Goal: Task Accomplishment & Management: Complete application form

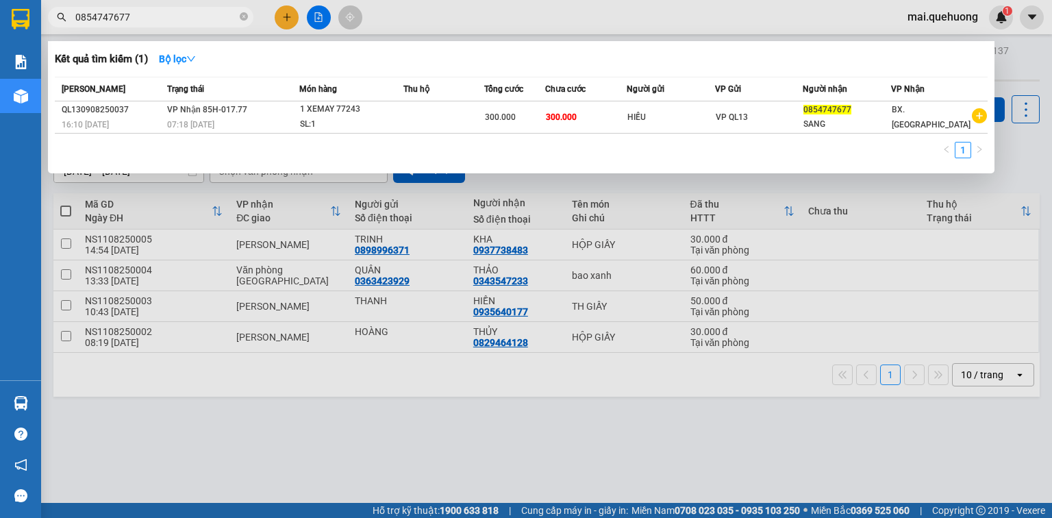
click at [292, 18] on div at bounding box center [526, 259] width 1052 height 518
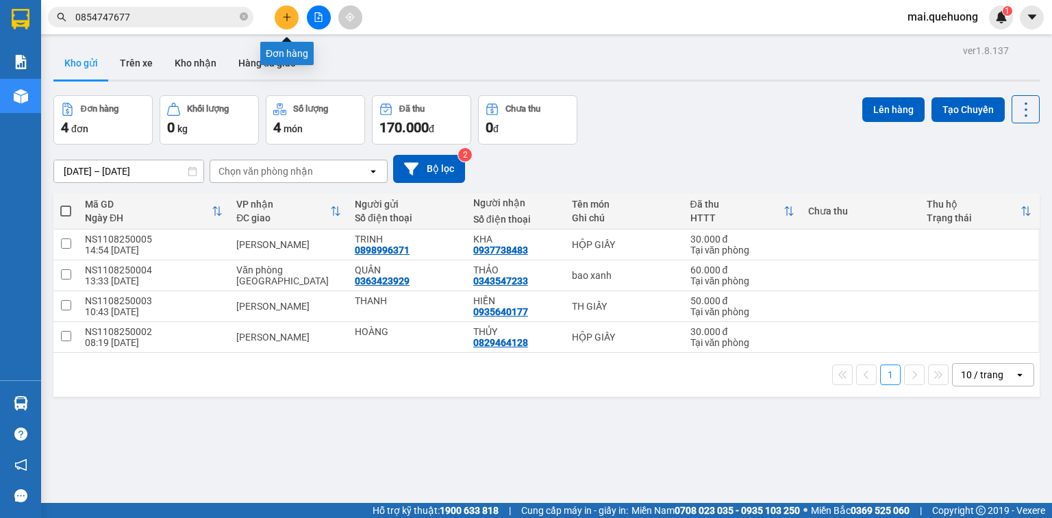
click at [292, 18] on button at bounding box center [287, 17] width 24 height 24
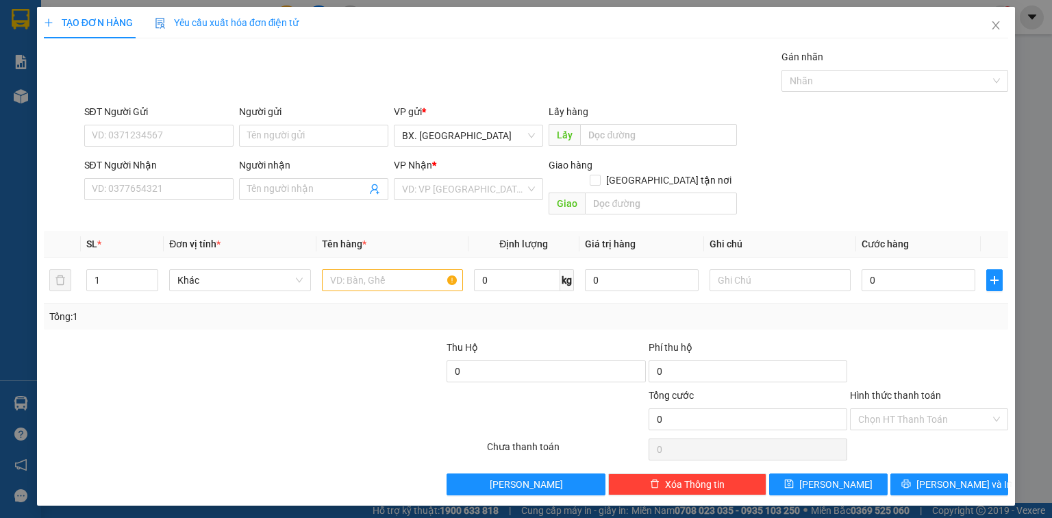
click at [308, 122] on div "Người gửi" at bounding box center [313, 114] width 149 height 21
click at [306, 129] on input "Người gửi" at bounding box center [313, 136] width 149 height 22
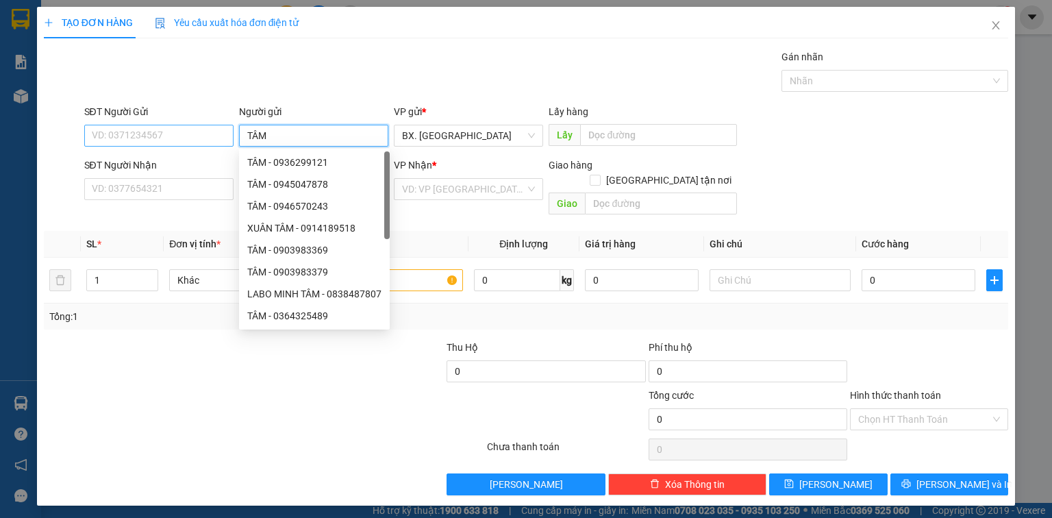
type input "TÂM"
drag, startPoint x: 181, startPoint y: 138, endPoint x: 643, endPoint y: 27, distance: 474.9
click at [186, 138] on input "SĐT Người Gửi" at bounding box center [158, 136] width 149 height 22
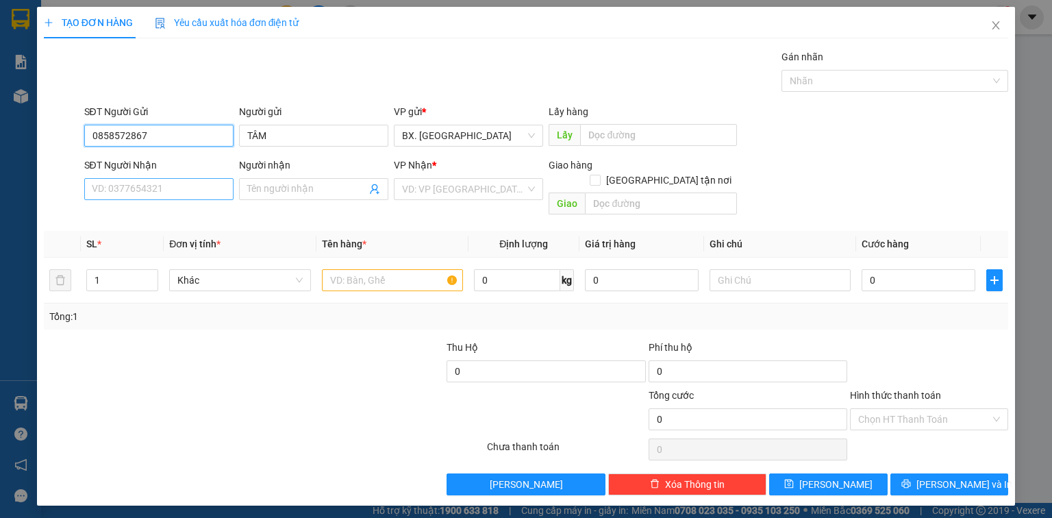
type input "0858572867"
drag, startPoint x: 140, startPoint y: 188, endPoint x: 177, endPoint y: 188, distance: 37.0
click at [142, 188] on input "SĐT Người Nhận" at bounding box center [158, 189] width 149 height 22
type input "0972161813"
click at [308, 189] on input "Người nhận" at bounding box center [306, 188] width 119 height 15
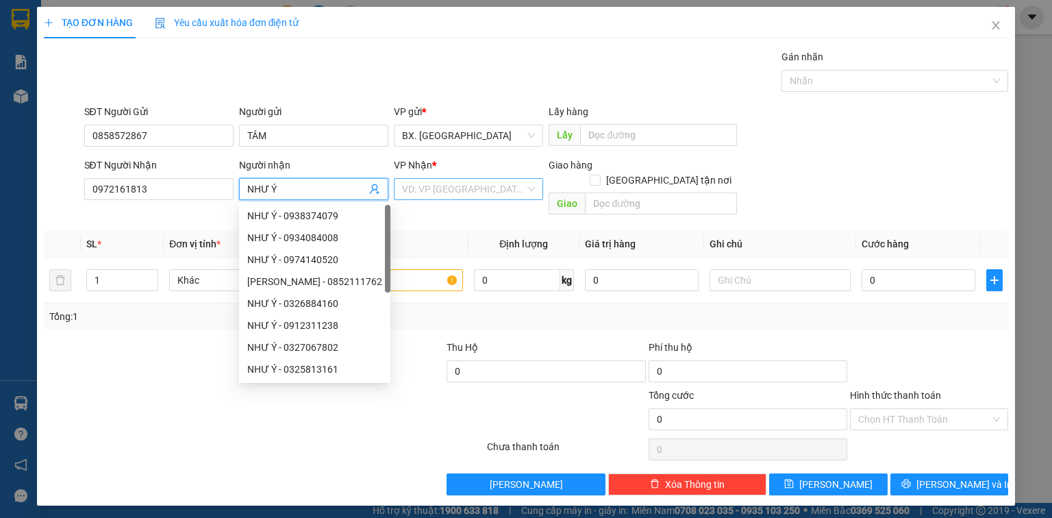
type input "NHƯ Ý"
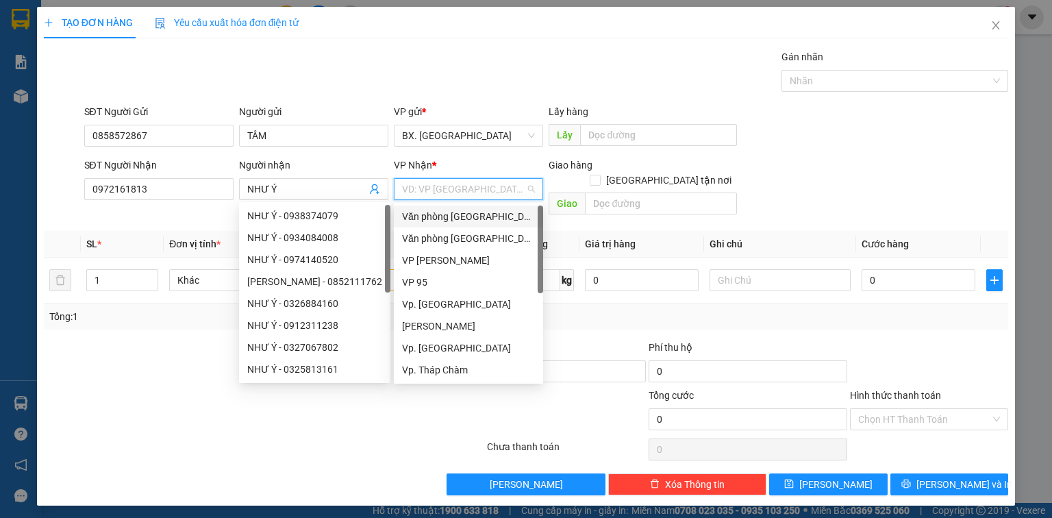
click at [520, 186] on input "search" at bounding box center [463, 189] width 123 height 21
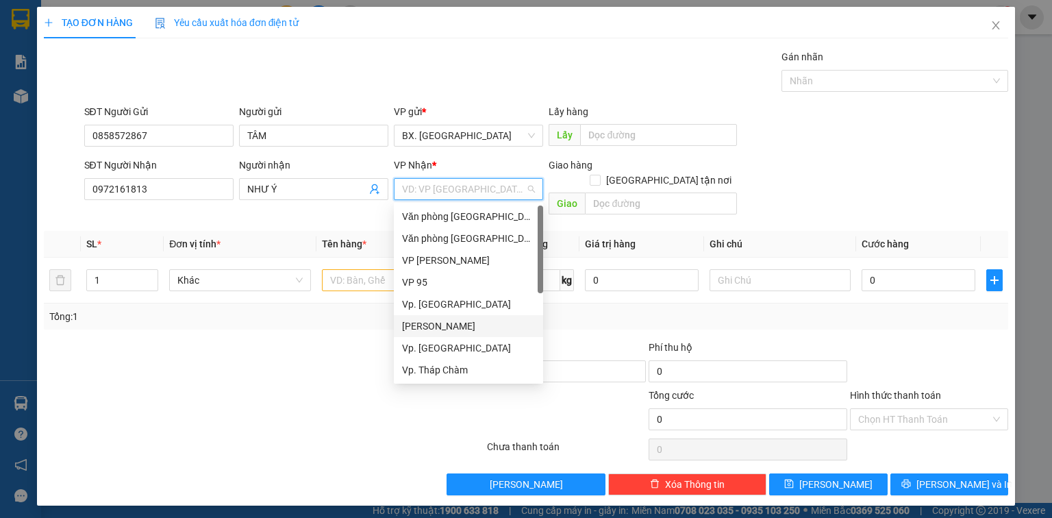
click at [448, 327] on div "[PERSON_NAME]" at bounding box center [468, 325] width 133 height 15
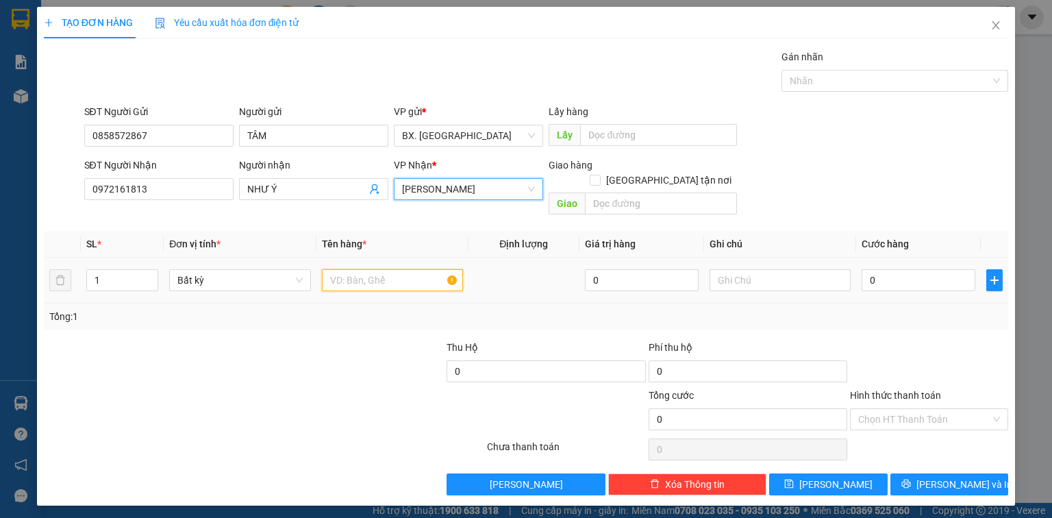
click at [366, 269] on input "text" at bounding box center [392, 280] width 141 height 22
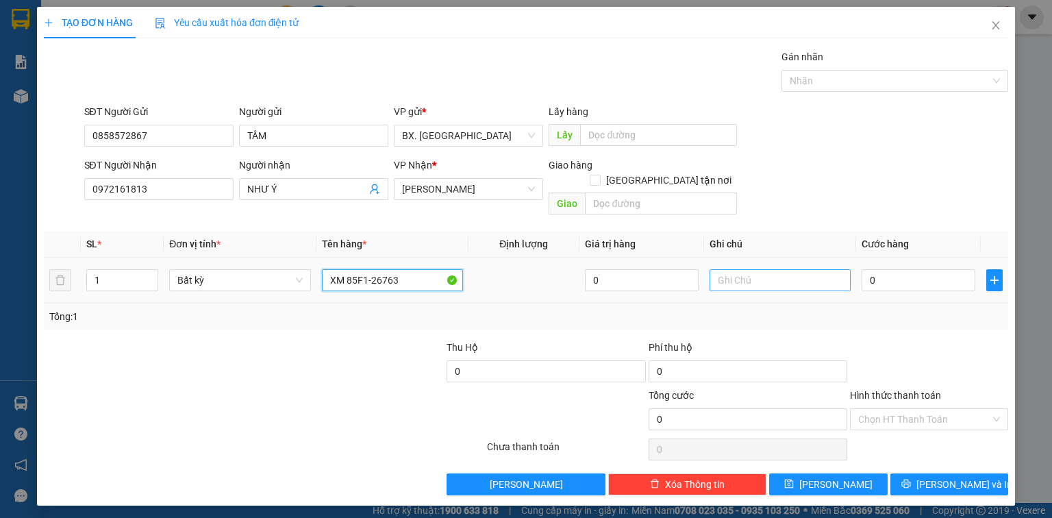
type input "XM 85F1-26763"
click at [779, 270] on input "text" at bounding box center [779, 280] width 141 height 22
type input "BAO80"
click at [886, 269] on input "0" at bounding box center [918, 280] width 114 height 22
type input "4"
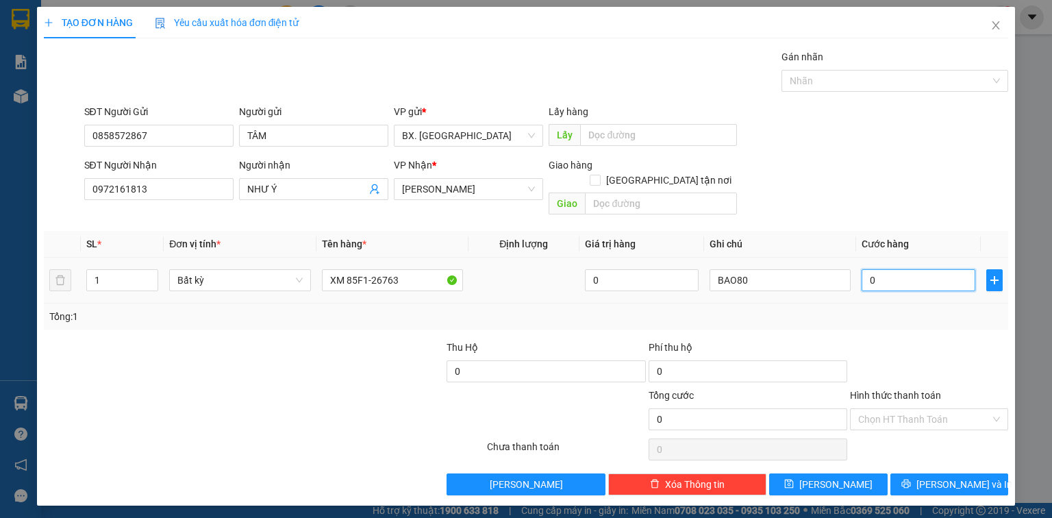
type input "4"
type input "40"
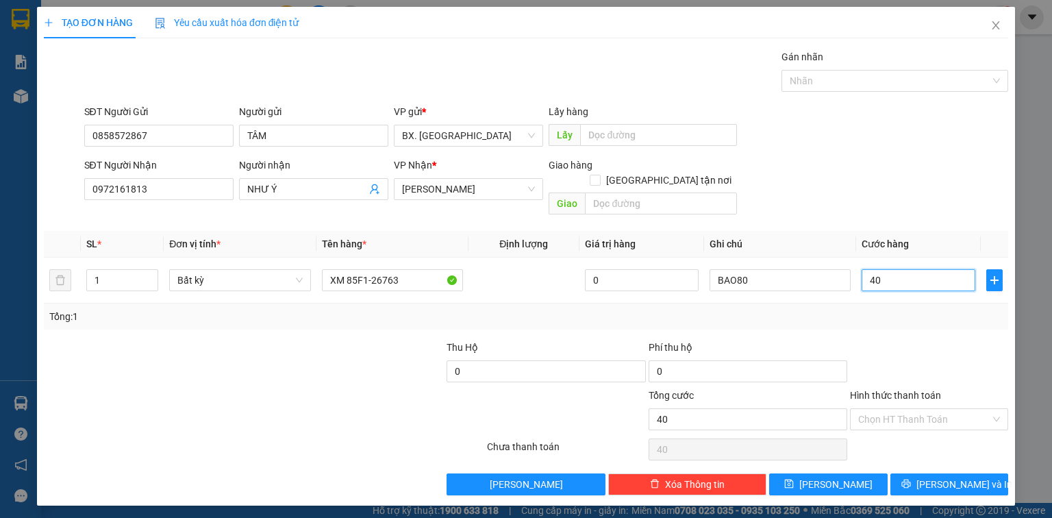
type input "400"
type input "400.000"
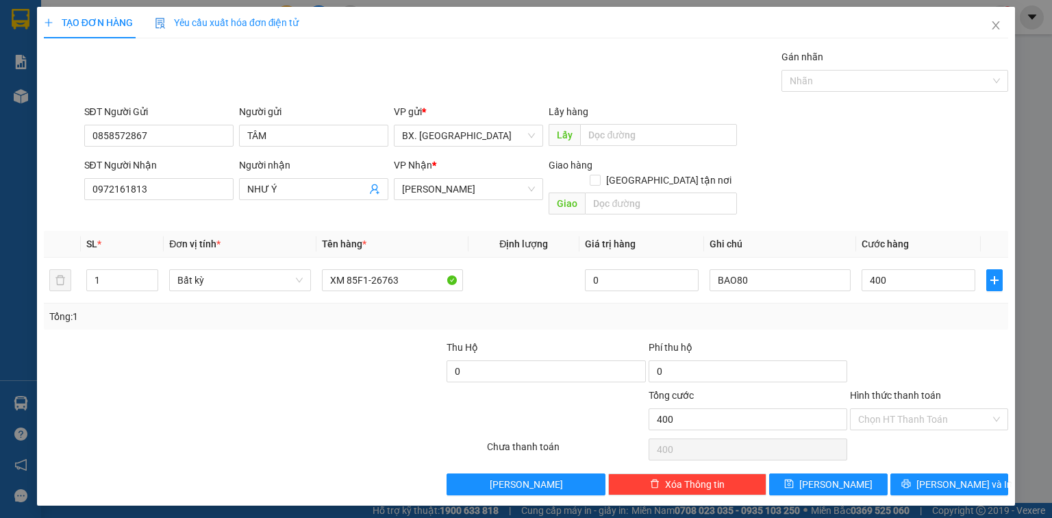
type input "400.000"
click at [885, 184] on div "SĐT Người Nhận 0972161813 Người nhận NHƯ Ý VP Nhận * An Dương Vương Giao hàng G…" at bounding box center [546, 189] width 930 height 63
click at [909, 269] on input "400.000" at bounding box center [918, 280] width 114 height 22
type input "5"
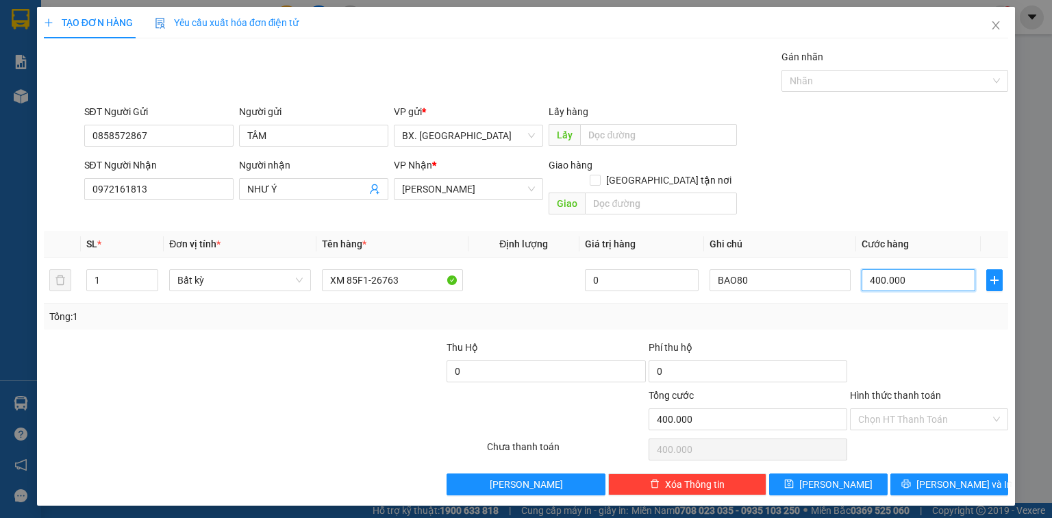
type input "5"
type input "50"
type input "500"
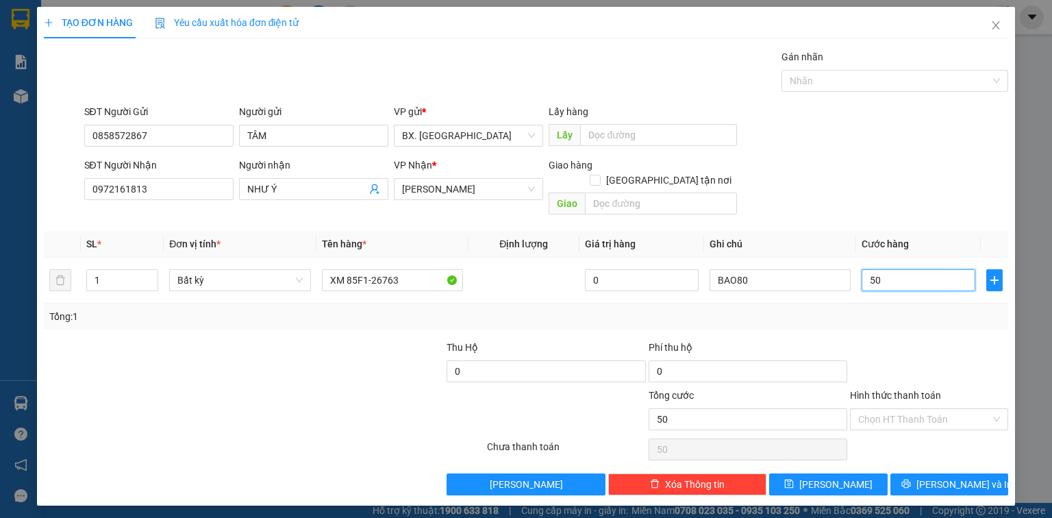
type input "500"
type input "500.000"
click at [861, 185] on div "SĐT Người Nhận 0972161813 Người nhận NHƯ Ý VP Nhận * An Dương Vương Giao hàng G…" at bounding box center [546, 189] width 930 height 63
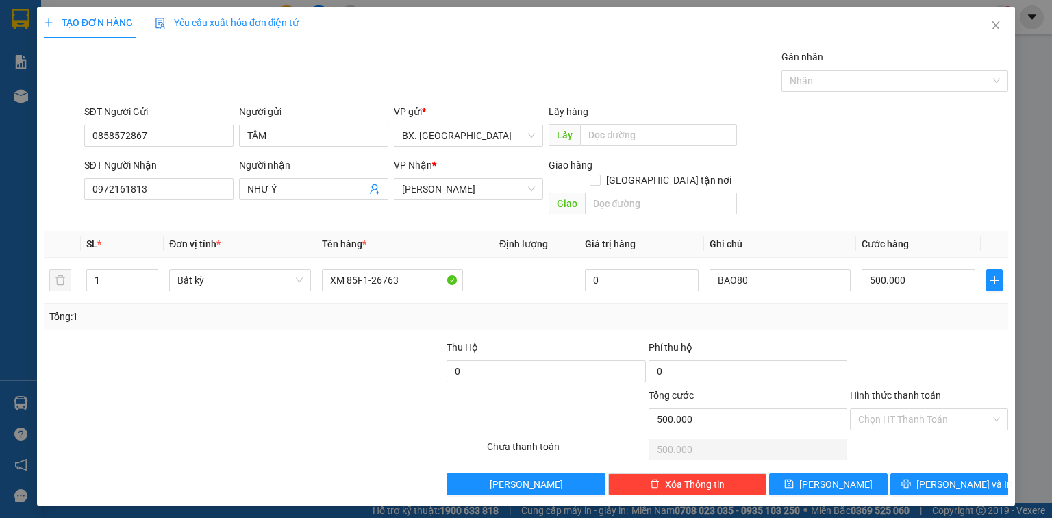
click at [810, 158] on div "SĐT Người Nhận 0972161813 Người nhận NHƯ Ý VP Nhận * An Dương Vương Giao hàng G…" at bounding box center [546, 189] width 930 height 63
click at [937, 409] on input "Hình thức thanh toán" at bounding box center [924, 419] width 132 height 21
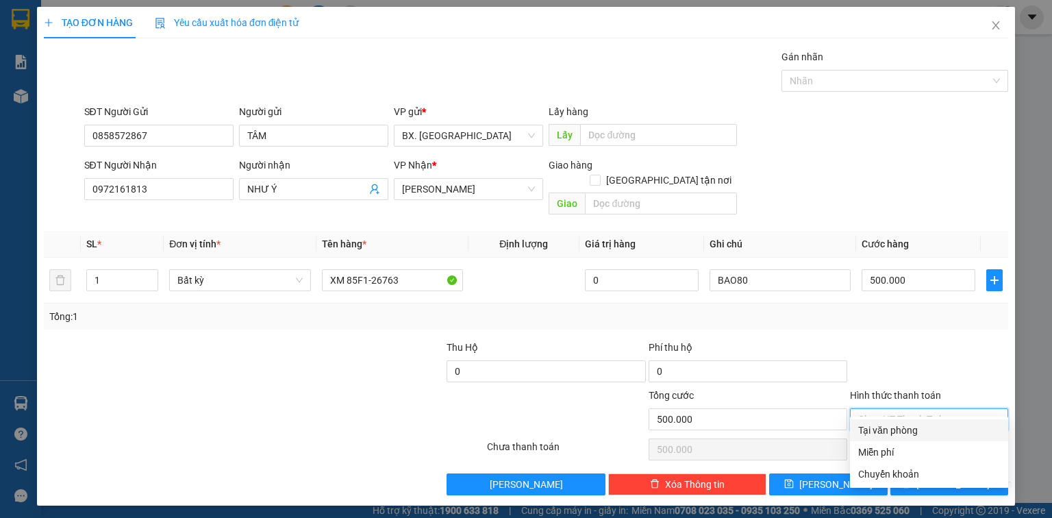
click at [936, 435] on div "Tại văn phòng" at bounding box center [929, 430] width 142 height 15
type input "0"
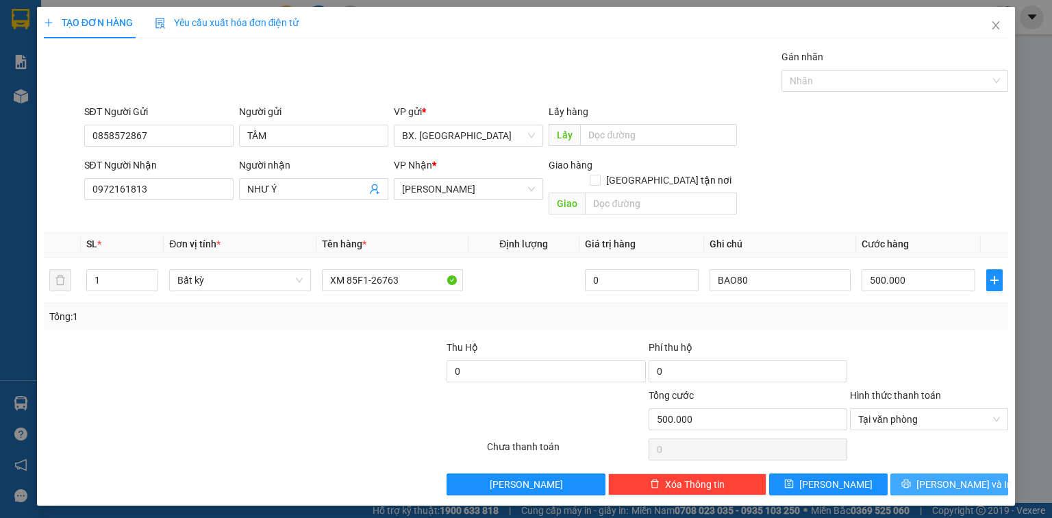
click at [967, 477] on span "Lưu và In" at bounding box center [964, 484] width 96 height 15
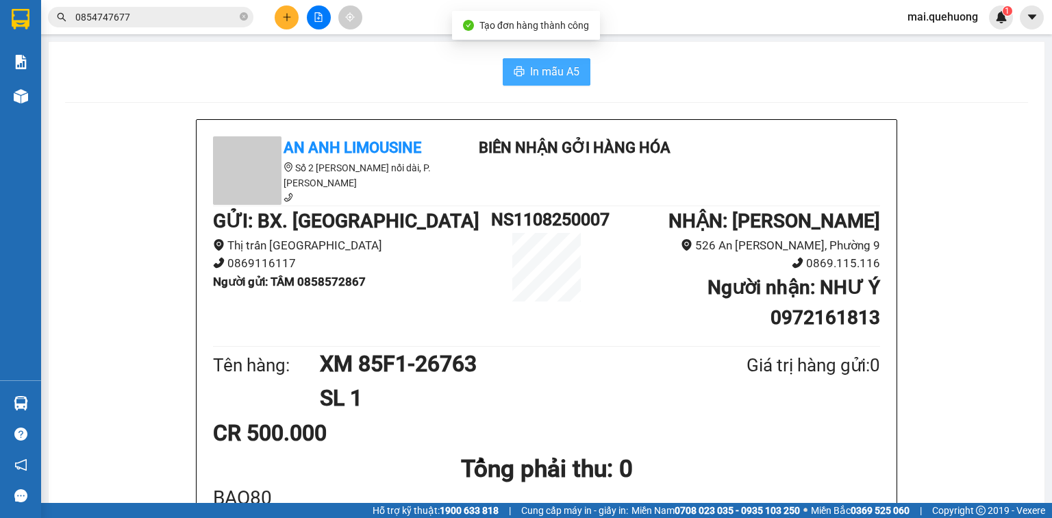
click at [520, 61] on button "In mẫu A5" at bounding box center [547, 71] width 88 height 27
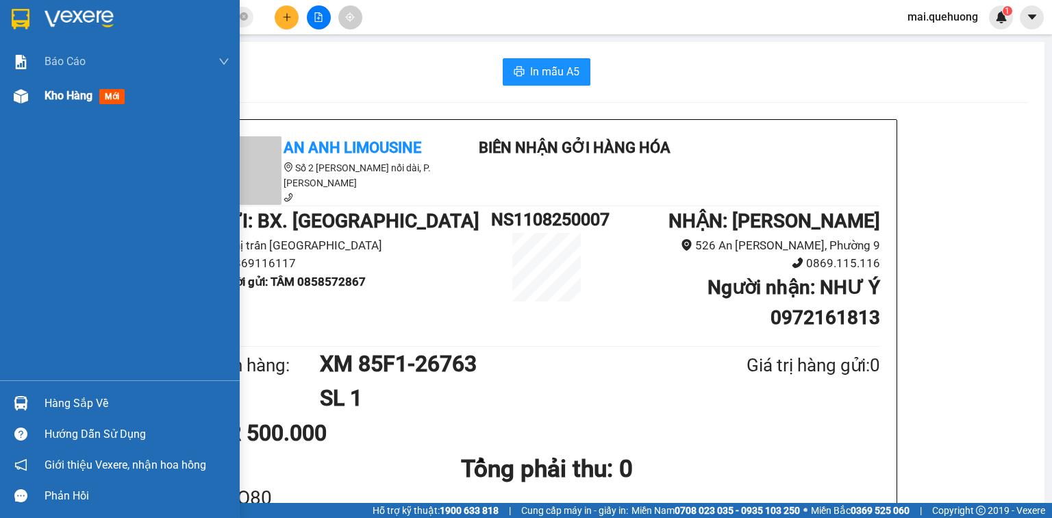
click at [58, 93] on span "Kho hàng" at bounding box center [69, 95] width 48 height 13
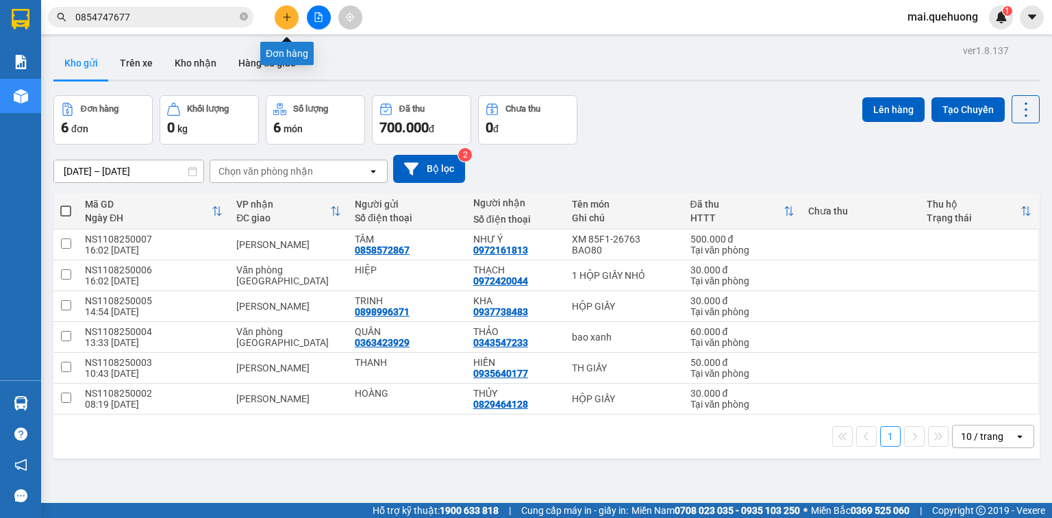
click at [290, 16] on icon "plus" at bounding box center [287, 17] width 10 height 10
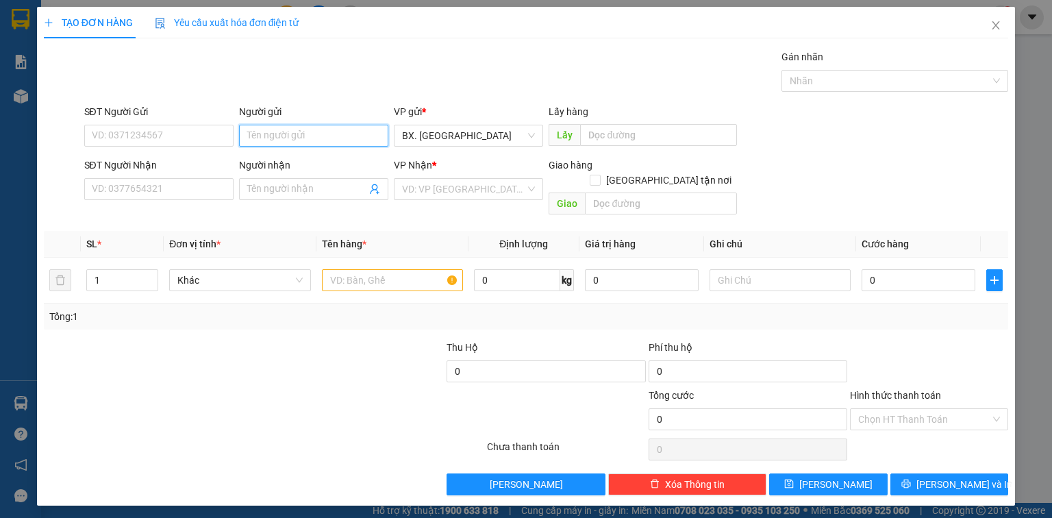
click at [291, 136] on input "Người gửi" at bounding box center [313, 136] width 149 height 22
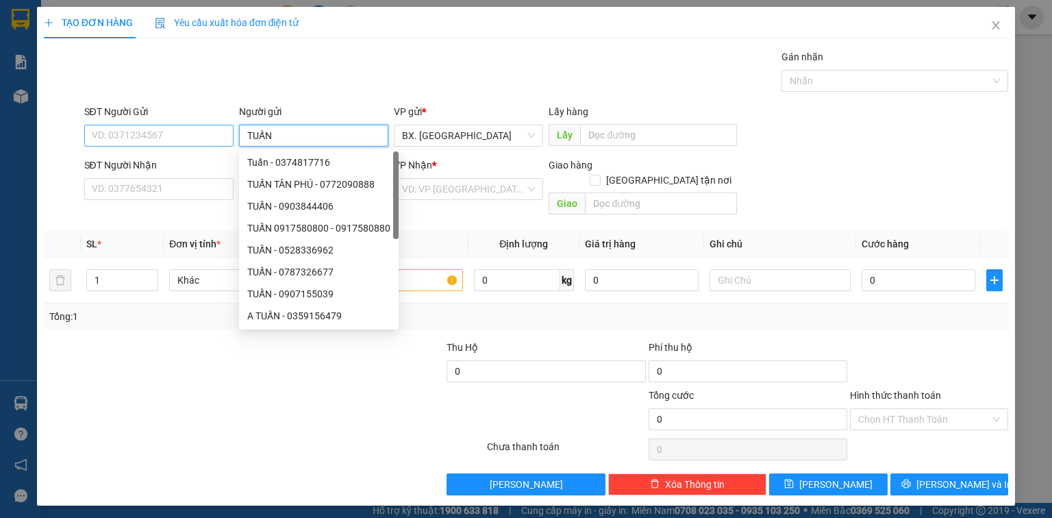
type input "TUẤN"
click at [206, 139] on input "SĐT Người Gửi" at bounding box center [158, 136] width 149 height 22
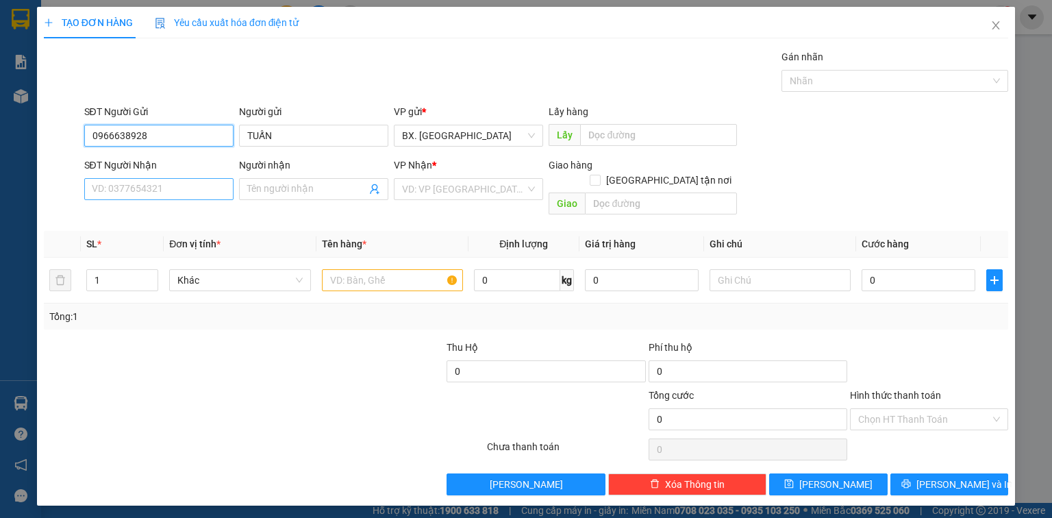
type input "0966638928"
click at [177, 192] on input "SĐT Người Nhận" at bounding box center [158, 189] width 149 height 22
type input "0368273208"
click at [290, 188] on input "Người nhận" at bounding box center [306, 188] width 119 height 15
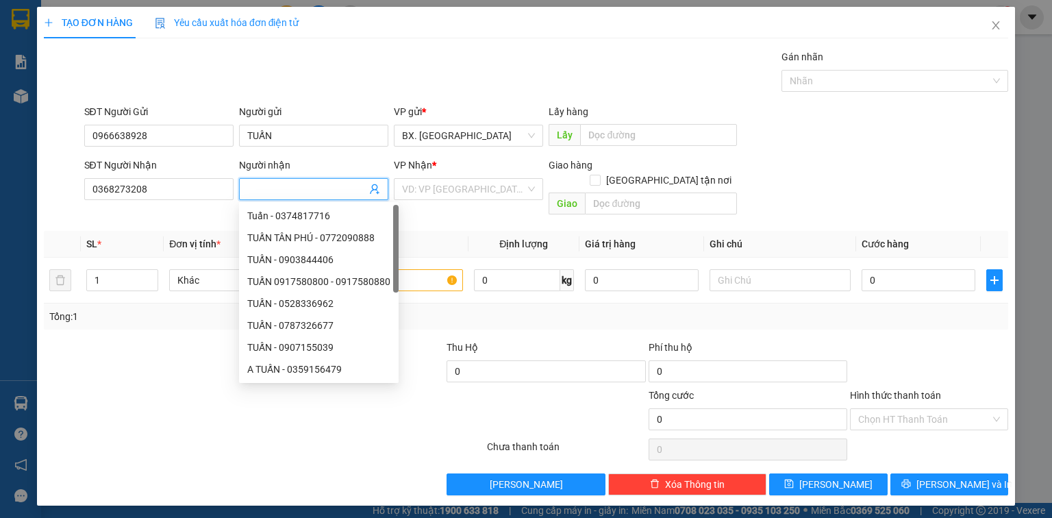
type input "N"
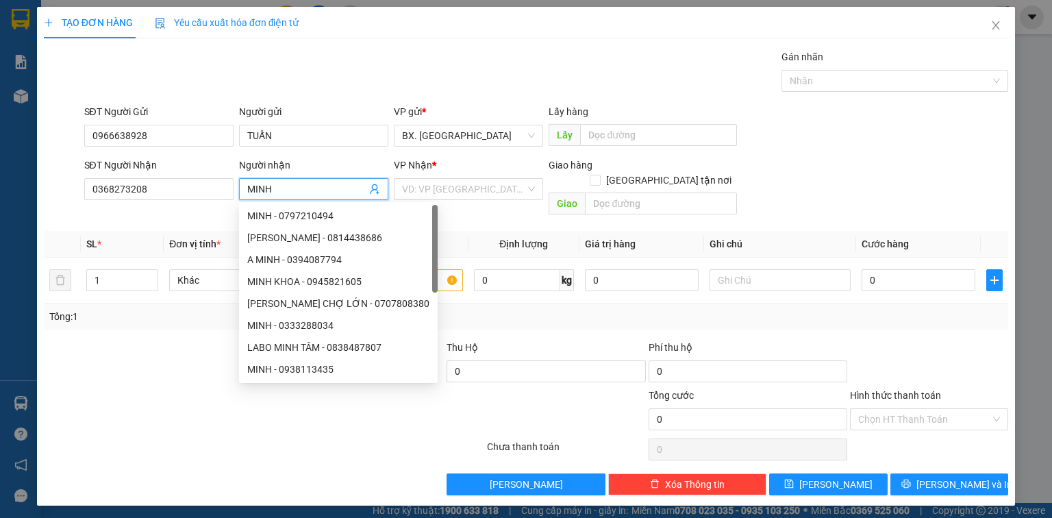
type input "MINH"
click at [445, 172] on div "VP Nhận *" at bounding box center [468, 165] width 149 height 15
click at [444, 182] on input "search" at bounding box center [463, 189] width 123 height 21
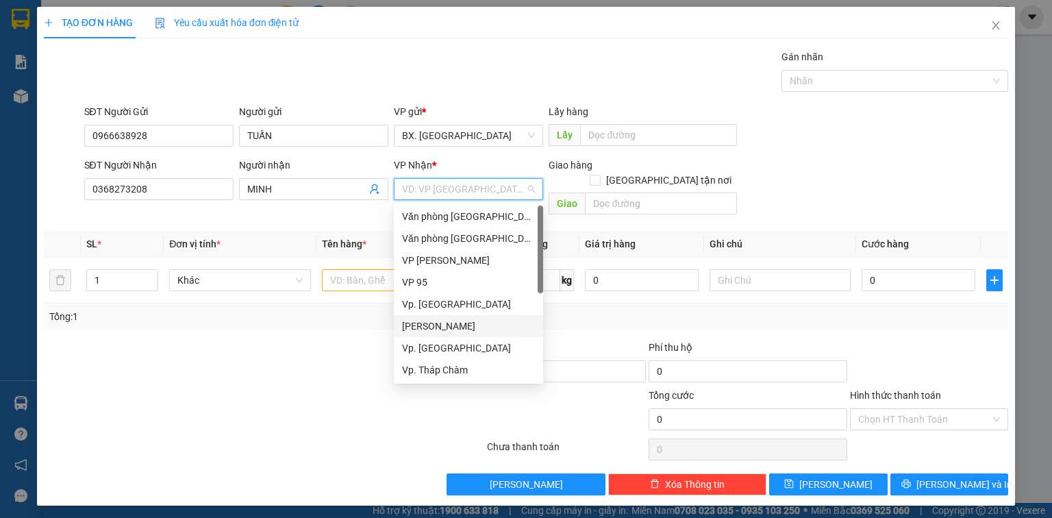
click at [444, 326] on div "[PERSON_NAME]" at bounding box center [468, 325] width 133 height 15
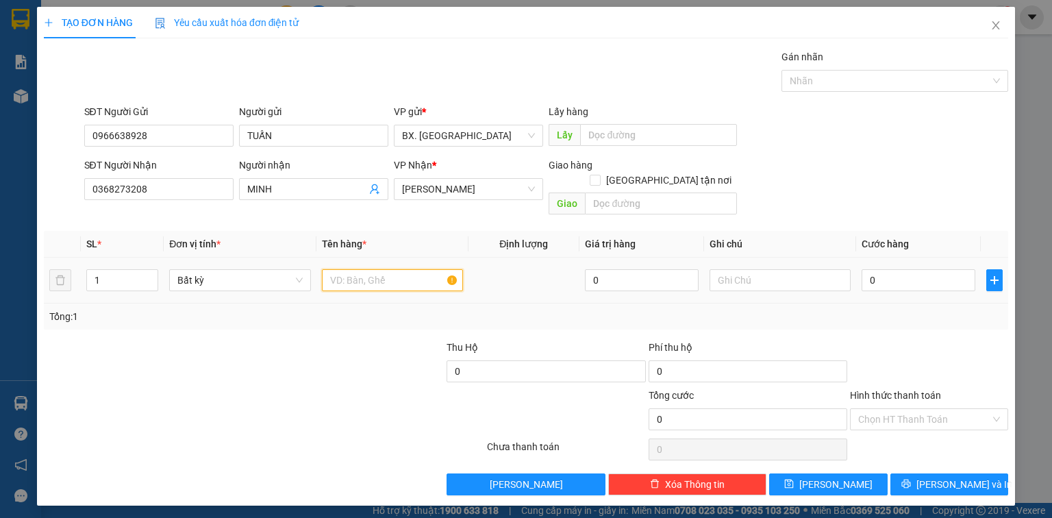
click at [381, 269] on input "text" at bounding box center [392, 280] width 141 height 22
type input "HỘP GIẤY"
click at [749, 269] on input "text" at bounding box center [779, 280] width 141 height 22
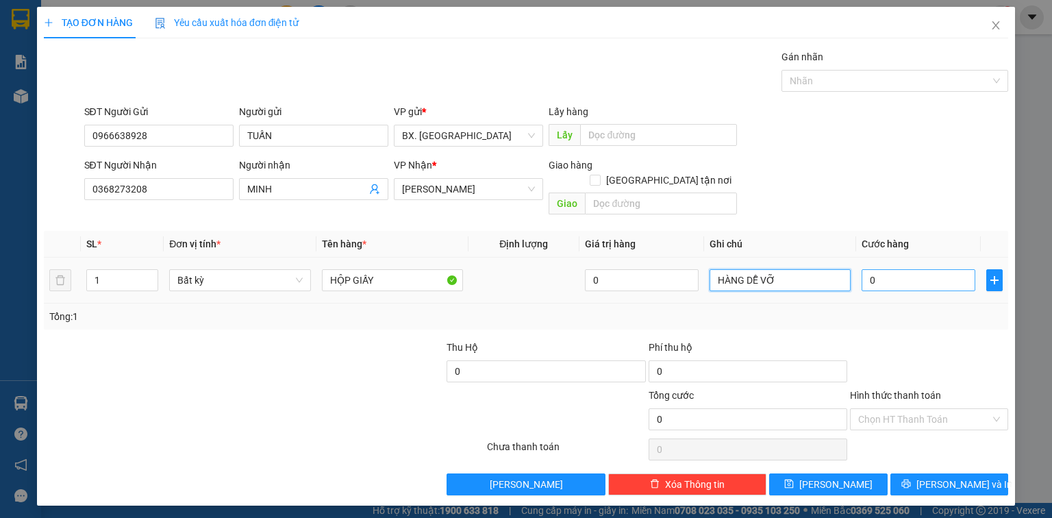
type input "HÀNG DỄ VỠ"
click at [892, 269] on input "0" at bounding box center [918, 280] width 114 height 22
type input "3"
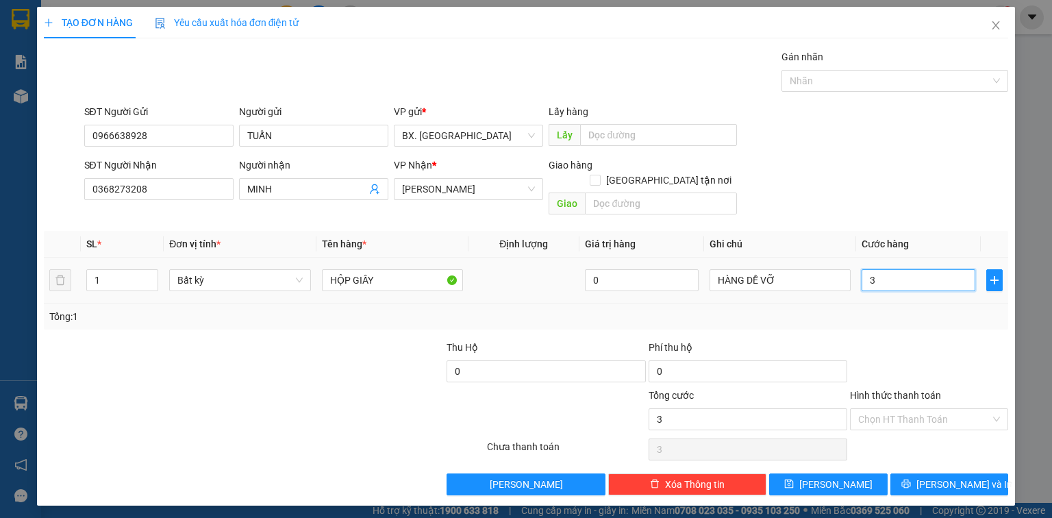
type input "30"
type input "30.000"
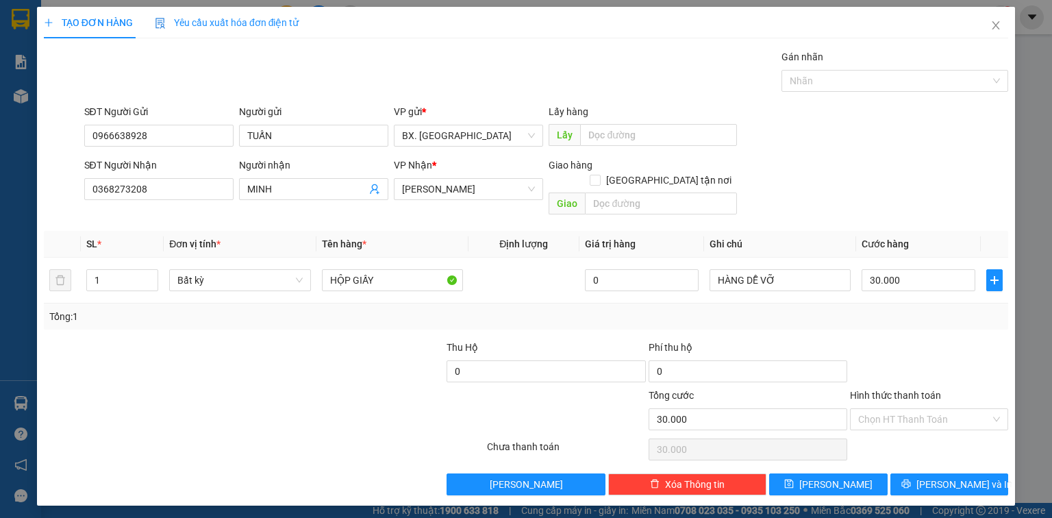
click at [897, 185] on div "SĐT Người Nhận 0368273208 Người nhận MINH VP Nhận * An Dương Vương Giao hàng Gi…" at bounding box center [546, 189] width 930 height 63
click at [905, 409] on input "Hình thức thanh toán" at bounding box center [924, 419] width 132 height 21
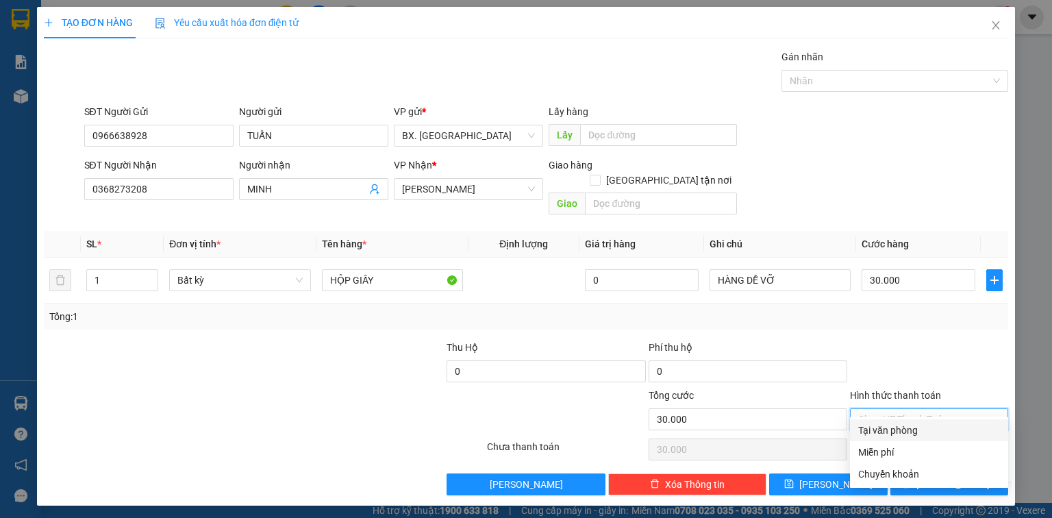
click at [907, 433] on div "Tại văn phòng" at bounding box center [929, 430] width 142 height 15
type input "0"
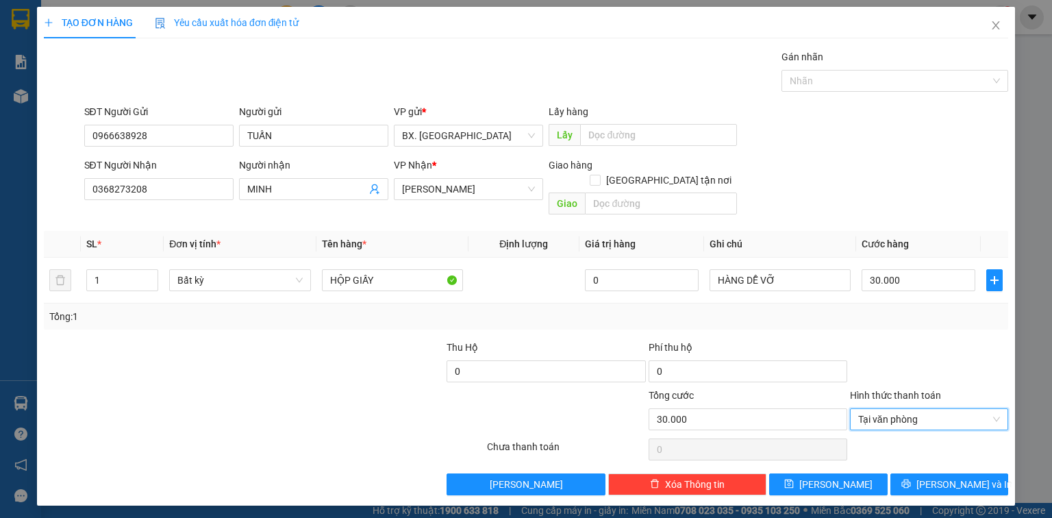
click at [918, 453] on div "Transit Pickup Surcharge Ids Transit Deliver Surcharge Ids Transit Deliver Surc…" at bounding box center [526, 272] width 964 height 446
click at [921, 473] on button "Lưu và In" at bounding box center [949, 484] width 118 height 22
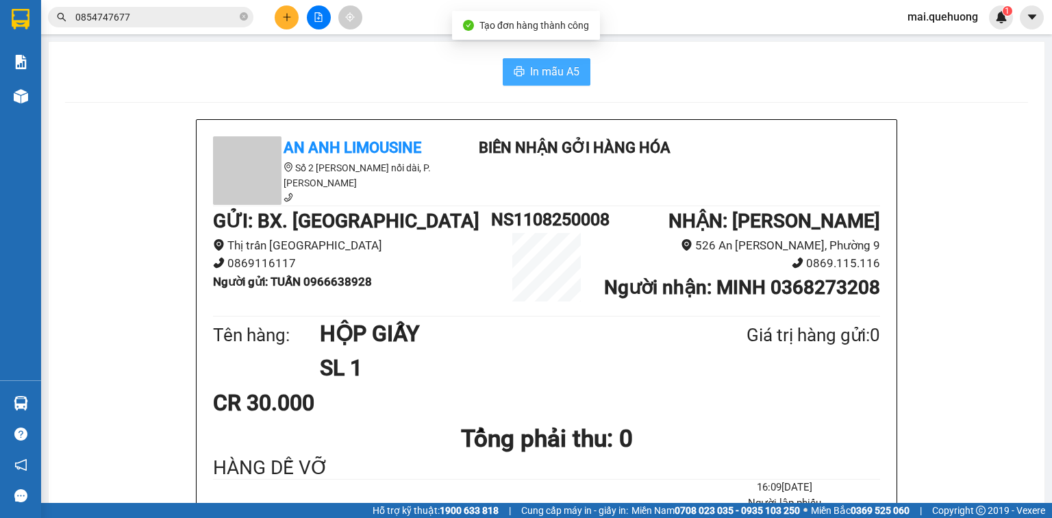
click at [542, 73] on span "In mẫu A5" at bounding box center [554, 71] width 49 height 17
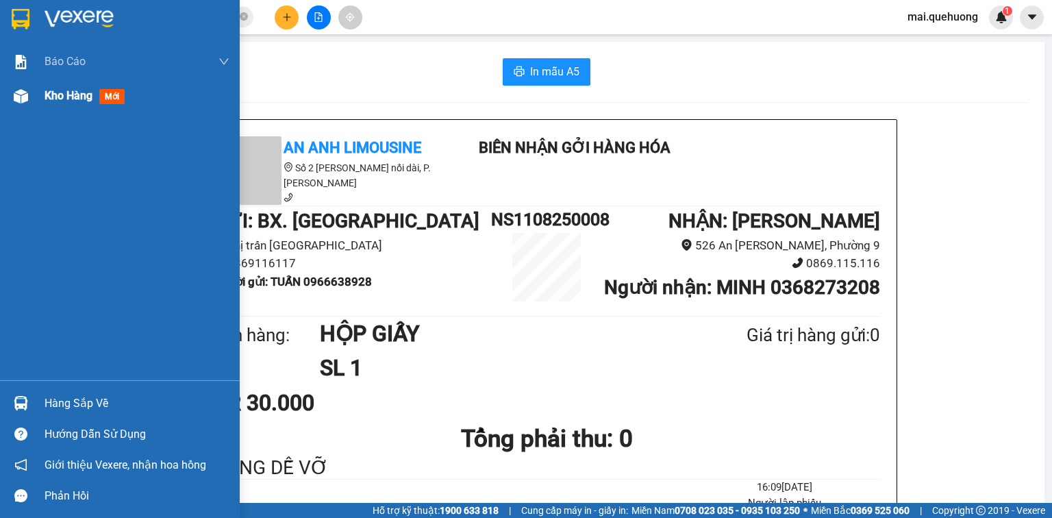
click at [84, 93] on span "Kho hàng" at bounding box center [69, 95] width 48 height 13
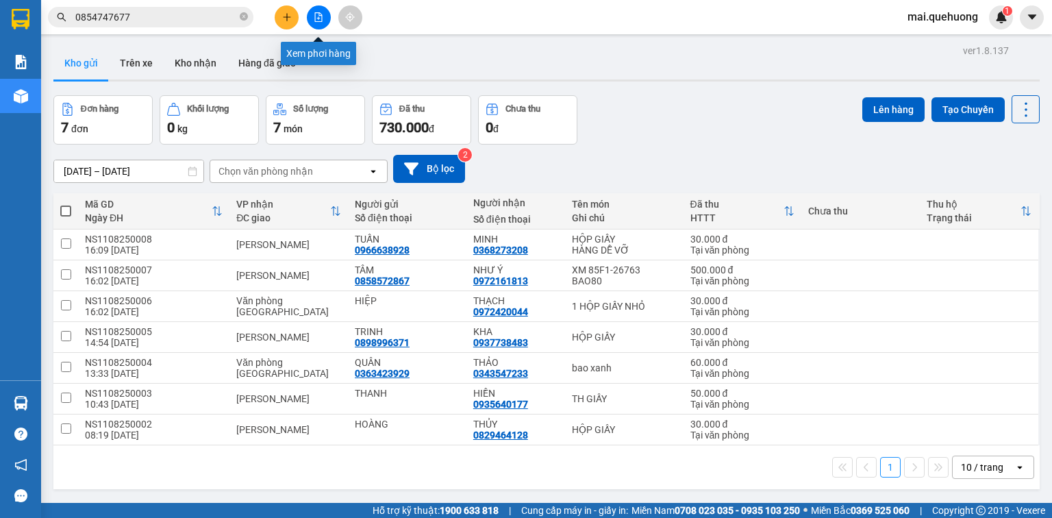
click at [322, 24] on button at bounding box center [319, 17] width 24 height 24
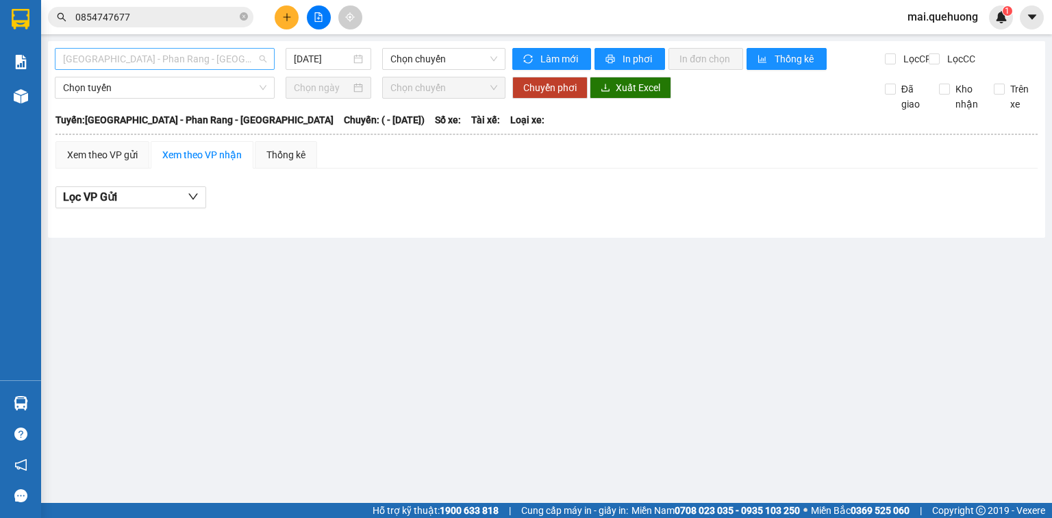
click at [235, 50] on span "Sài Gòn - Phan Rang - Ninh Sơn" at bounding box center [164, 59] width 203 height 21
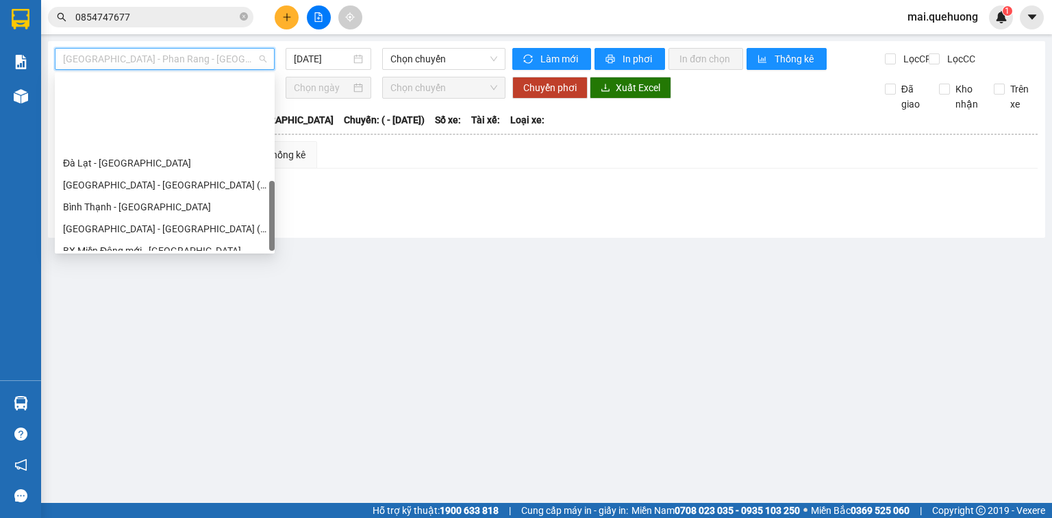
scroll to position [373, 0]
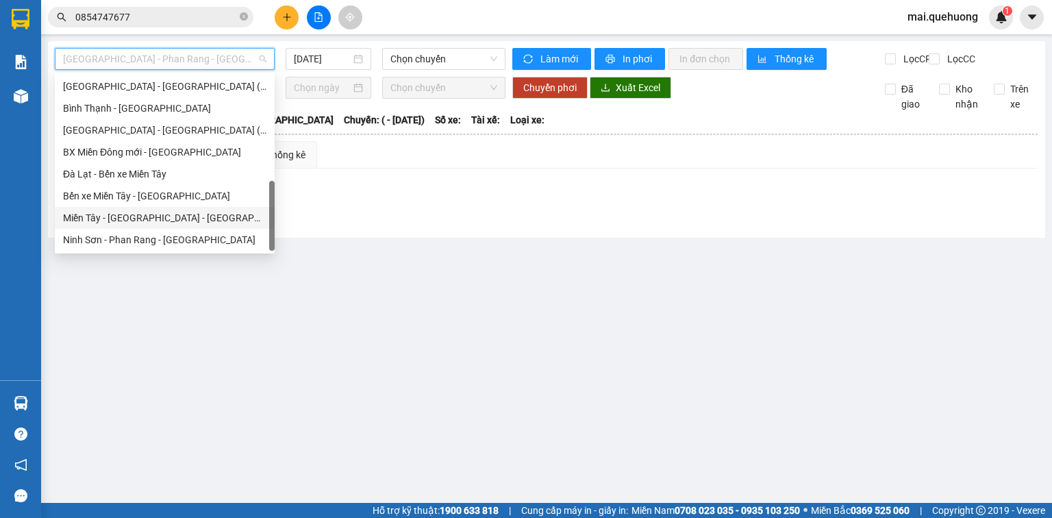
click at [153, 216] on div "Miền Tây - Phan Rang - Ninh Sơn" at bounding box center [164, 217] width 203 height 15
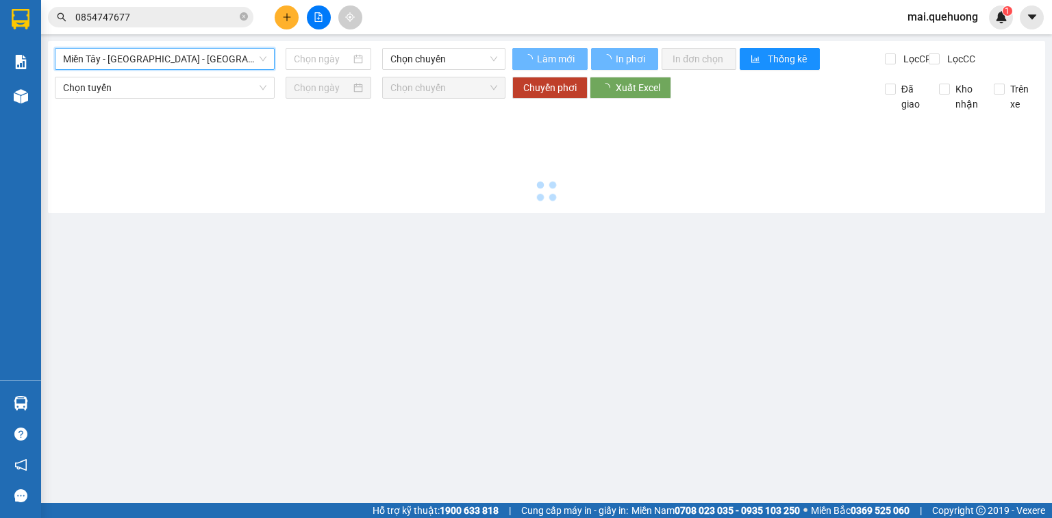
type input "11/08/2025"
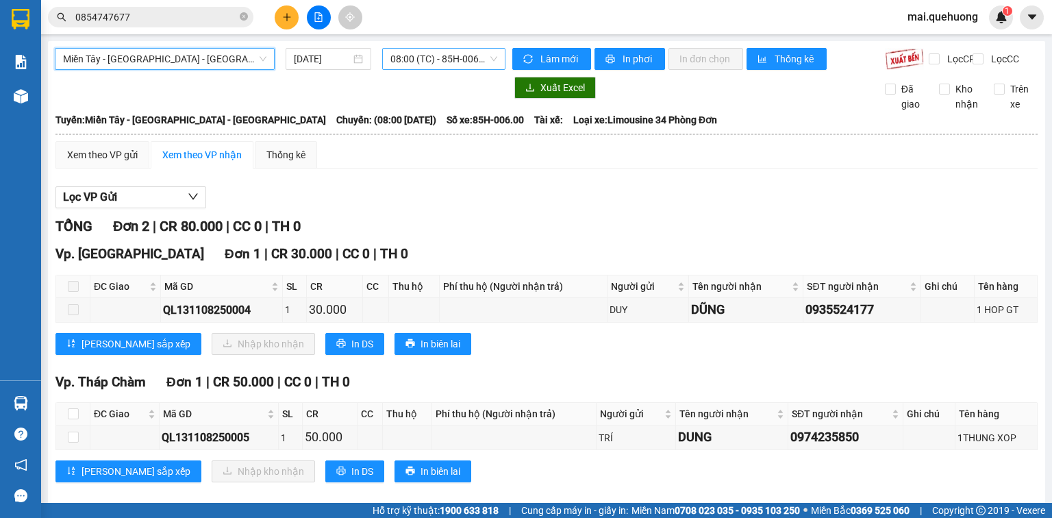
click at [453, 52] on span "08:00 (TC) - 85H-006.00" at bounding box center [444, 59] width 108 height 21
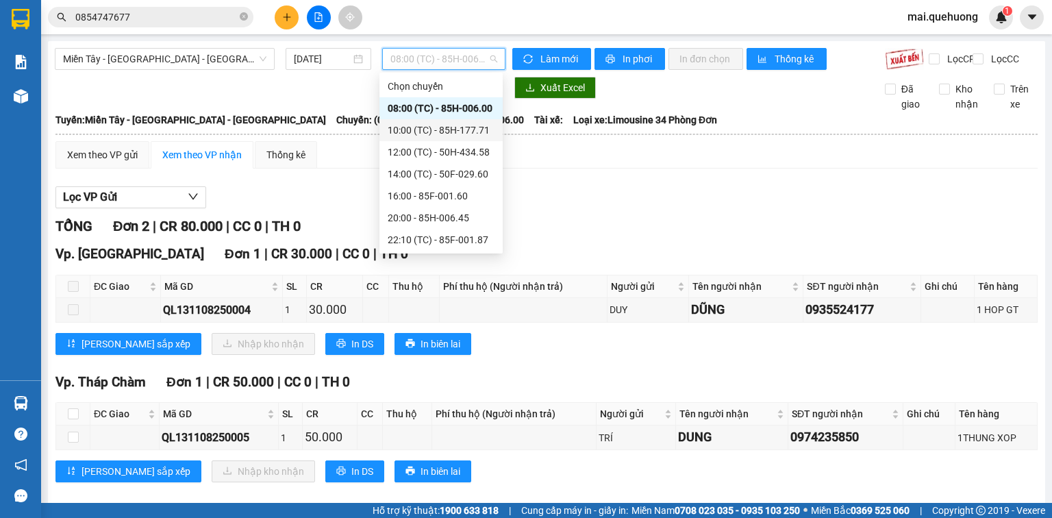
click at [464, 137] on div "10:00 (TC) - 85H-177.71" at bounding box center [441, 130] width 107 height 15
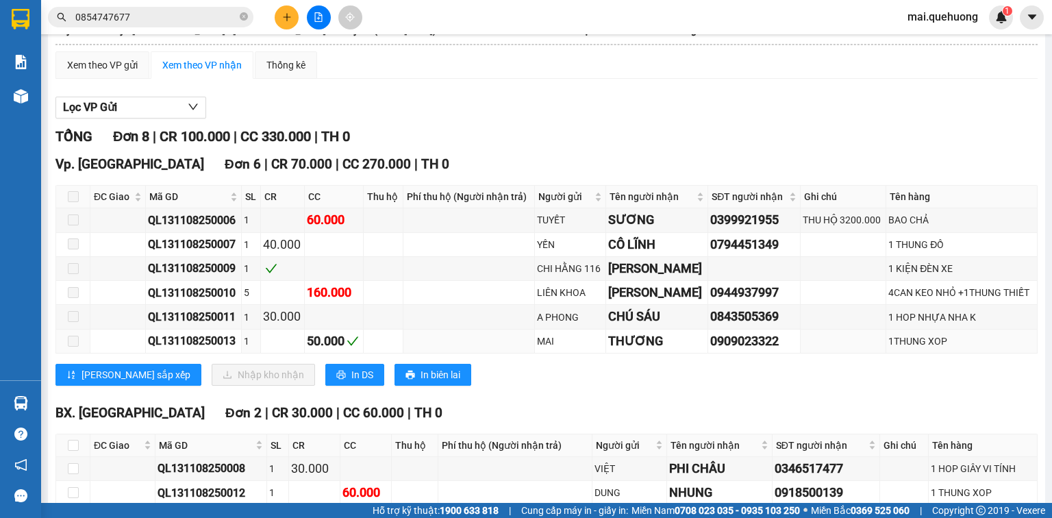
scroll to position [171, 0]
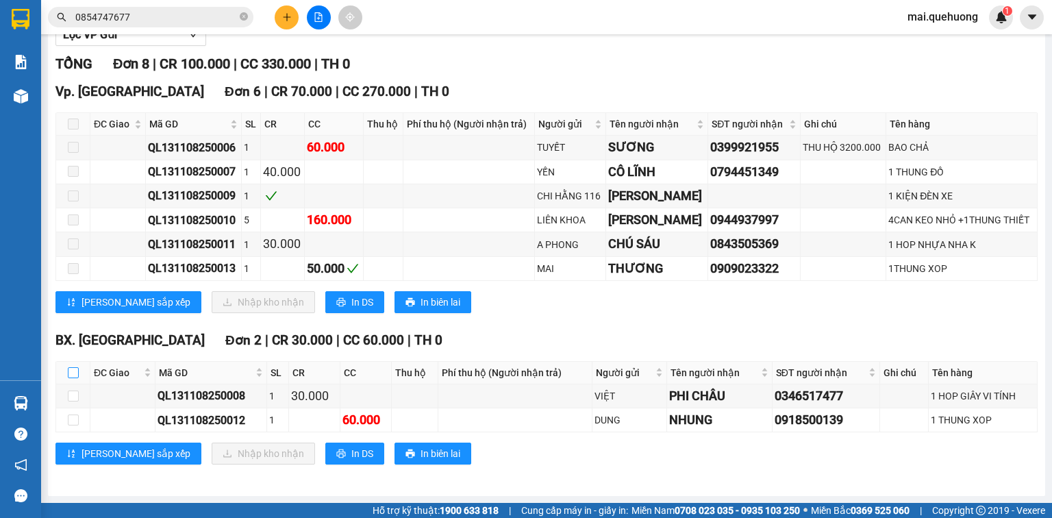
click at [68, 373] on input "checkbox" at bounding box center [73, 372] width 11 height 11
checkbox input "true"
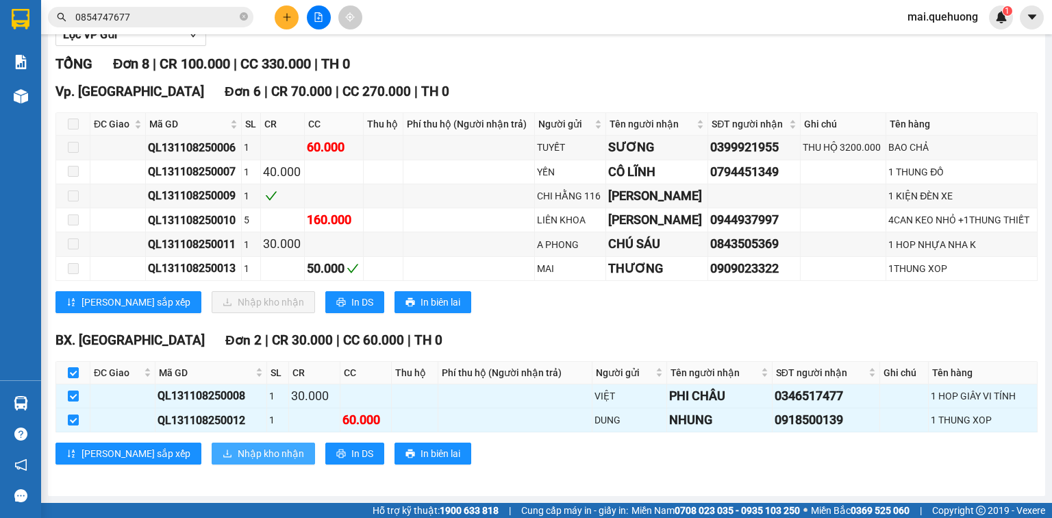
click at [238, 446] on span "Nhập kho nhận" at bounding box center [271, 453] width 66 height 15
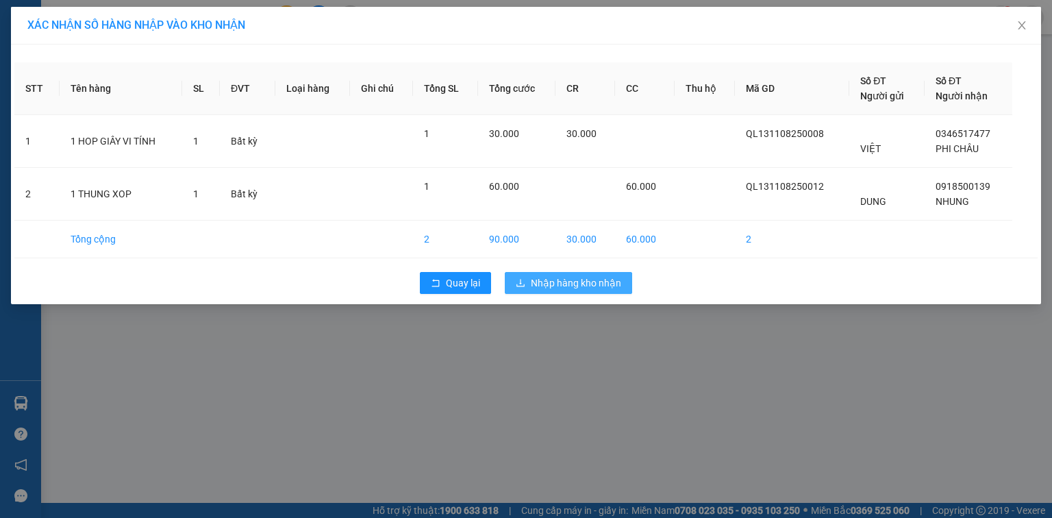
click at [570, 282] on span "Nhập hàng kho nhận" at bounding box center [576, 282] width 90 height 15
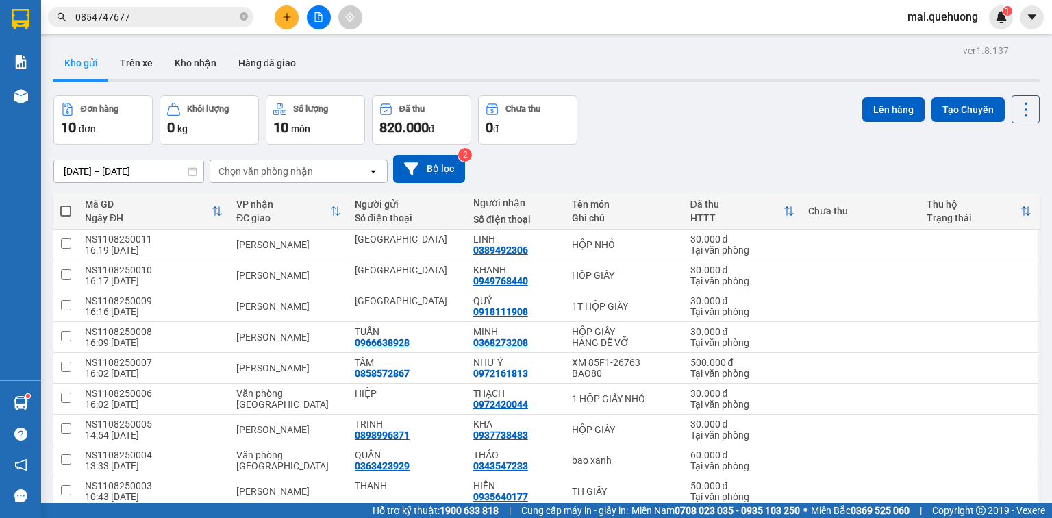
click at [88, 58] on button "Kho gửi" at bounding box center [80, 63] width 55 height 33
click at [96, 27] on div "Kết quả tìm kiếm ( 1 ) Bộ lọc Mã ĐH Trạng thái Món hàng Thu hộ Tổng cước Chưa c…" at bounding box center [133, 17] width 267 height 24
click at [376, 70] on div "Kho gửi Trên xe Kho nhận Hàng đã giao" at bounding box center [546, 65] width 986 height 36
click at [288, 22] on button at bounding box center [287, 17] width 24 height 24
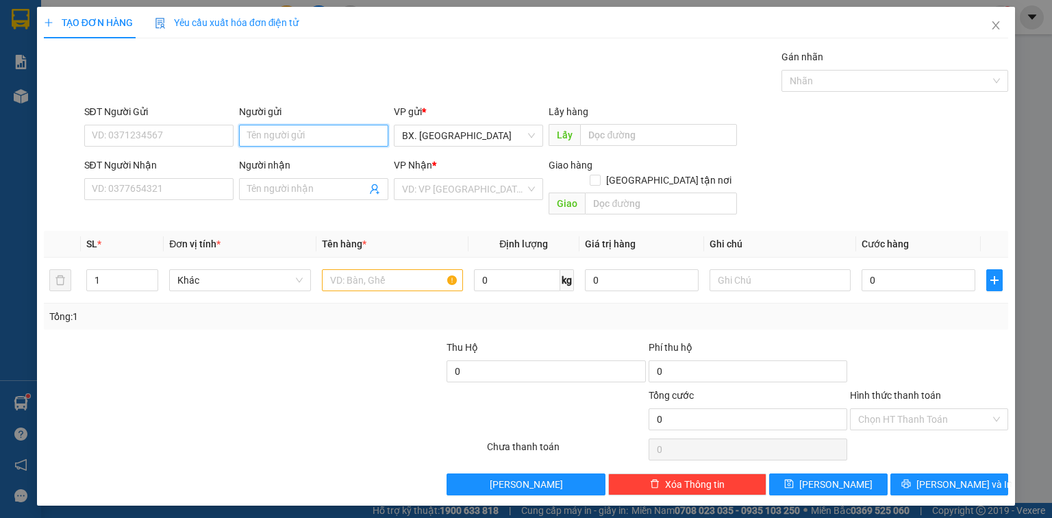
click at [299, 139] on input "Người gửi" at bounding box center [313, 136] width 149 height 22
click at [131, 192] on input "SĐT Người Nhận" at bounding box center [158, 189] width 149 height 22
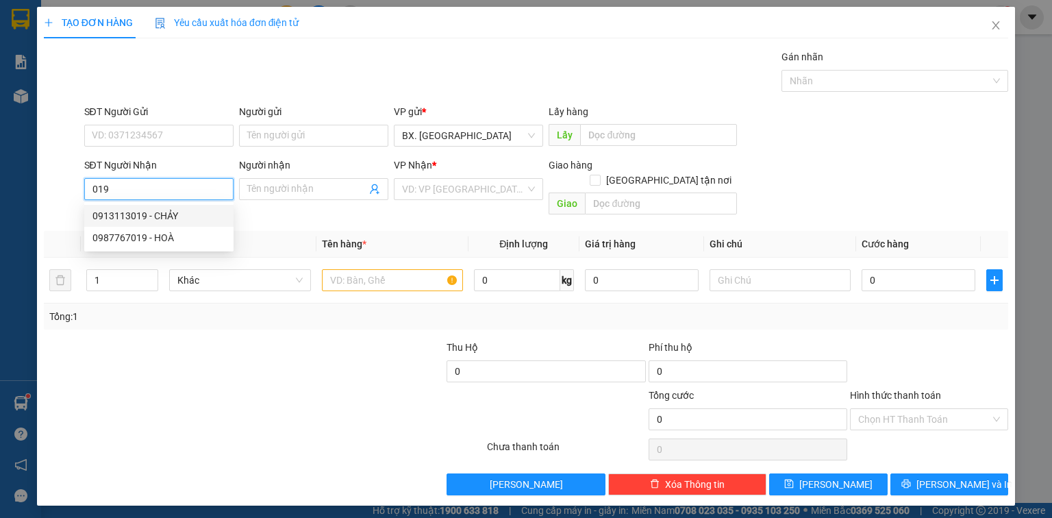
click at [153, 211] on div "0913113019 - CHẢY" at bounding box center [158, 215] width 133 height 15
type input "0913113019"
type input "CHẢY"
type input "240.000"
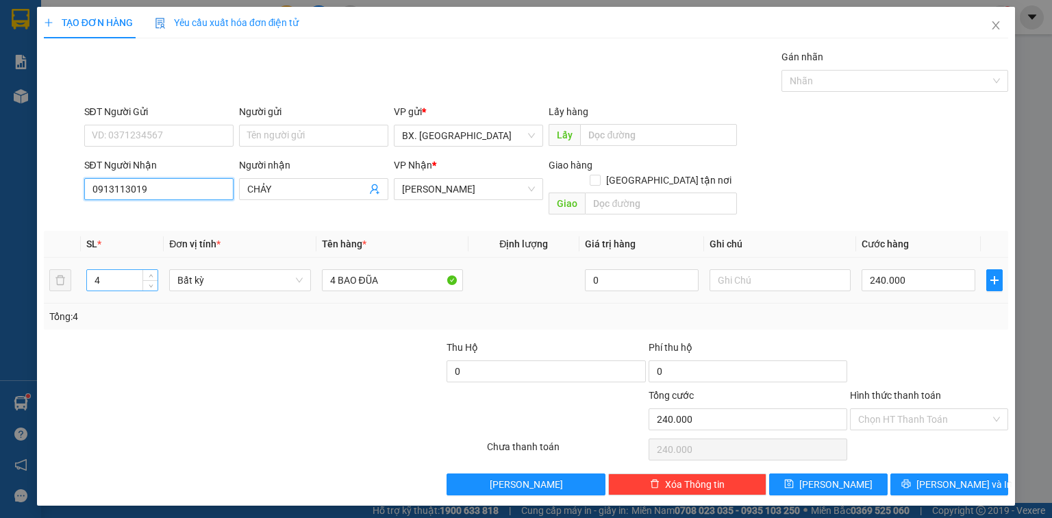
type input "0913113019"
click at [120, 270] on input "4" at bounding box center [122, 280] width 71 height 21
type input "2"
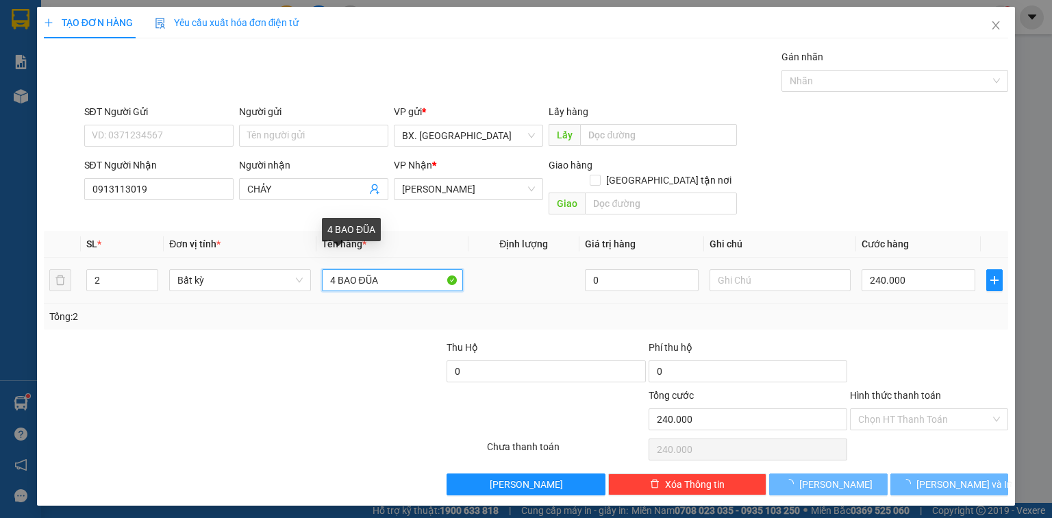
click at [333, 269] on input "4 BAO ĐŨA" at bounding box center [392, 280] width 141 height 22
type input "0"
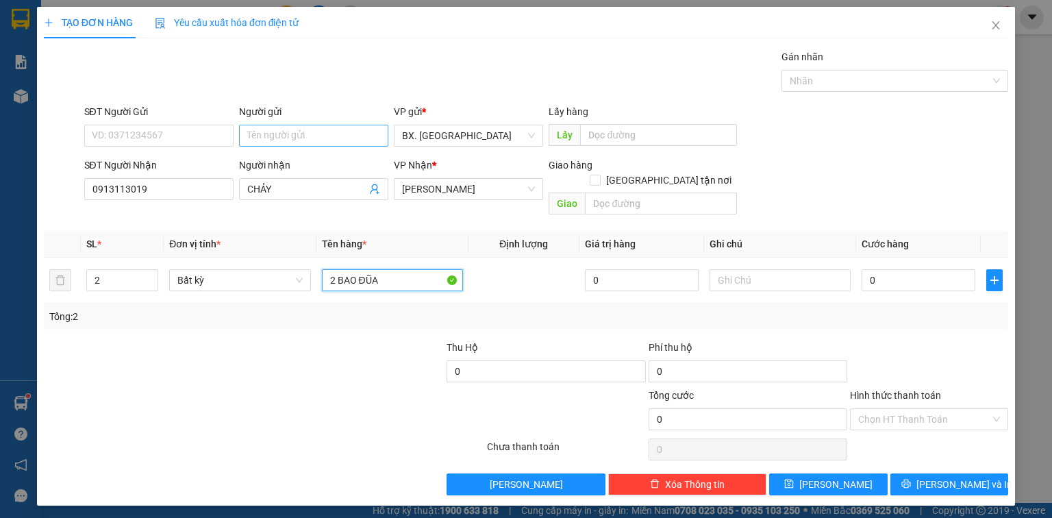
type input "2 BAO ĐŨA"
click at [304, 134] on input "Người gửi" at bounding box center [313, 136] width 149 height 22
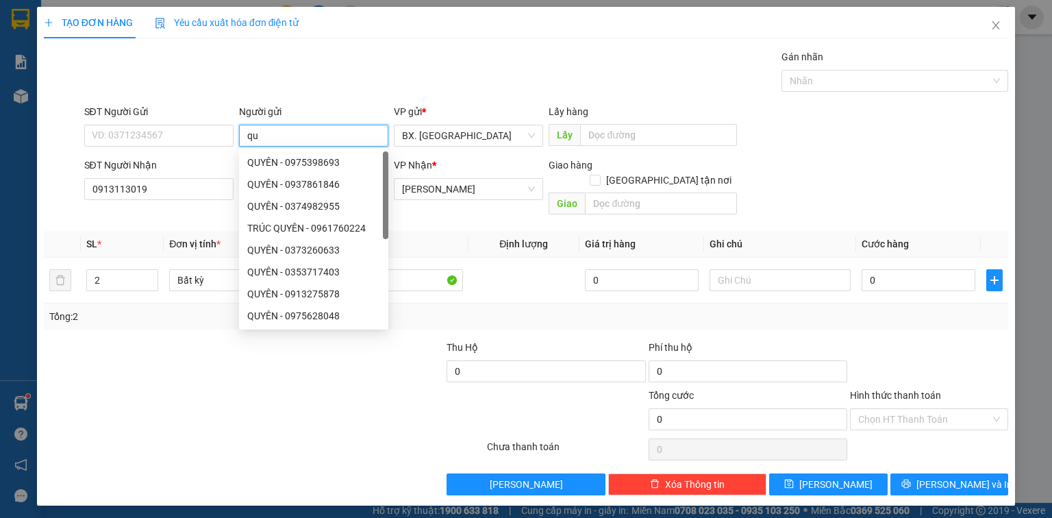
type input "q"
type input "QUYÊN"
click at [910, 269] on input "0" at bounding box center [918, 280] width 114 height 22
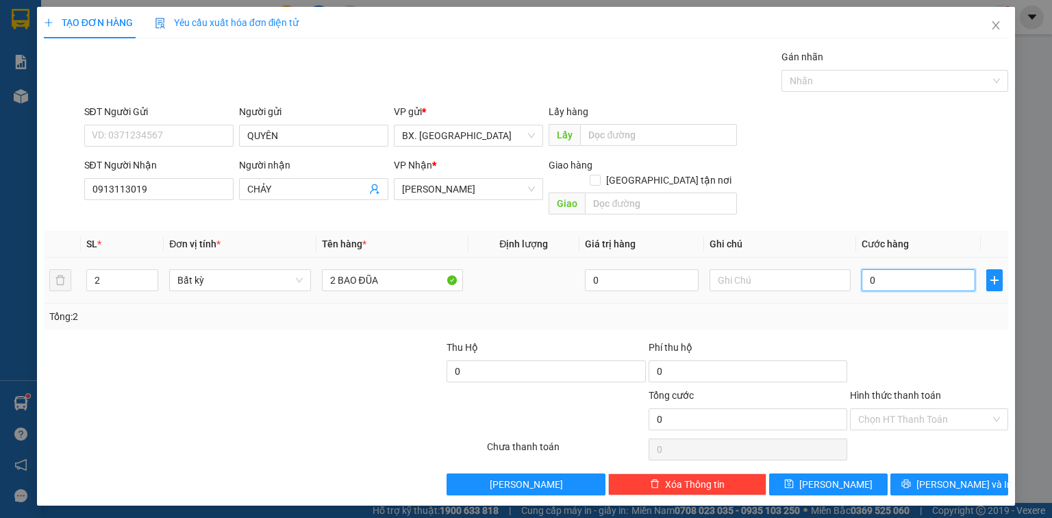
type input "1"
type input "18"
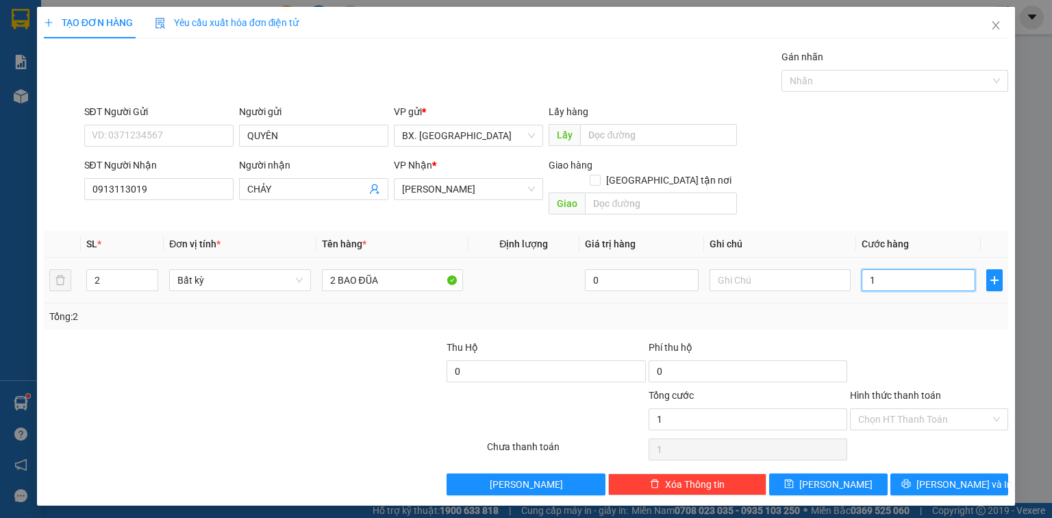
type input "18"
type input "180"
type input "1.800"
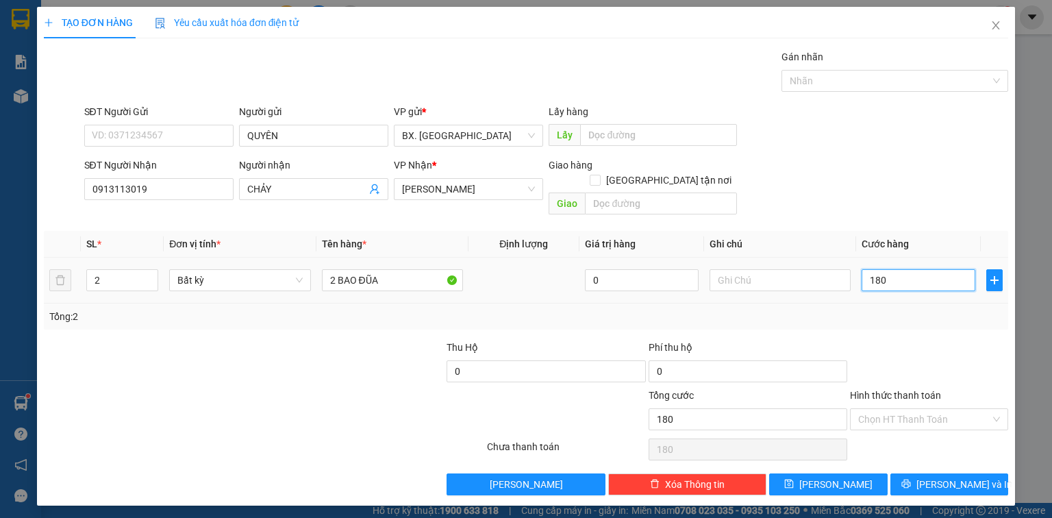
type input "1.800"
type input "18.000"
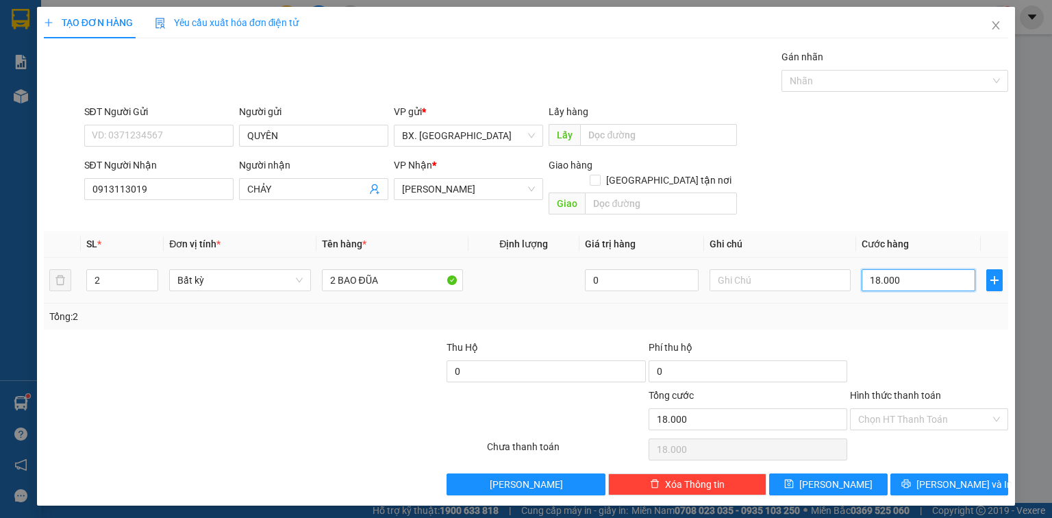
type input "180.000"
click at [947, 409] on input "Hình thức thanh toán" at bounding box center [924, 419] width 132 height 21
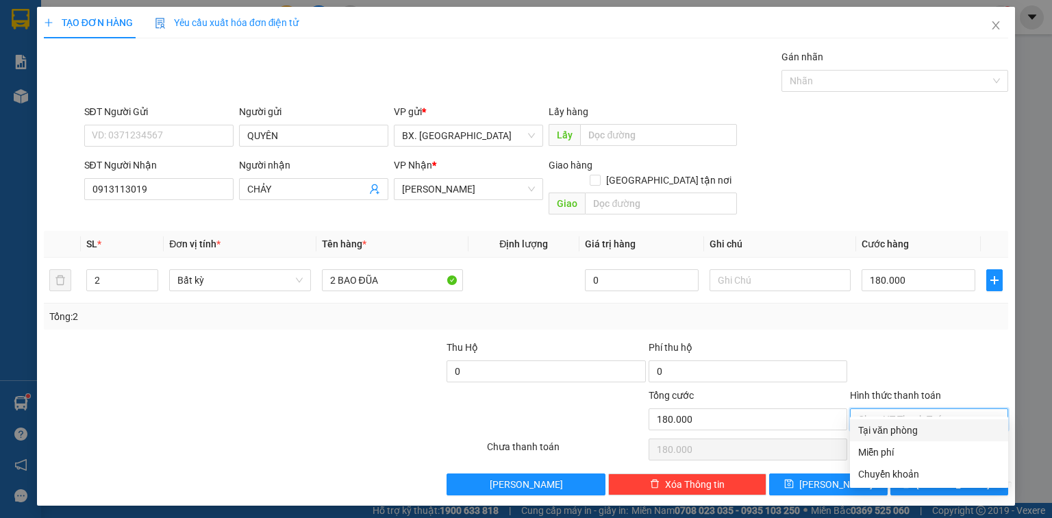
click at [914, 427] on div "Tại văn phòng" at bounding box center [929, 430] width 142 height 15
type input "0"
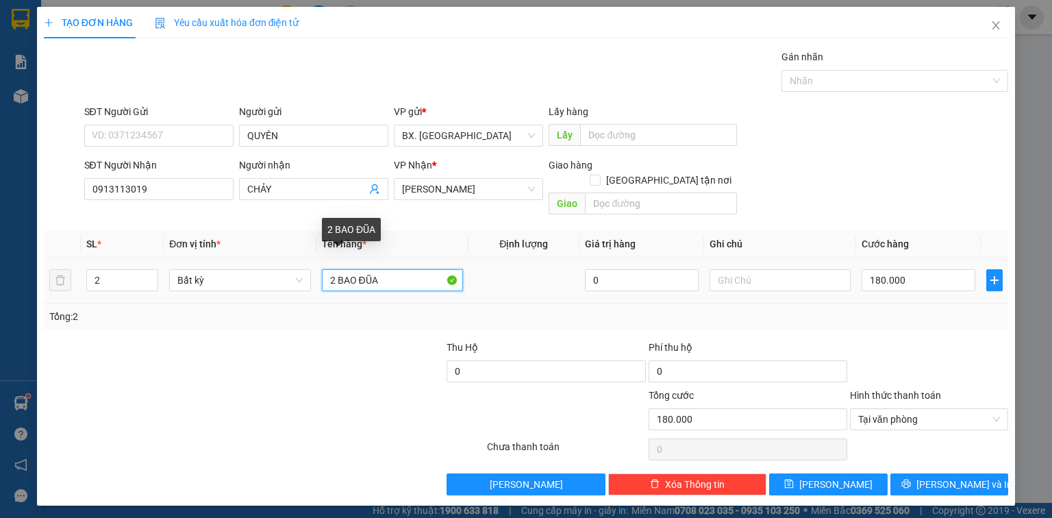
click at [392, 269] on input "2 BAO ĐŨA" at bounding box center [392, 280] width 141 height 22
type input "2 BAO ĐŨA ĐỎ"
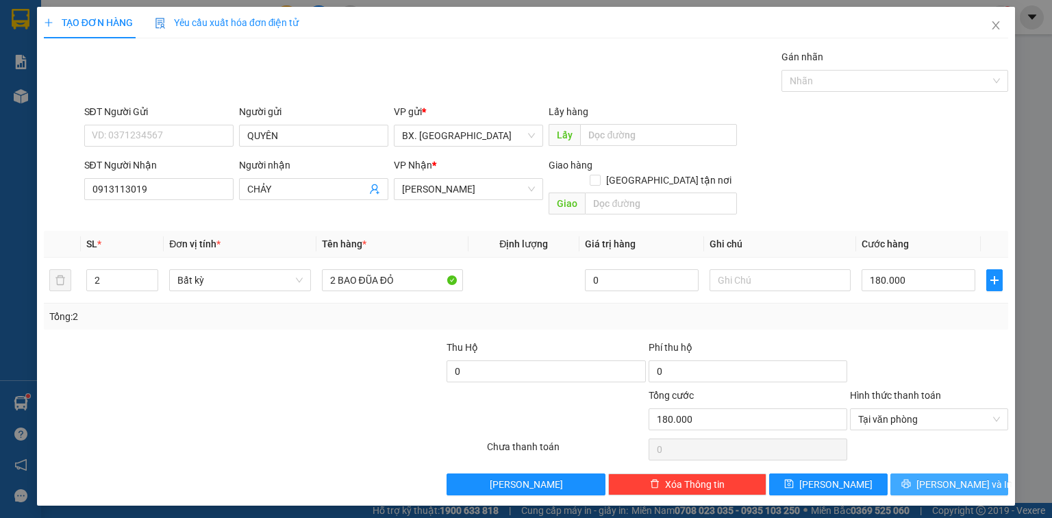
click at [945, 477] on span "Lưu và In" at bounding box center [964, 484] width 96 height 15
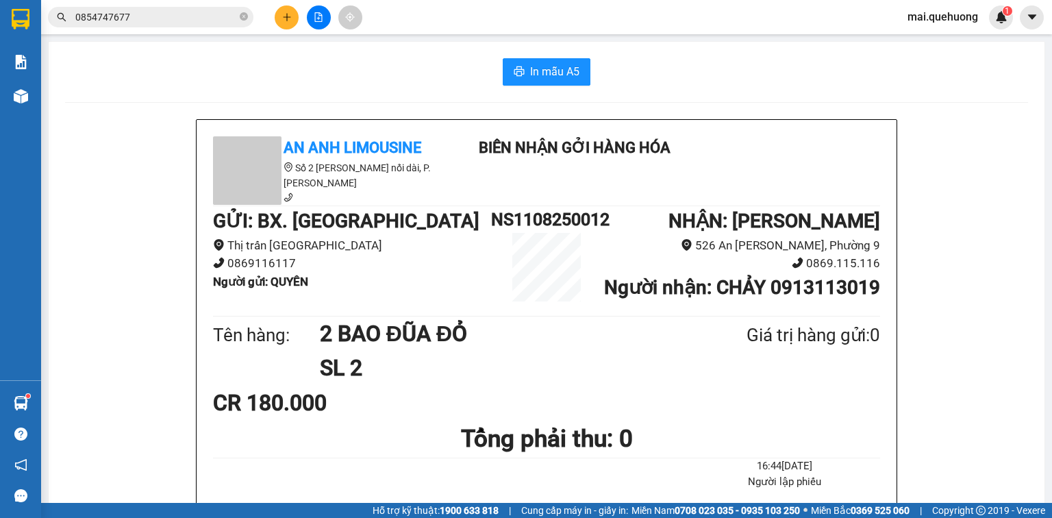
click at [554, 69] on span "In mẫu A5" at bounding box center [554, 71] width 49 height 17
click at [527, 62] on button "In mẫu A5" at bounding box center [547, 71] width 88 height 27
click at [320, 19] on icon "file-add" at bounding box center [319, 17] width 10 height 10
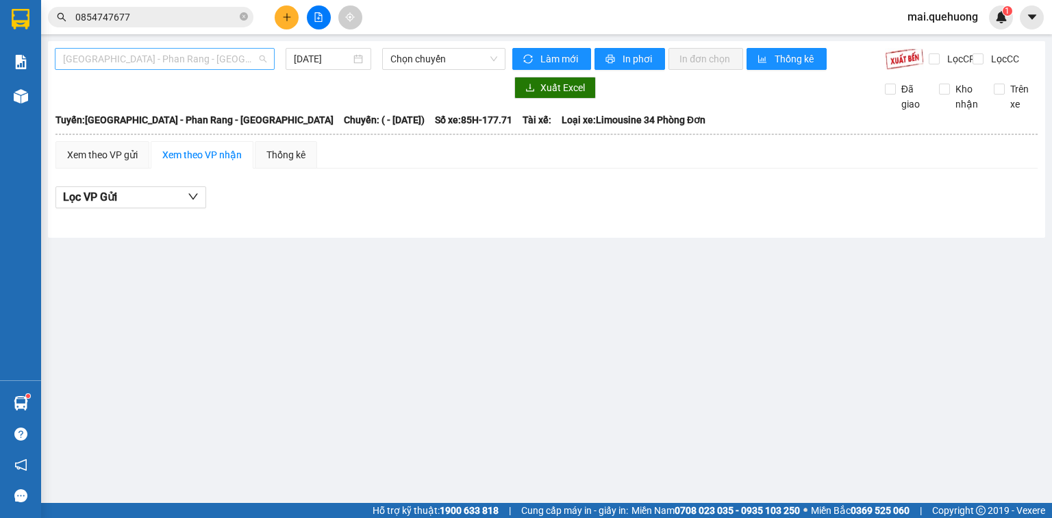
click at [182, 58] on span "Sài Gòn - Phan Rang - Ninh Sơn" at bounding box center [164, 59] width 203 height 21
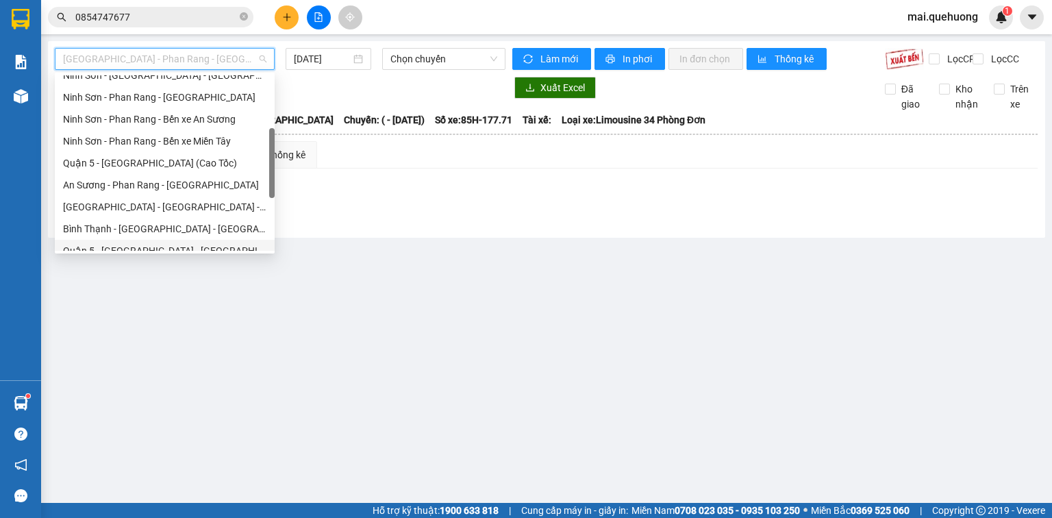
scroll to position [373, 0]
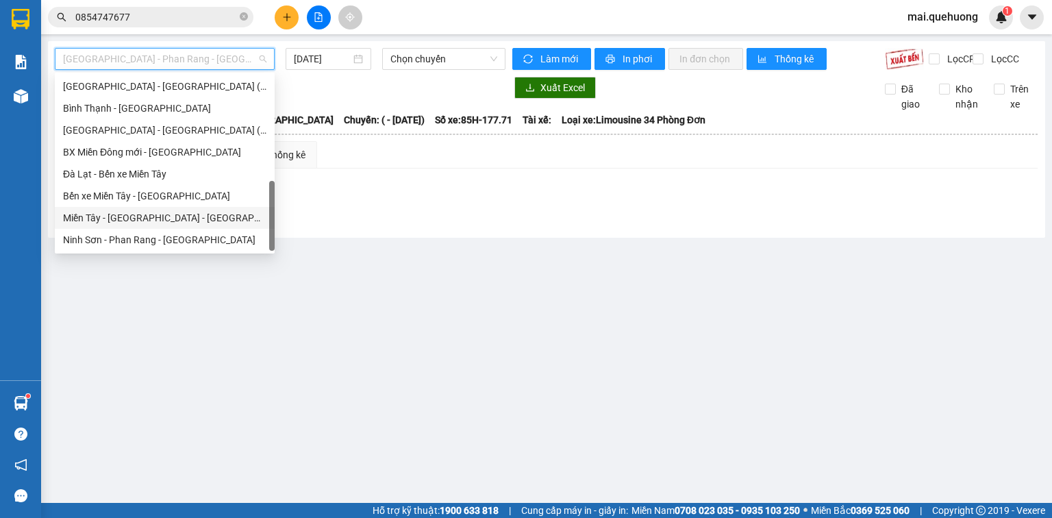
click at [170, 214] on div "Miền Tây - Phan Rang - Ninh Sơn" at bounding box center [164, 217] width 203 height 15
type input "11/08/2025"
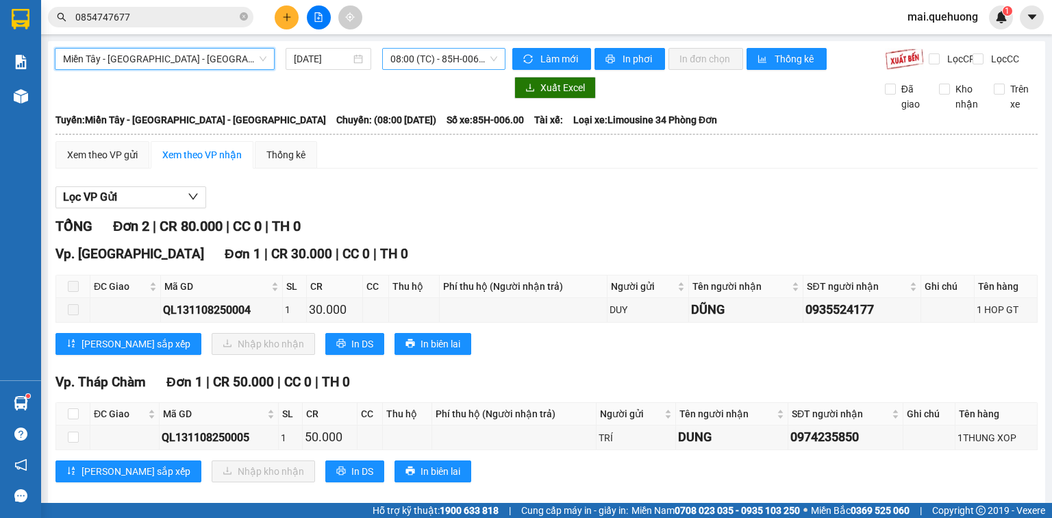
click at [447, 63] on span "08:00 (TC) - 85H-006.00" at bounding box center [444, 59] width 108 height 21
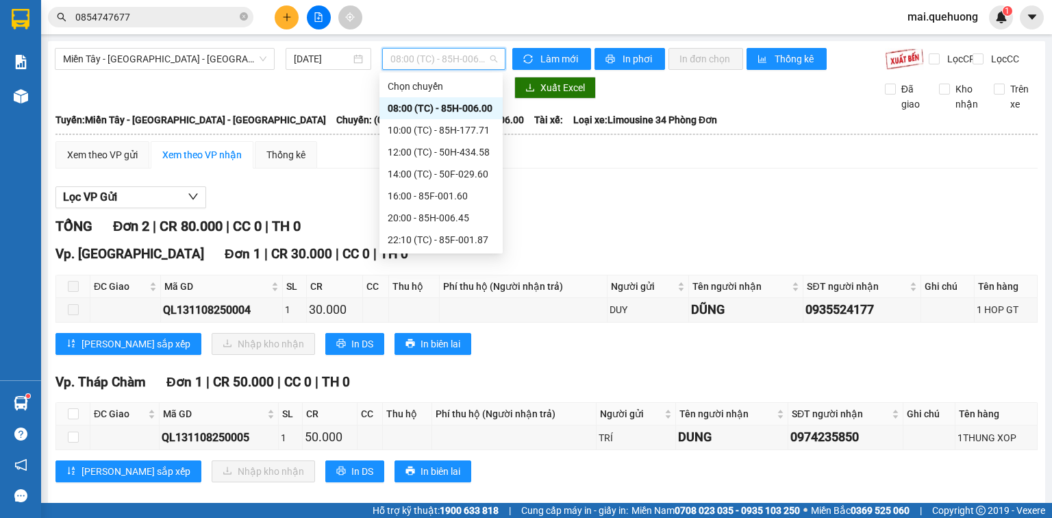
click at [452, 108] on div "08:00 (TC) - 85H-006.00" at bounding box center [441, 108] width 107 height 15
click at [421, 57] on span "08:00 (TC) - 85H-006.00" at bounding box center [444, 59] width 108 height 21
click at [449, 129] on div "10:00 (TC) - 85H-177.71" at bounding box center [441, 130] width 107 height 15
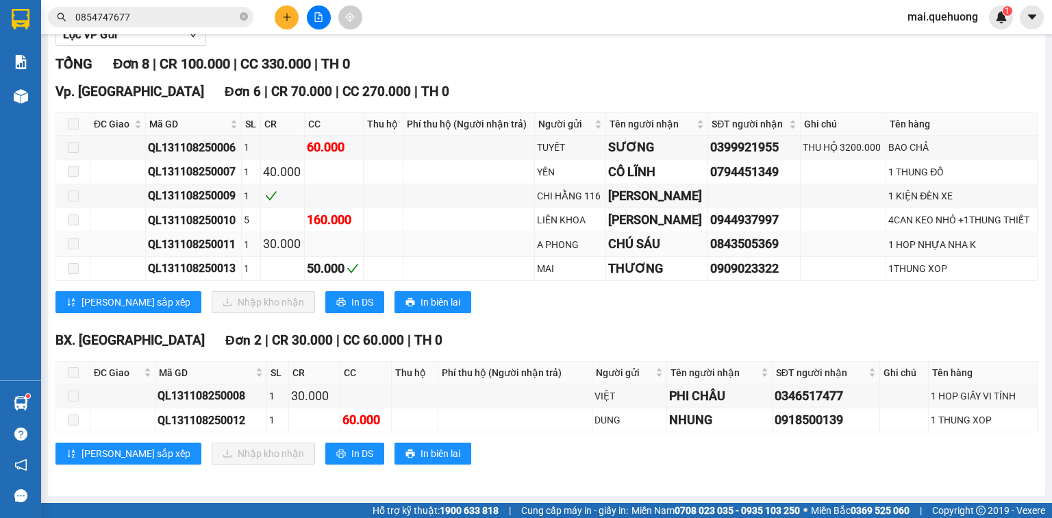
scroll to position [171, 0]
click at [75, 373] on span at bounding box center [73, 372] width 11 height 11
click at [77, 375] on span at bounding box center [73, 372] width 11 height 11
click at [351, 455] on span "In DS" at bounding box center [362, 453] width 22 height 15
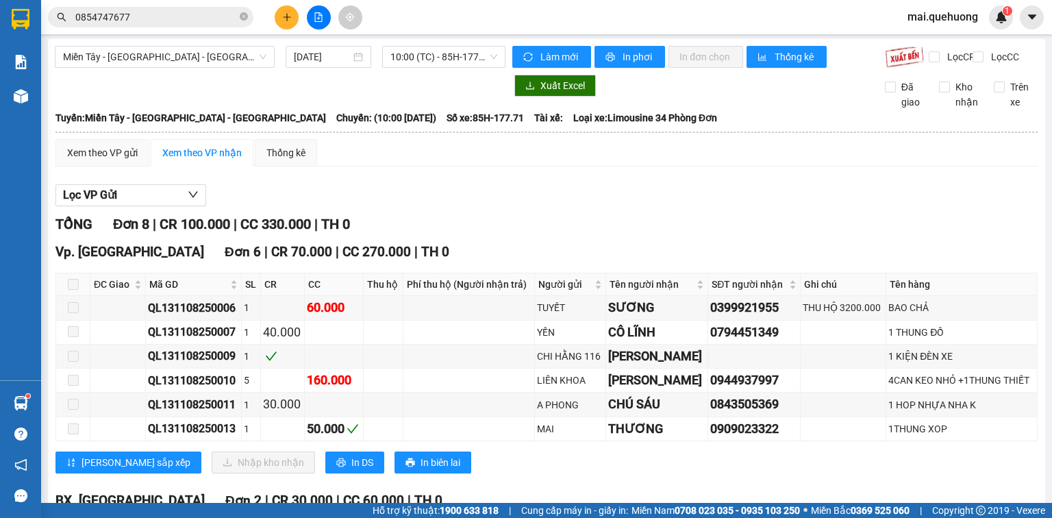
scroll to position [0, 0]
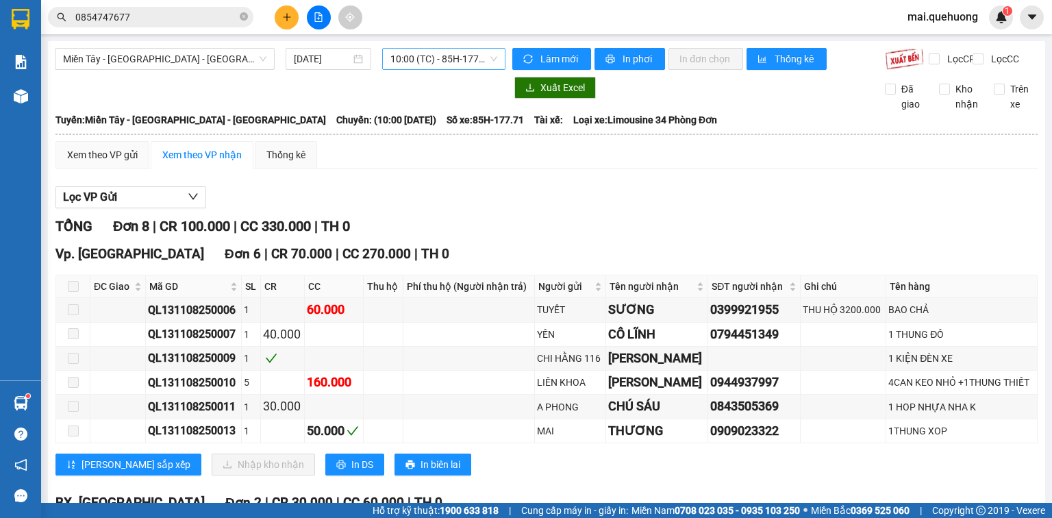
click at [401, 61] on span "10:00 (TC) - 85H-177.71" at bounding box center [444, 59] width 108 height 21
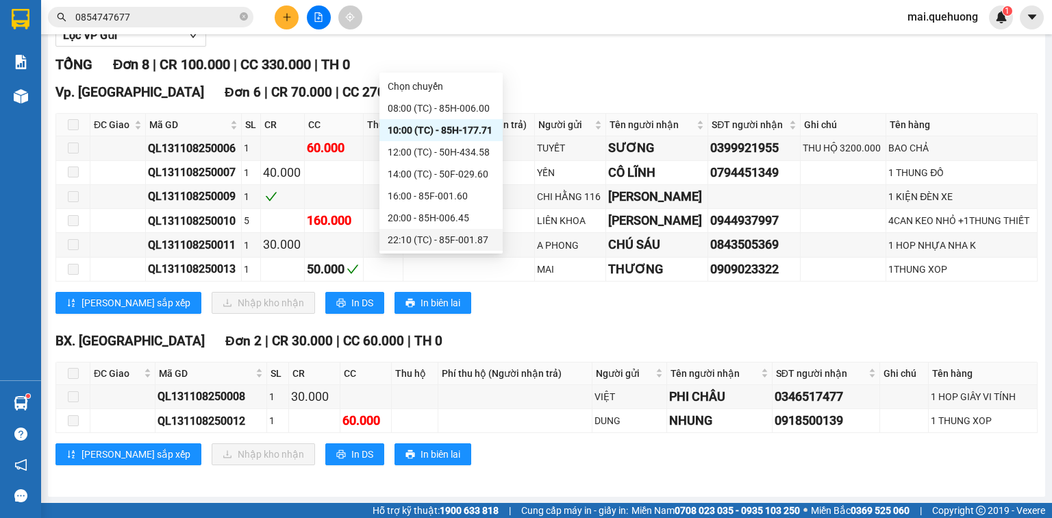
scroll to position [171, 0]
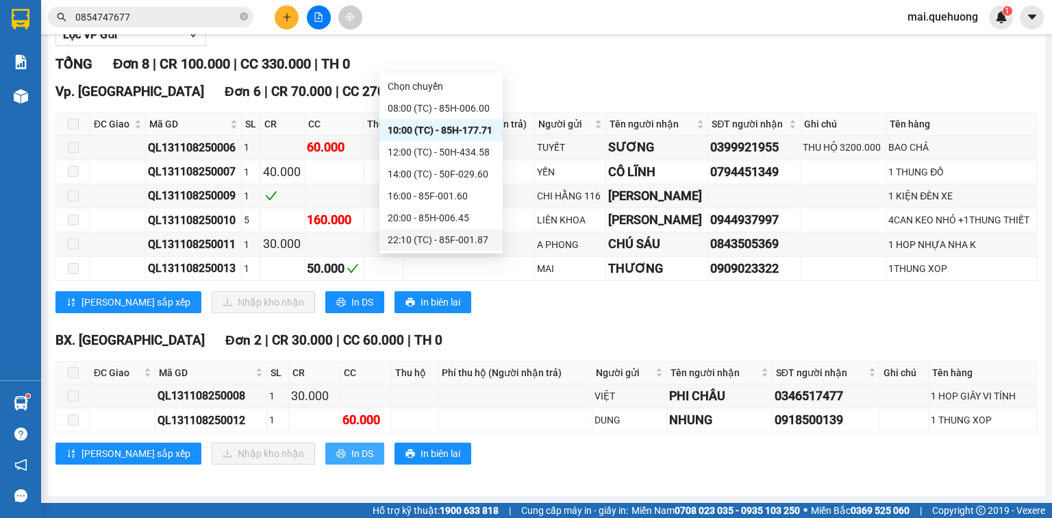
click at [351, 460] on span "In DS" at bounding box center [362, 453] width 22 height 15
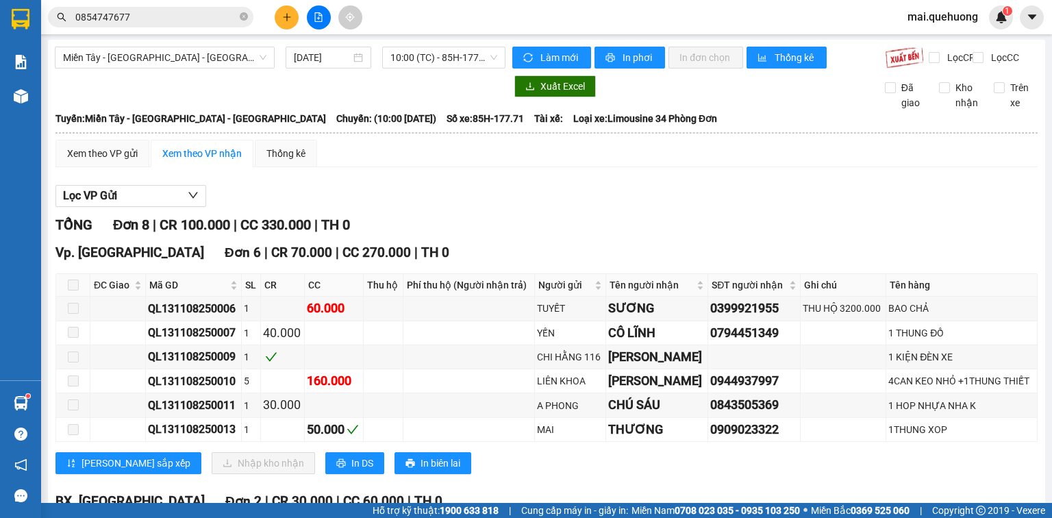
scroll to position [0, 0]
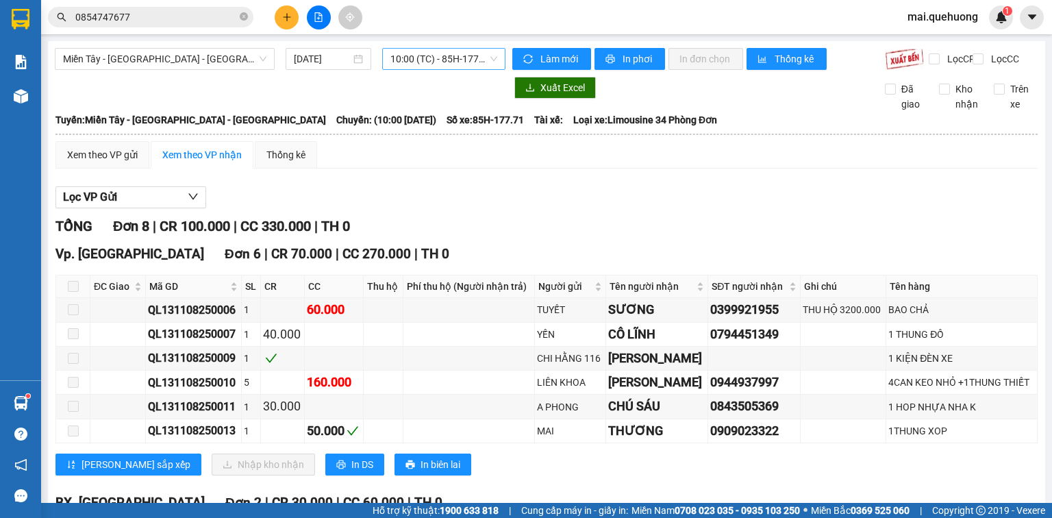
click at [447, 63] on span "10:00 (TC) - 85H-177.71" at bounding box center [444, 59] width 108 height 21
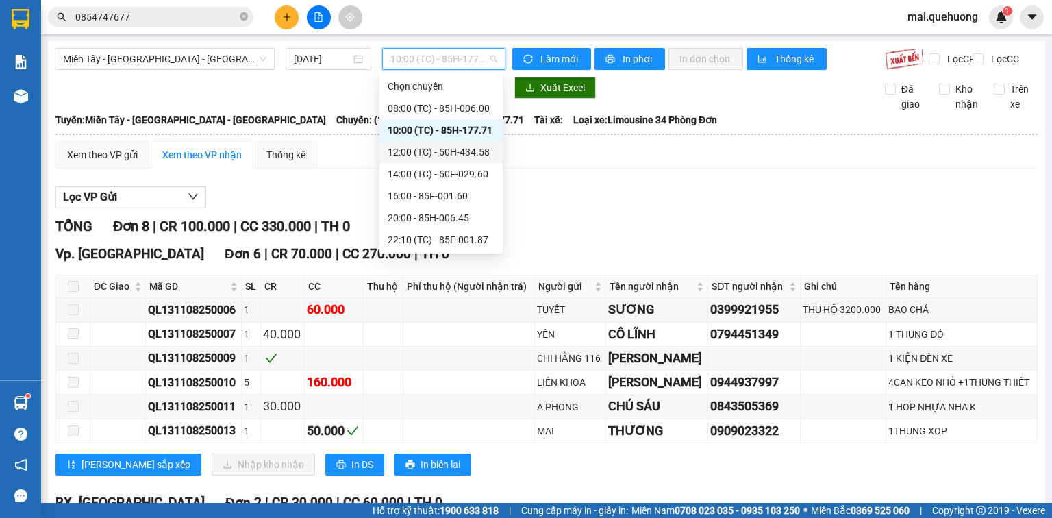
click at [474, 151] on div "12:00 (TC) - 50H-434.58" at bounding box center [441, 151] width 107 height 15
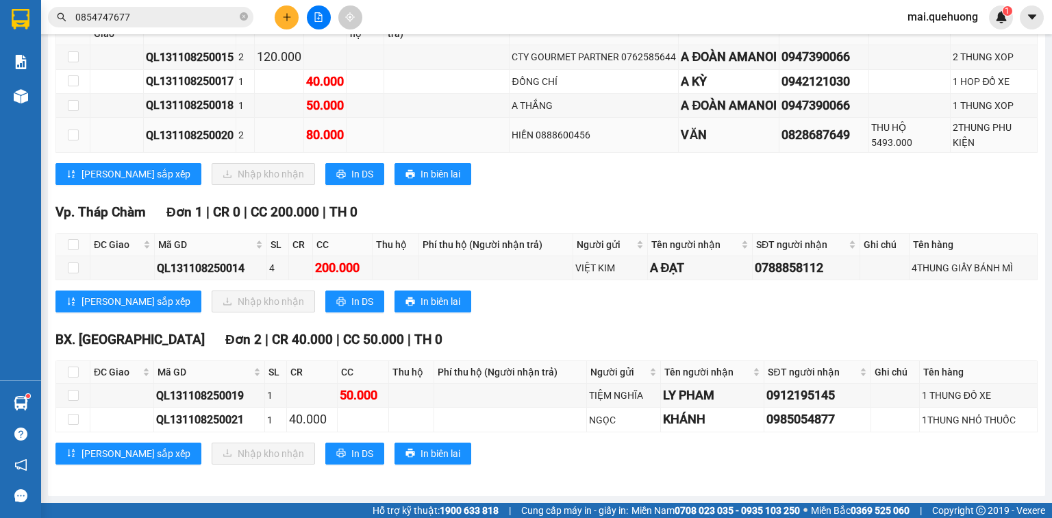
scroll to position [277, 0]
click at [325, 453] on button "In DS" at bounding box center [354, 453] width 59 height 22
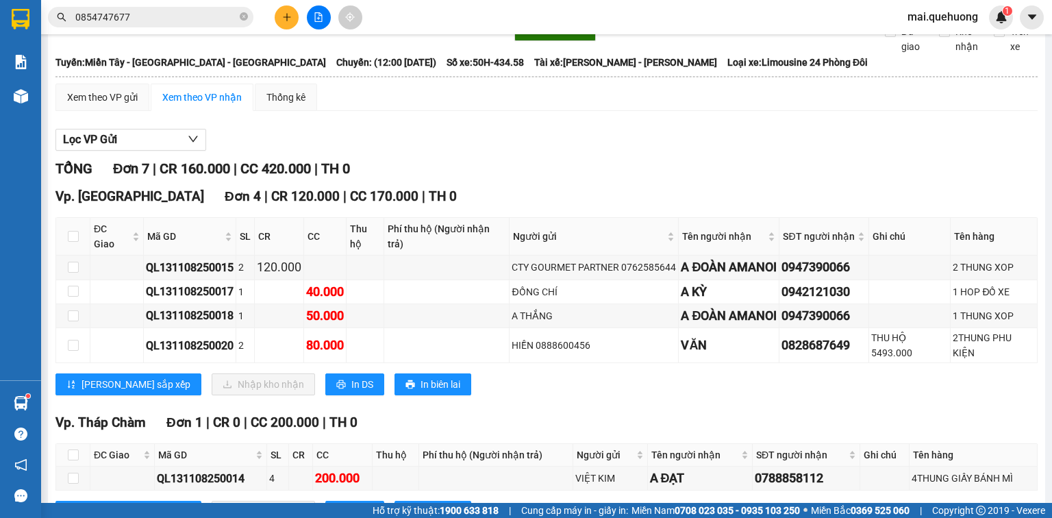
scroll to position [0, 0]
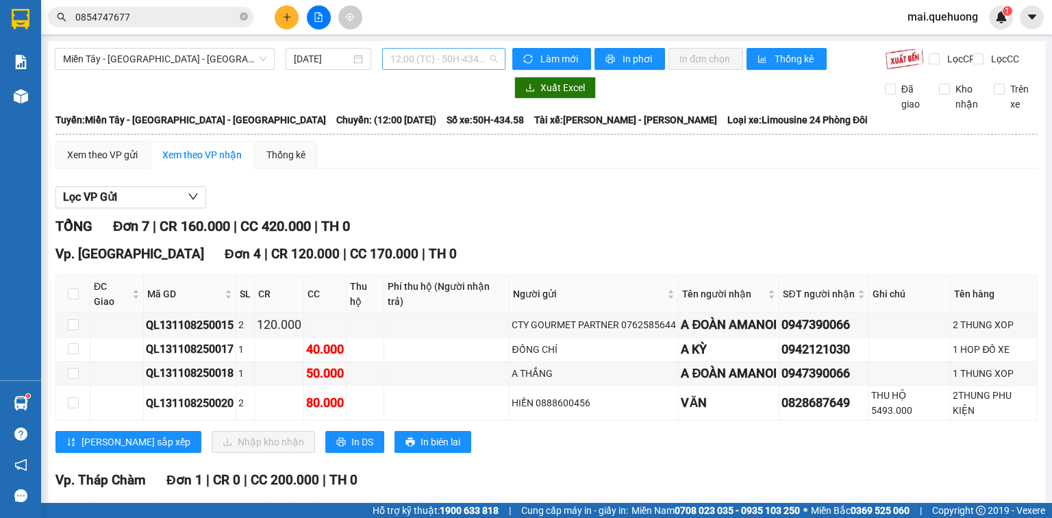
click at [436, 60] on span "12:00 (TC) - 50H-434.58" at bounding box center [444, 59] width 108 height 21
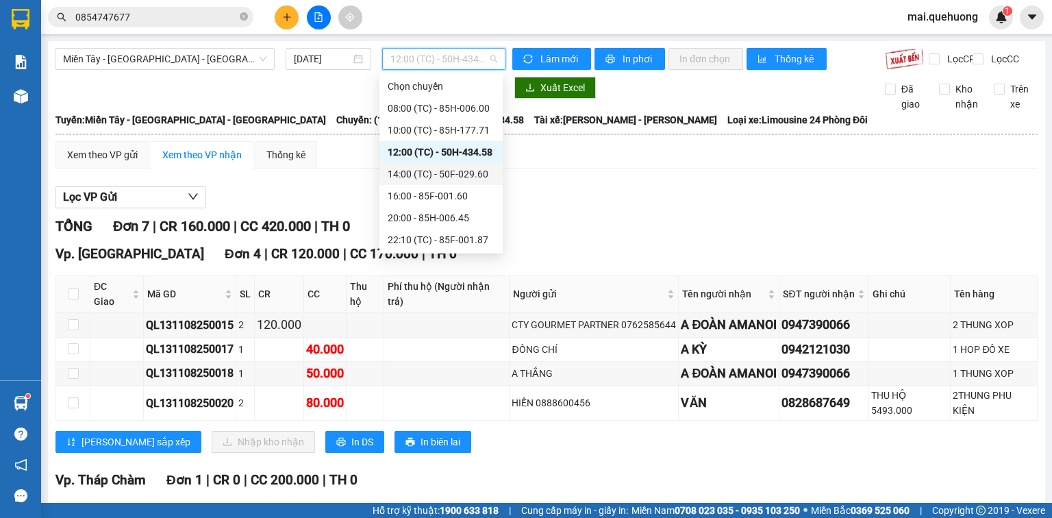
click at [474, 175] on div "14:00 (TC) - 50F-029.60" at bounding box center [441, 173] width 107 height 15
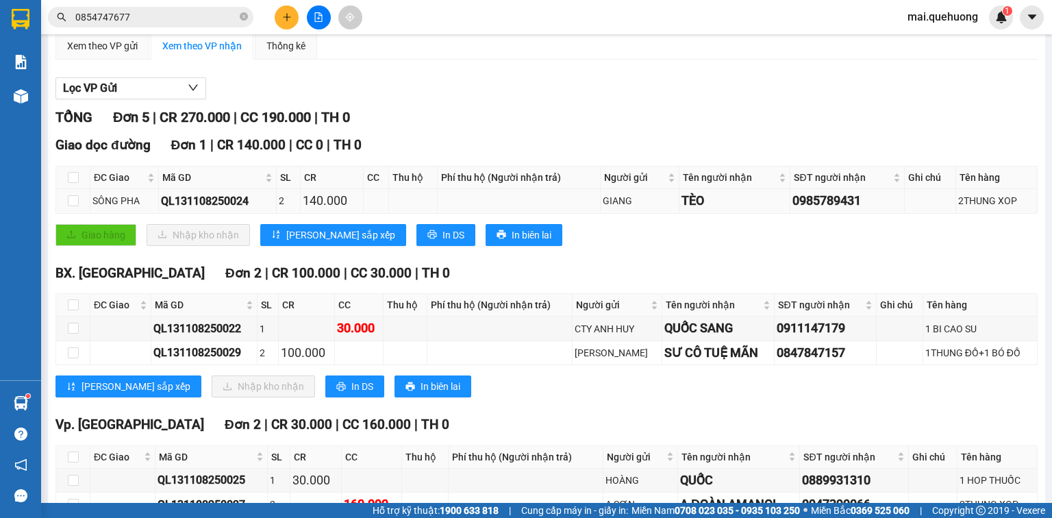
scroll to position [110, 0]
click at [74, 182] on input "checkbox" at bounding box center [73, 176] width 11 height 11
checkbox input "true"
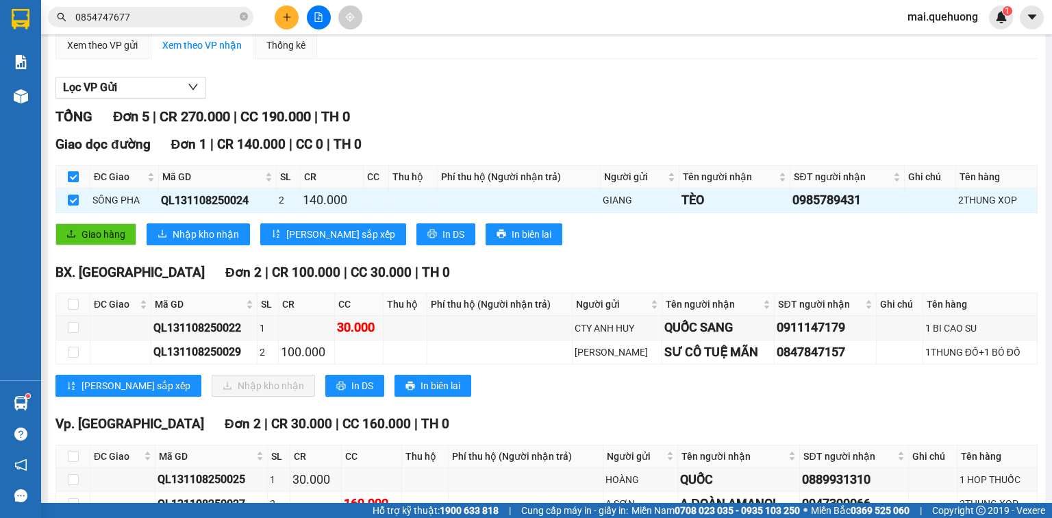
click at [73, 182] on input "checkbox" at bounding box center [73, 176] width 11 height 11
checkbox input "false"
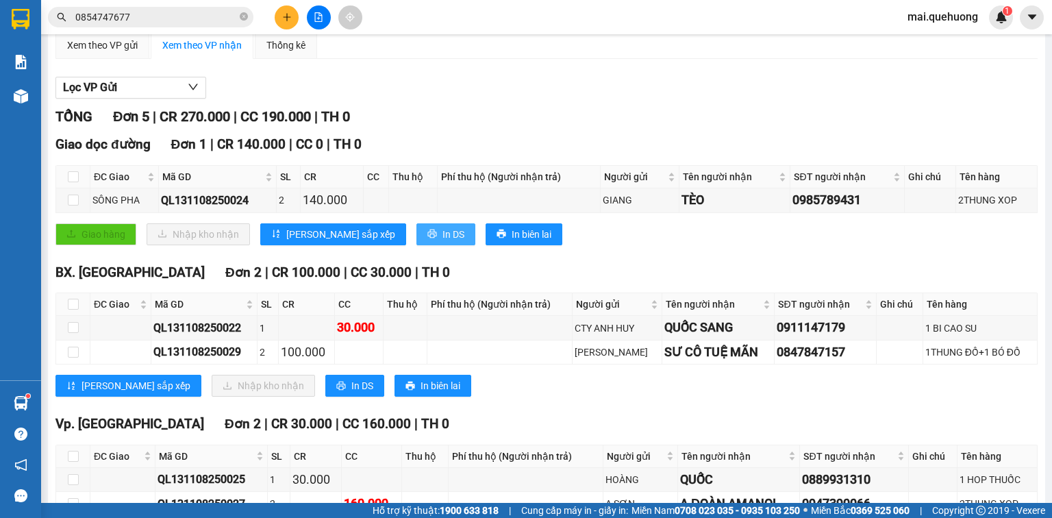
click at [427, 238] on icon "printer" at bounding box center [432, 234] width 10 height 10
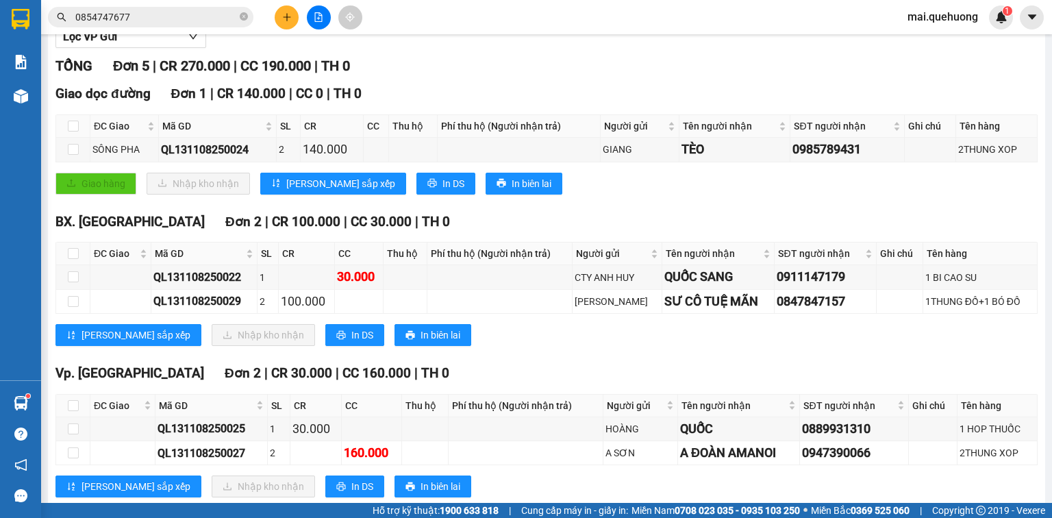
scroll to position [203, 0]
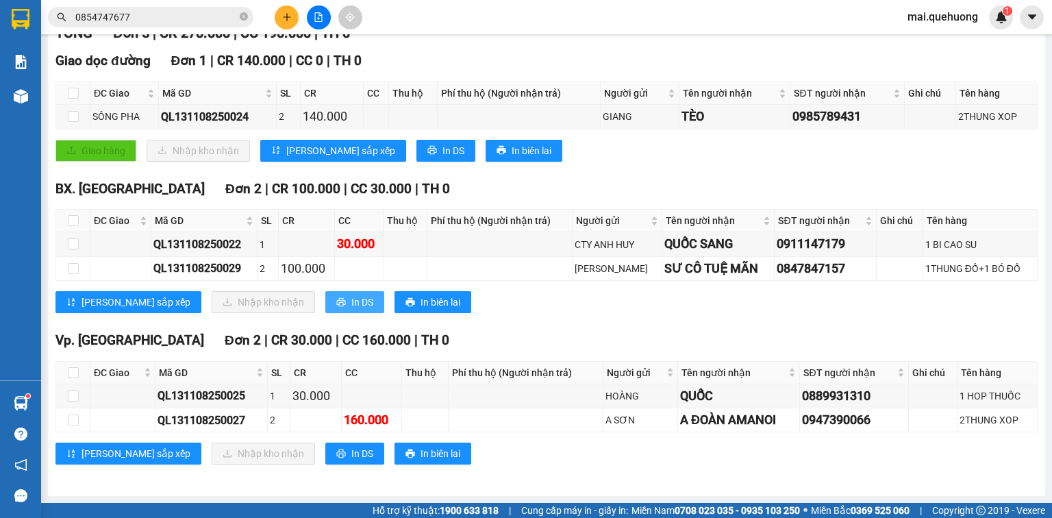
click at [351, 304] on span "In DS" at bounding box center [362, 301] width 22 height 15
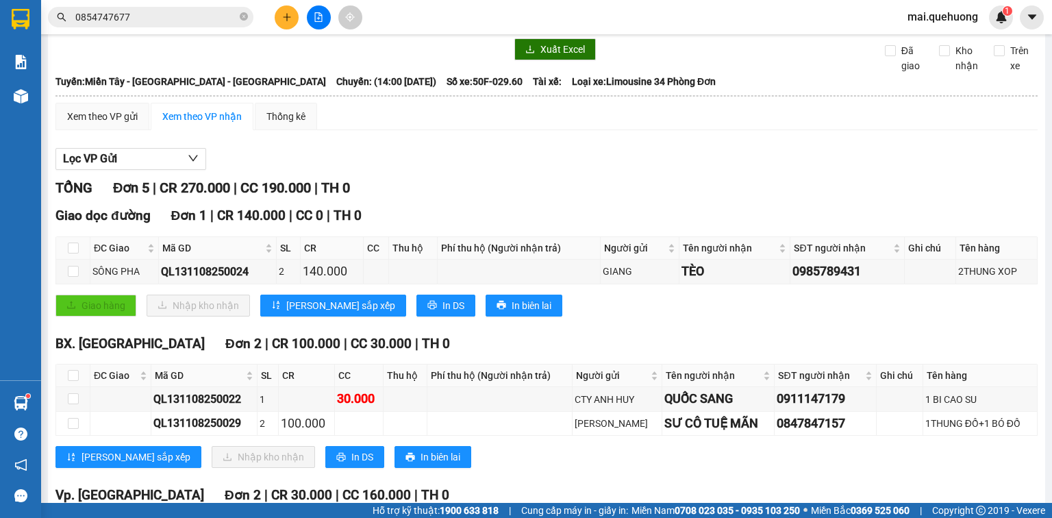
scroll to position [0, 0]
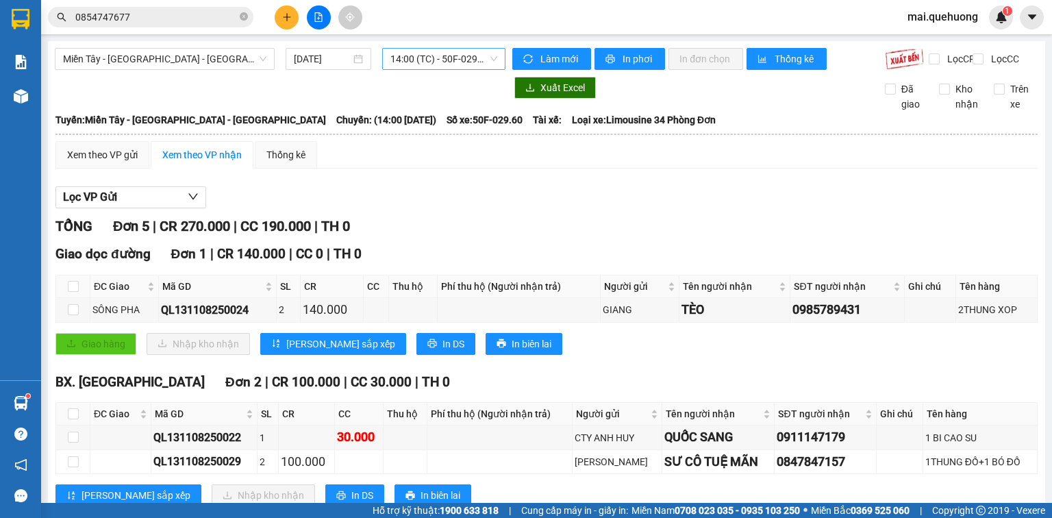
click at [470, 52] on span "14:00 (TC) - 50F-029.60" at bounding box center [444, 59] width 108 height 21
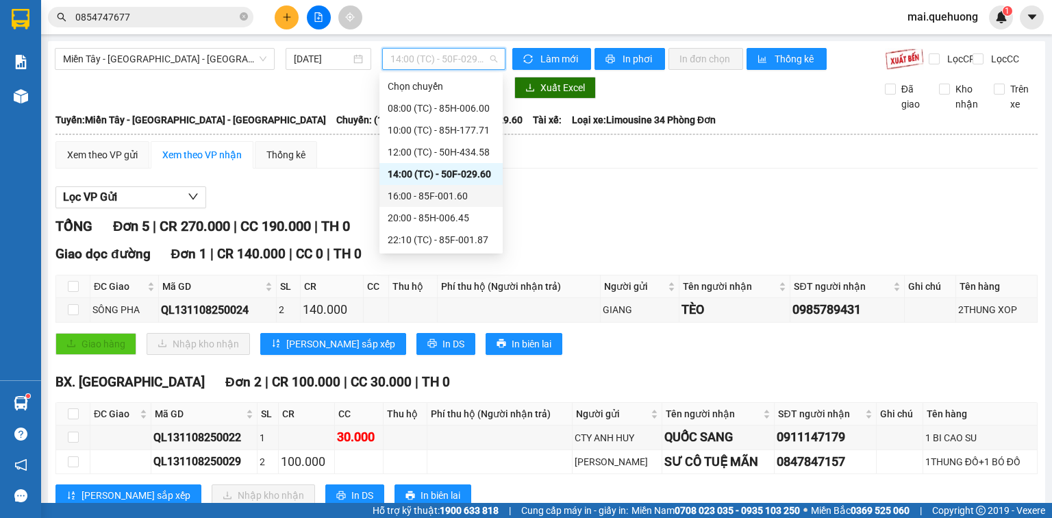
click at [459, 194] on div "16:00 - 85F-001.60" at bounding box center [441, 195] width 107 height 15
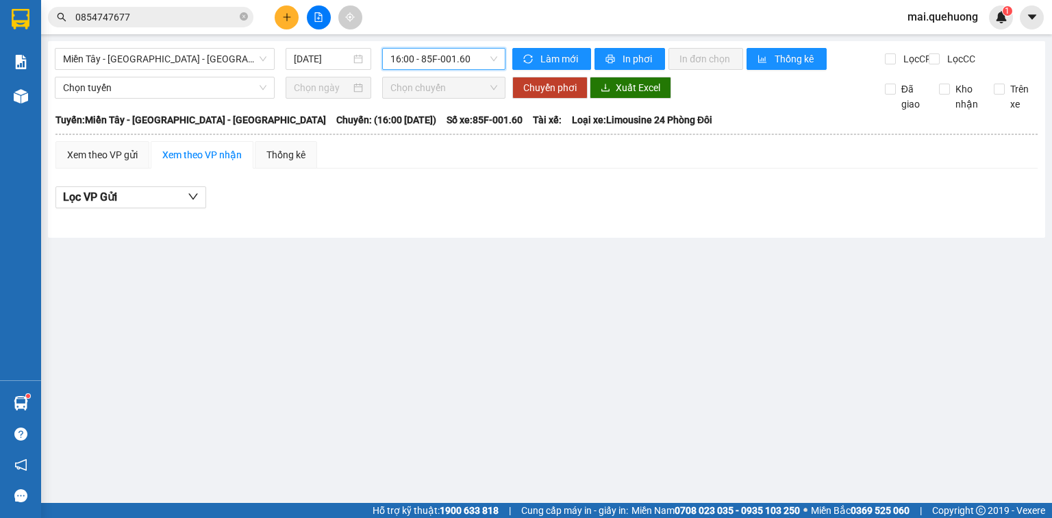
click at [466, 60] on span "16:00 - 85F-001.60" at bounding box center [444, 59] width 108 height 21
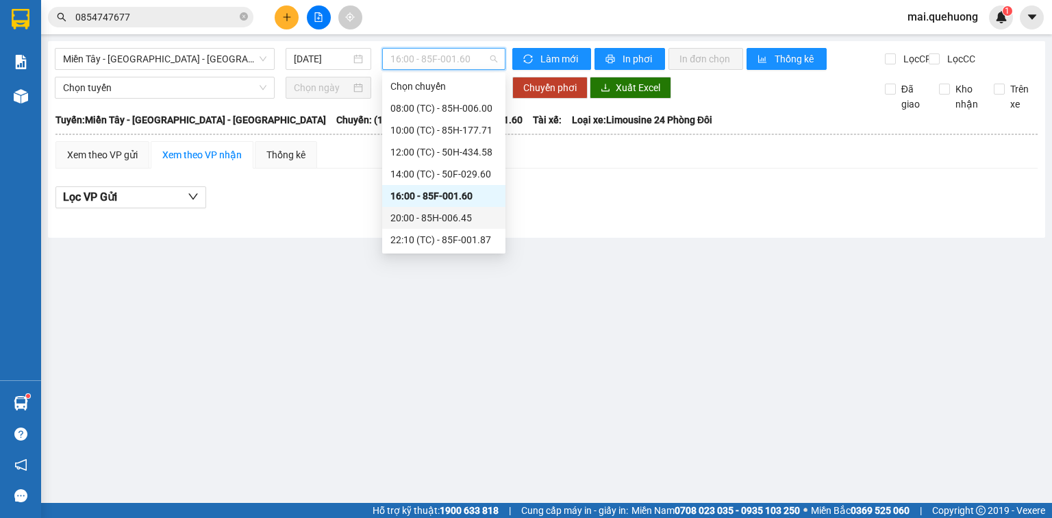
click at [459, 222] on div "20:00 - 85H-006.45" at bounding box center [443, 217] width 107 height 15
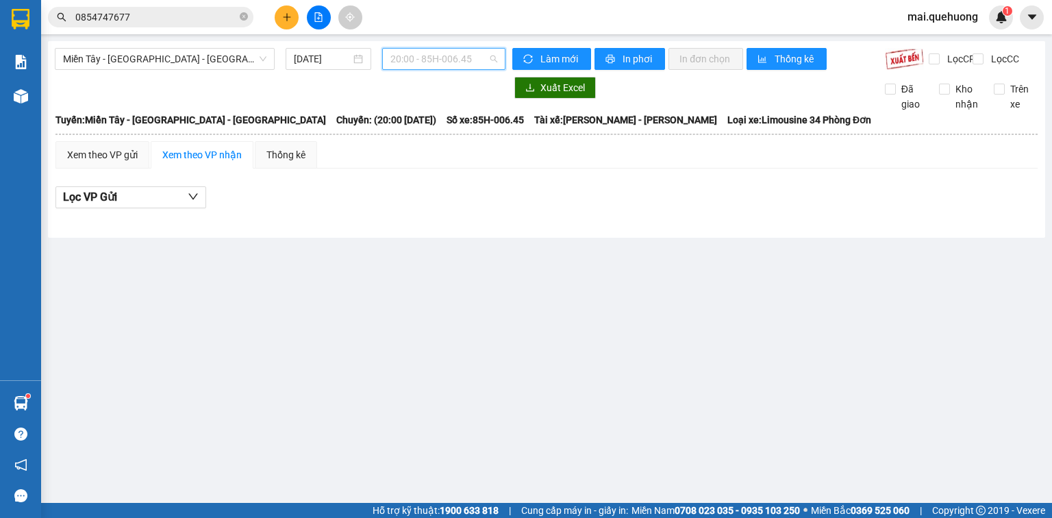
click at [468, 57] on span "20:00 - 85H-006.45" at bounding box center [444, 59] width 108 height 21
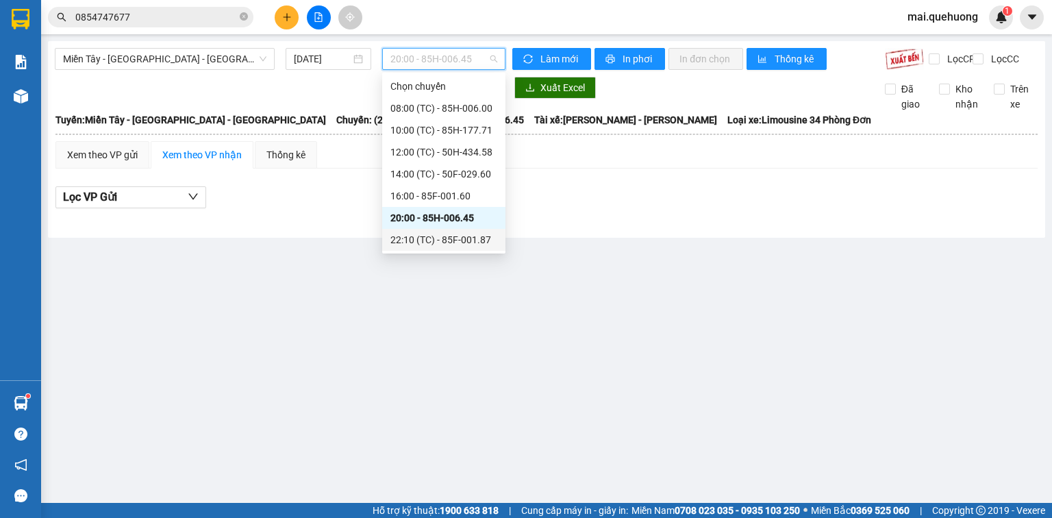
click at [468, 238] on div "22:10 (TC) - 85F-001.87" at bounding box center [443, 239] width 107 height 15
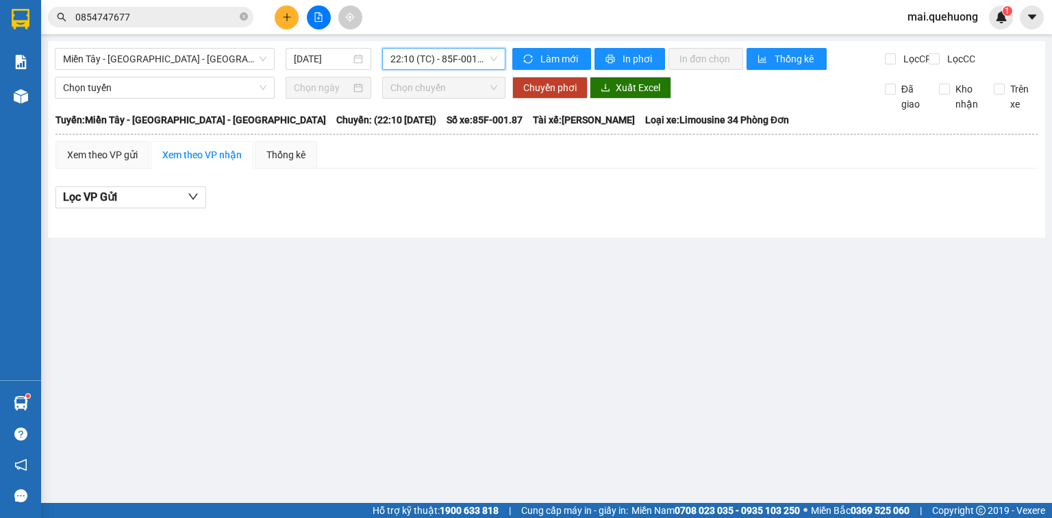
click at [453, 65] on span "22:10 (TC) - 85F-001.87" at bounding box center [444, 59] width 108 height 21
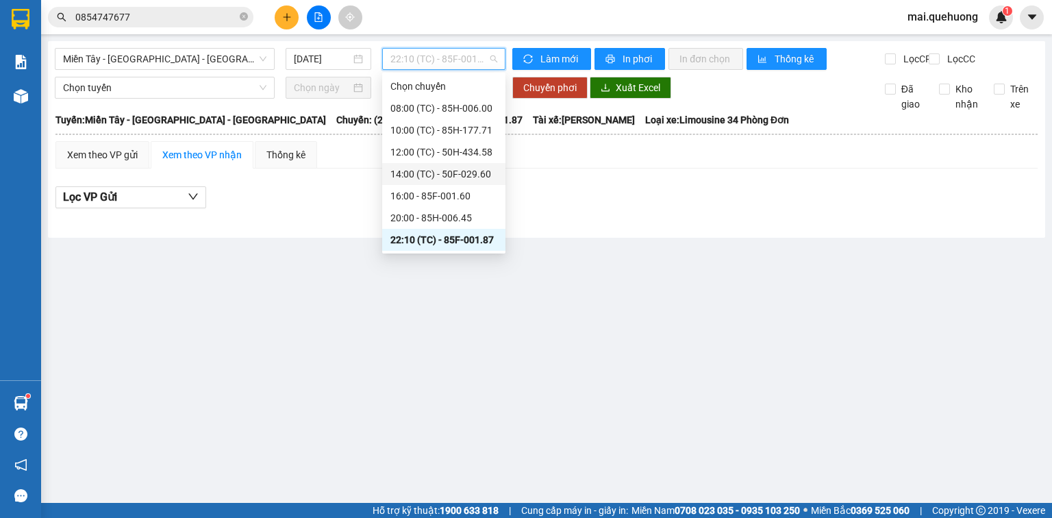
click at [471, 169] on div "14:00 (TC) - 50F-029.60" at bounding box center [443, 173] width 107 height 15
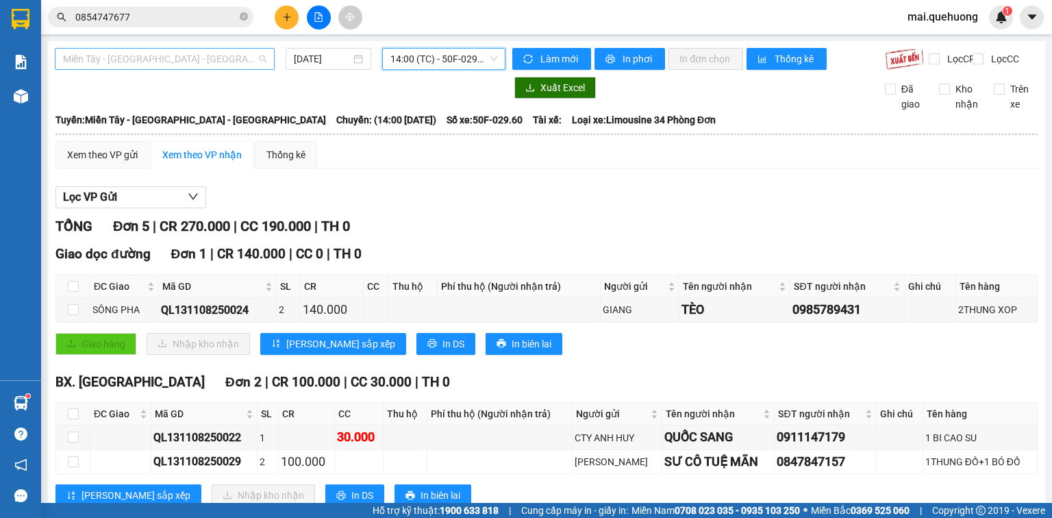
click at [174, 64] on span "Miền Tây - Phan Rang - Ninh Sơn" at bounding box center [164, 59] width 203 height 21
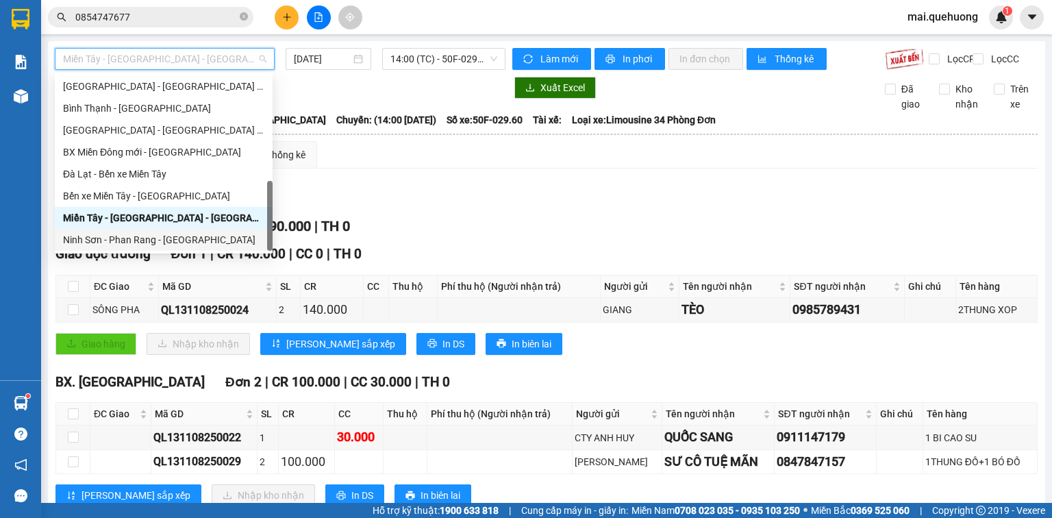
click at [164, 242] on div "Ninh Sơn - Phan Rang - Miền Tây" at bounding box center [163, 239] width 201 height 15
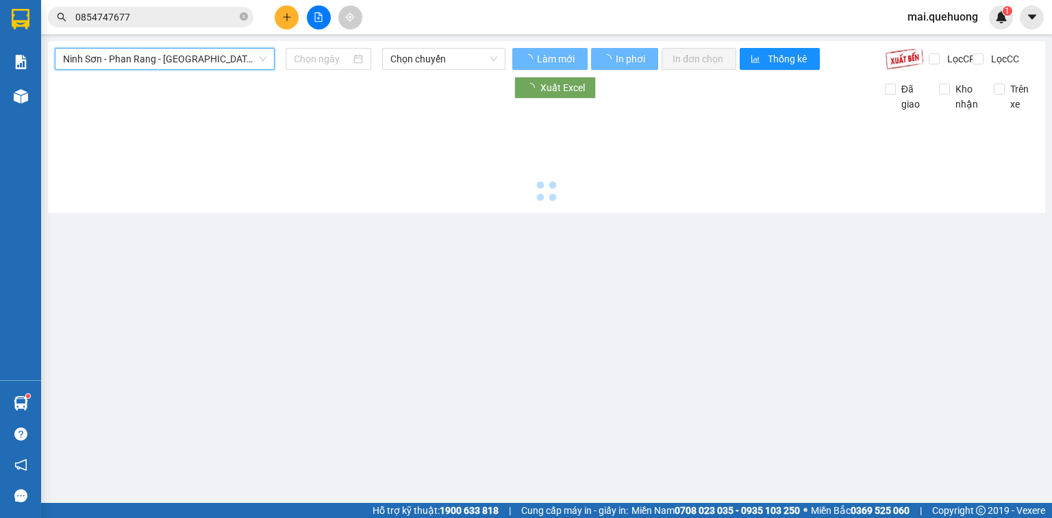
type input "11/08/2025"
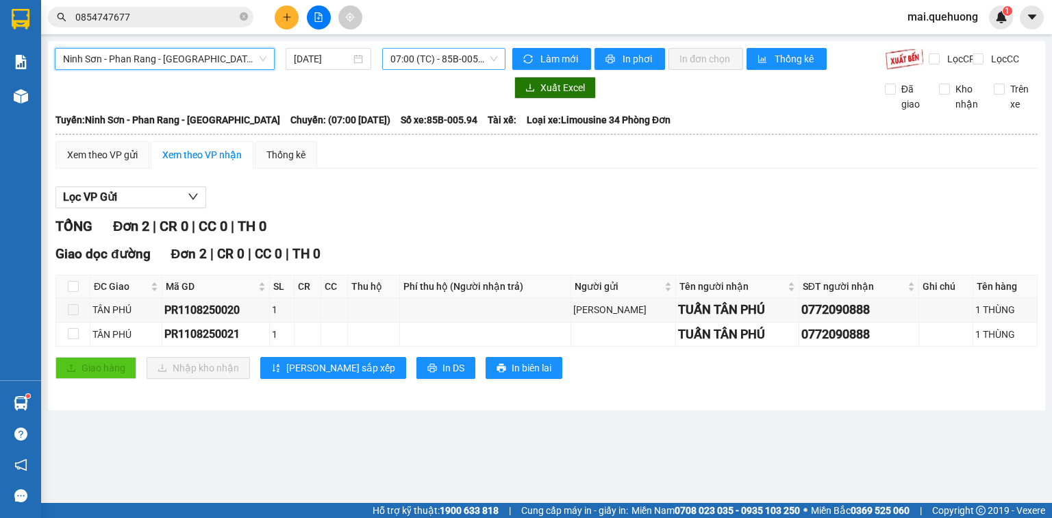
click at [416, 60] on span "07:00 (TC) - 85B-005.94" at bounding box center [444, 59] width 108 height 21
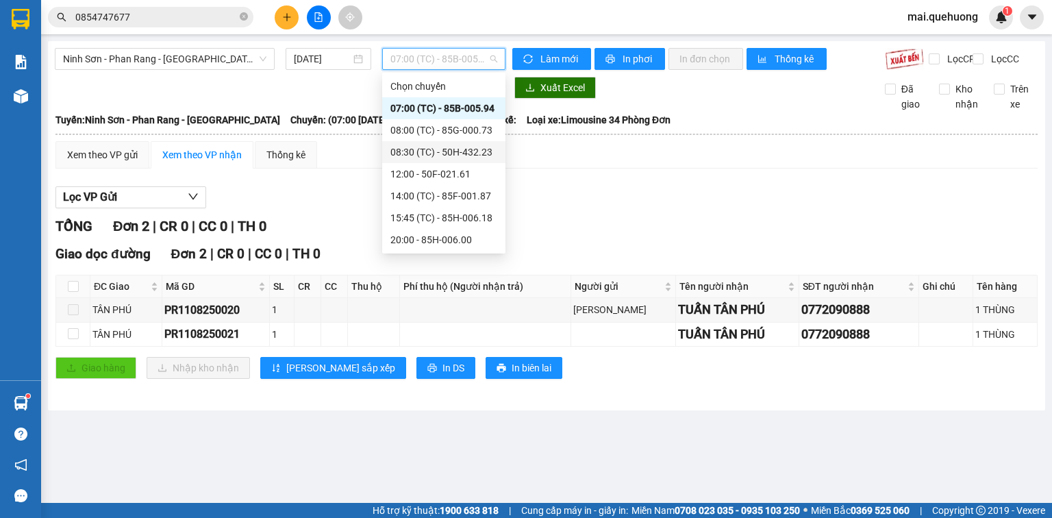
click at [470, 156] on div "08:30 (TC) - 50H-432.23" at bounding box center [443, 151] width 107 height 15
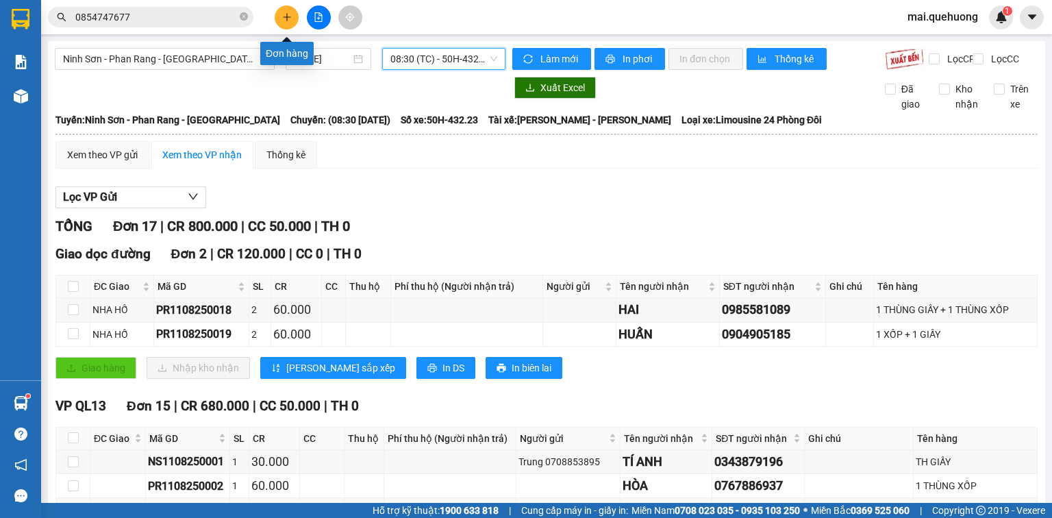
click at [284, 19] on icon "plus" at bounding box center [287, 17] width 10 height 10
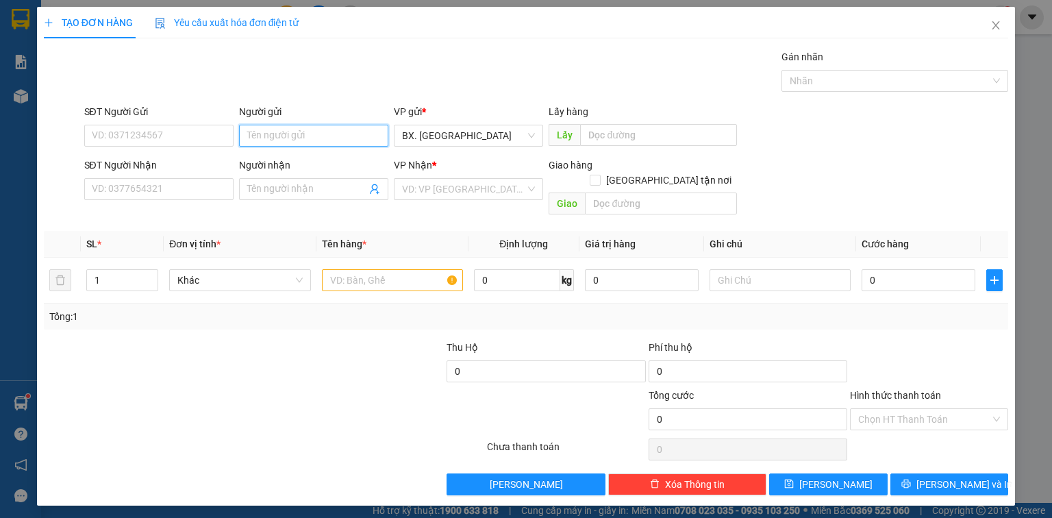
click at [315, 134] on input "Người gửi" at bounding box center [313, 136] width 149 height 22
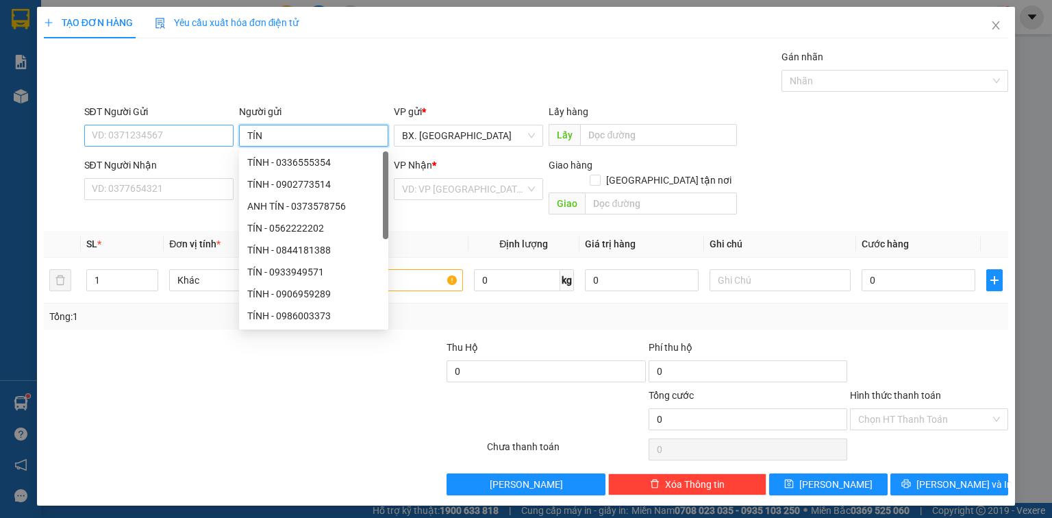
type input "TÍN"
click at [167, 141] on input "SĐT Người Gửi" at bounding box center [158, 136] width 149 height 22
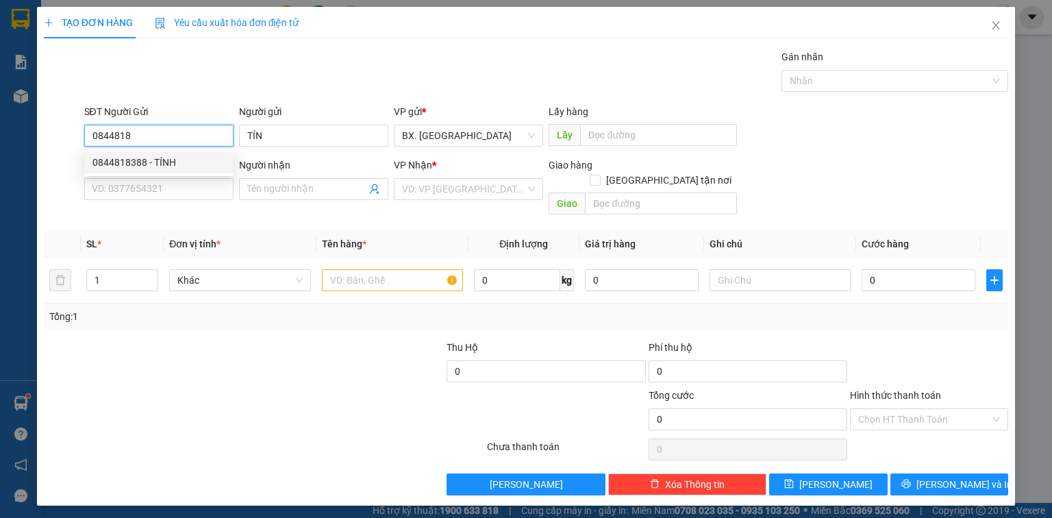
click at [155, 160] on div "0844818388 - TÍNH" at bounding box center [158, 162] width 133 height 15
type input "0844818388"
type input "TÍNH"
type input "0988356873"
type input "VÂN"
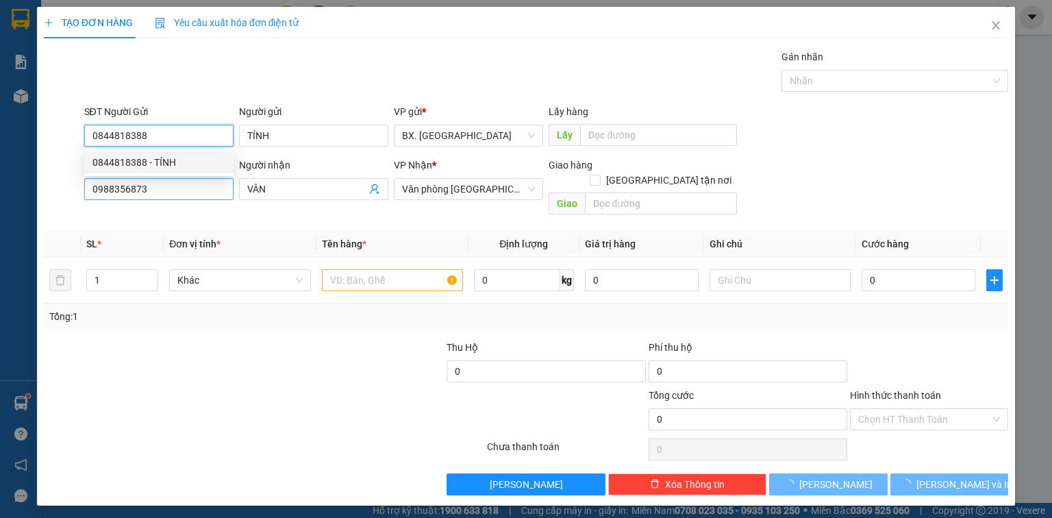
type input "30.000"
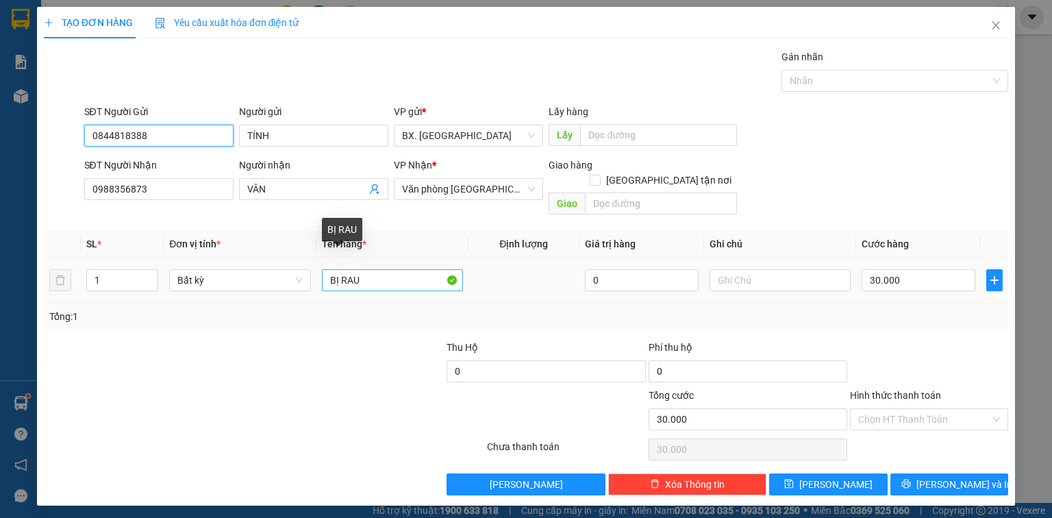
type input "0844818388"
drag, startPoint x: 390, startPoint y: 266, endPoint x: 286, endPoint y: 277, distance: 104.7
click at [286, 277] on tr "1 Bất kỳ BỊ RAU 0 30.000" at bounding box center [526, 280] width 964 height 46
type input "THÙNG XỐP VÀNG"
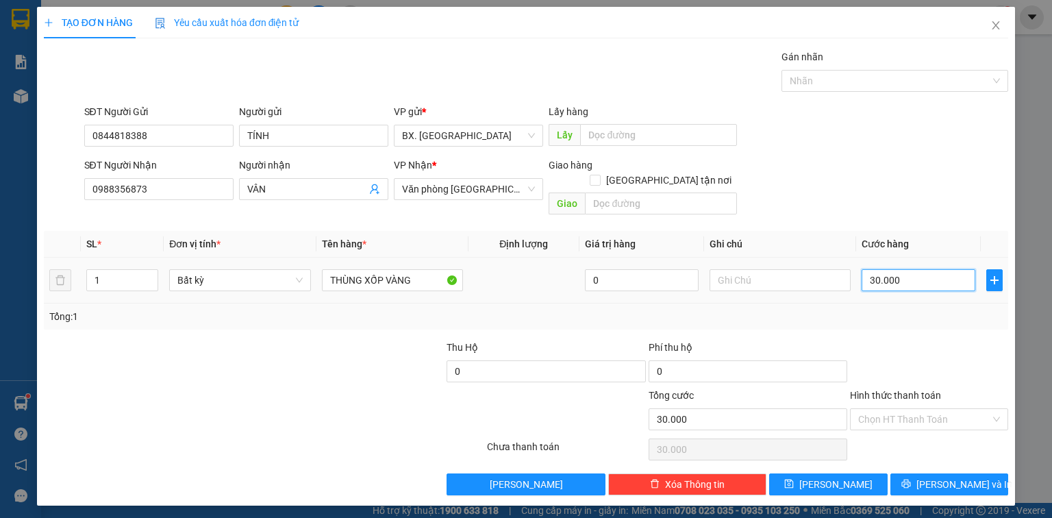
click at [908, 269] on input "30.000" at bounding box center [918, 280] width 114 height 22
type input "7"
type input "70"
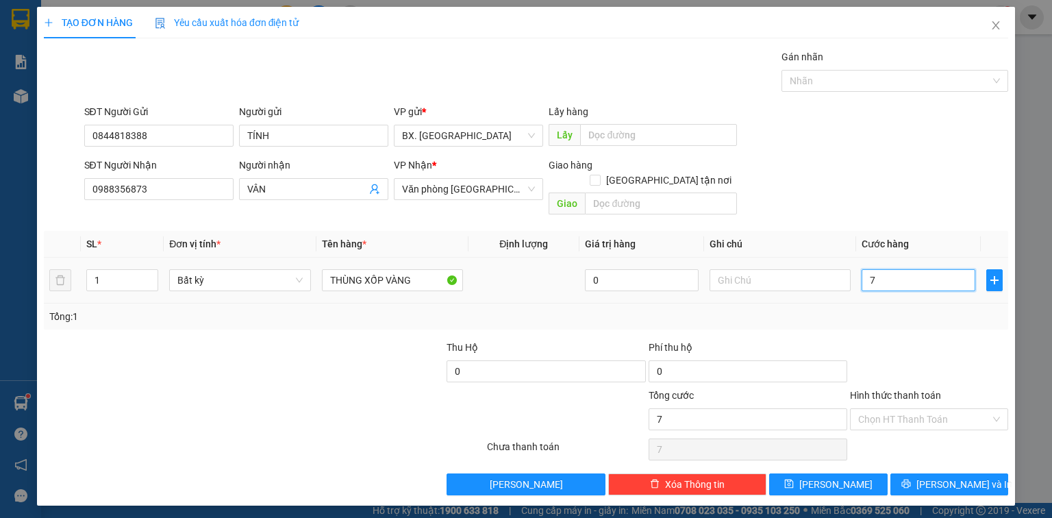
type input "70"
type input "700"
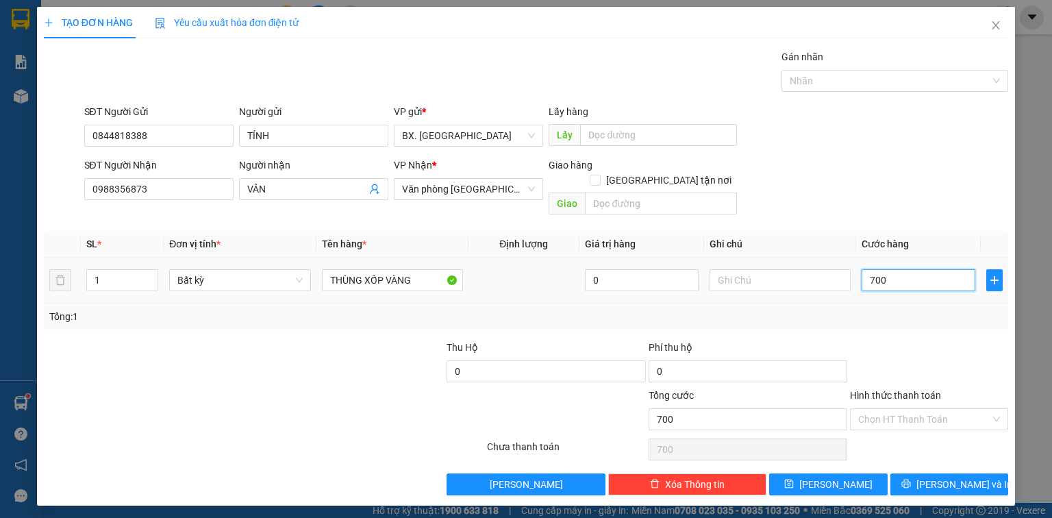
type input "7.000"
type input "70.000"
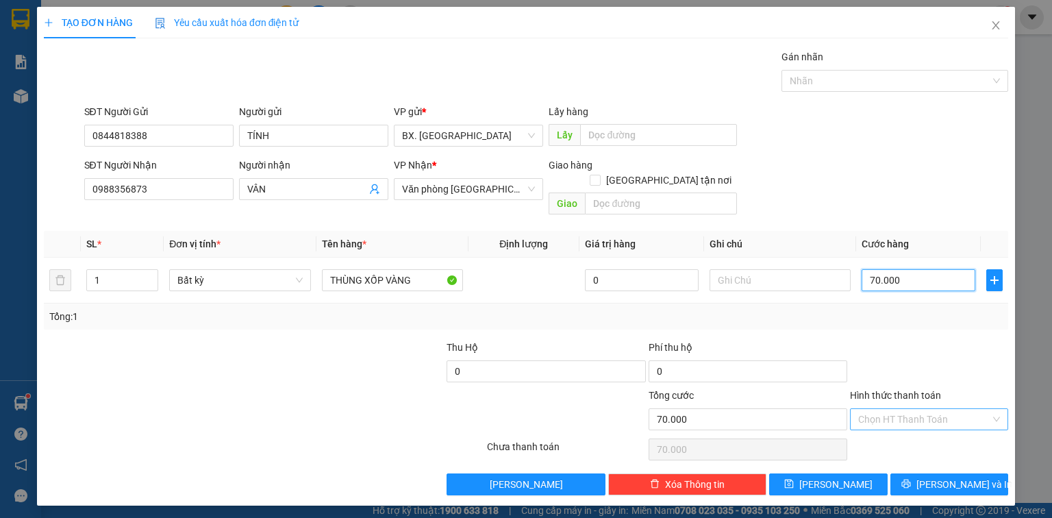
type input "70.000"
click at [903, 409] on input "Hình thức thanh toán" at bounding box center [924, 419] width 132 height 21
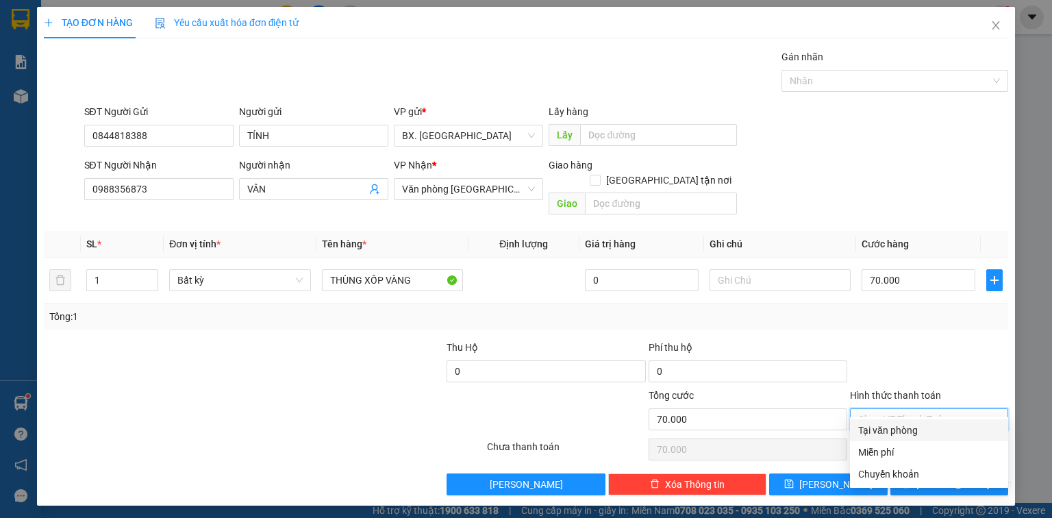
click at [902, 425] on div "Tại văn phòng" at bounding box center [929, 430] width 142 height 15
type input "0"
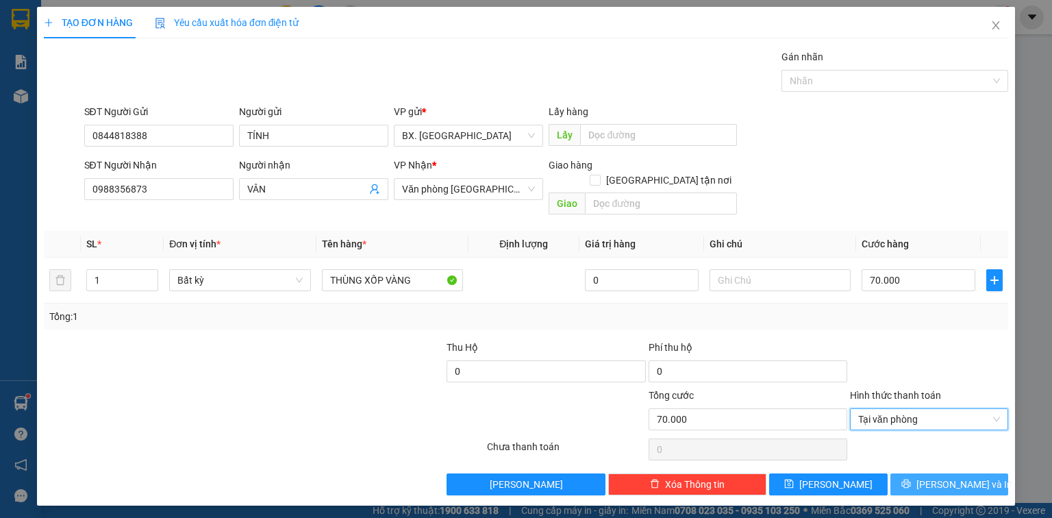
click at [929, 475] on button "Lưu và In" at bounding box center [949, 484] width 118 height 22
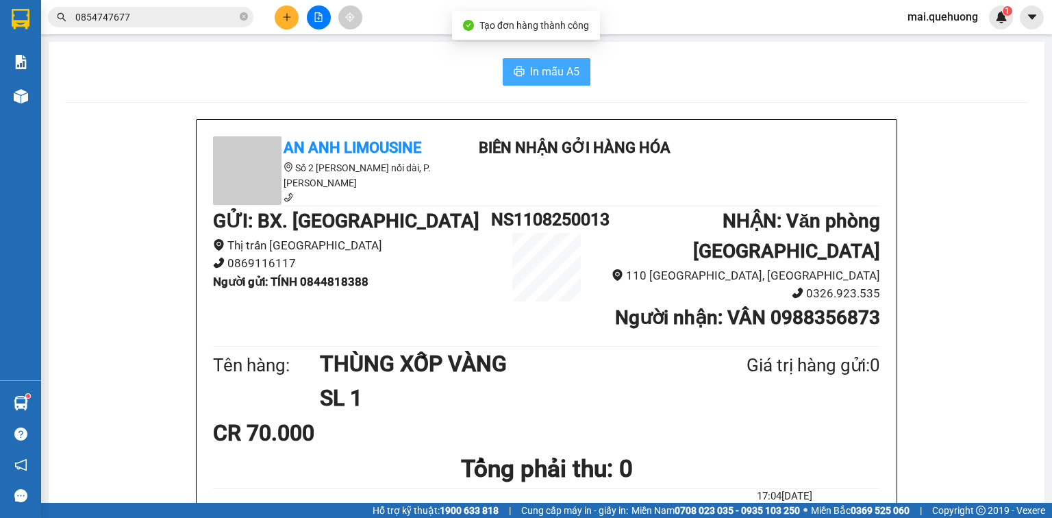
click at [539, 77] on span "In mẫu A5" at bounding box center [554, 71] width 49 height 17
click at [295, 14] on button at bounding box center [287, 17] width 24 height 24
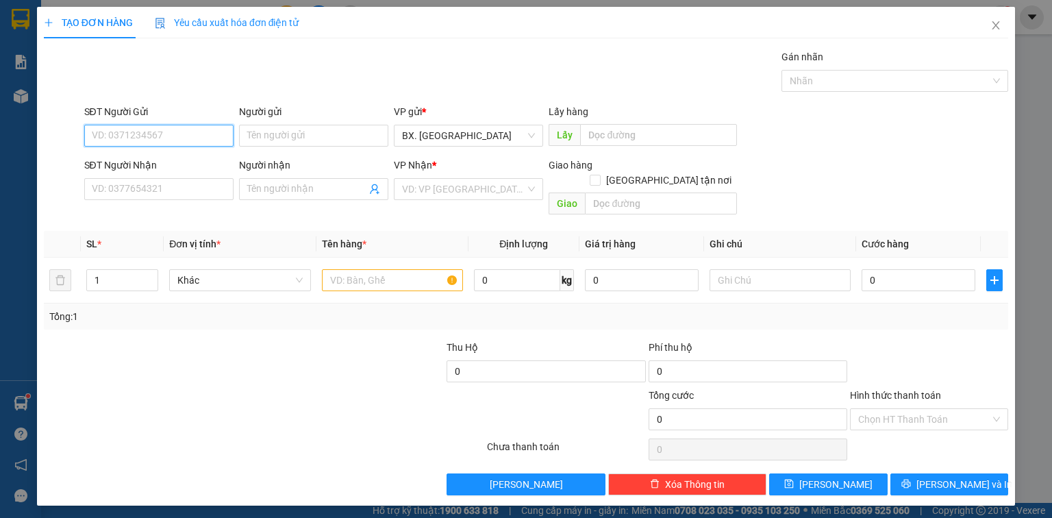
click at [162, 142] on input "SĐT Người Gửi" at bounding box center [158, 136] width 149 height 22
type input "0708514985"
click at [323, 134] on input "Người gửi" at bounding box center [313, 136] width 149 height 22
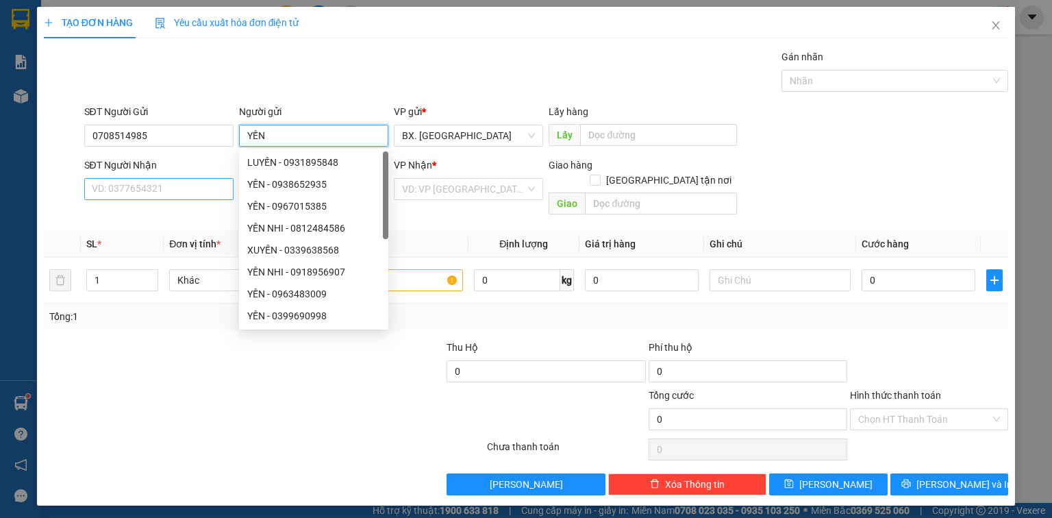
type input "YẾN"
click at [129, 197] on input "SĐT Người Nhận" at bounding box center [158, 189] width 149 height 22
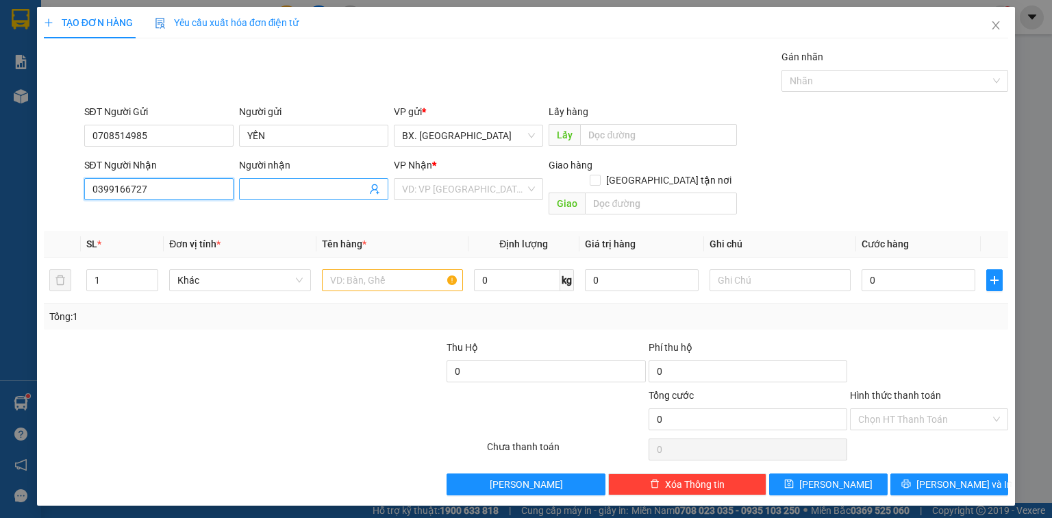
type input "0399166727"
click at [337, 184] on input "Người nhận" at bounding box center [306, 188] width 119 height 15
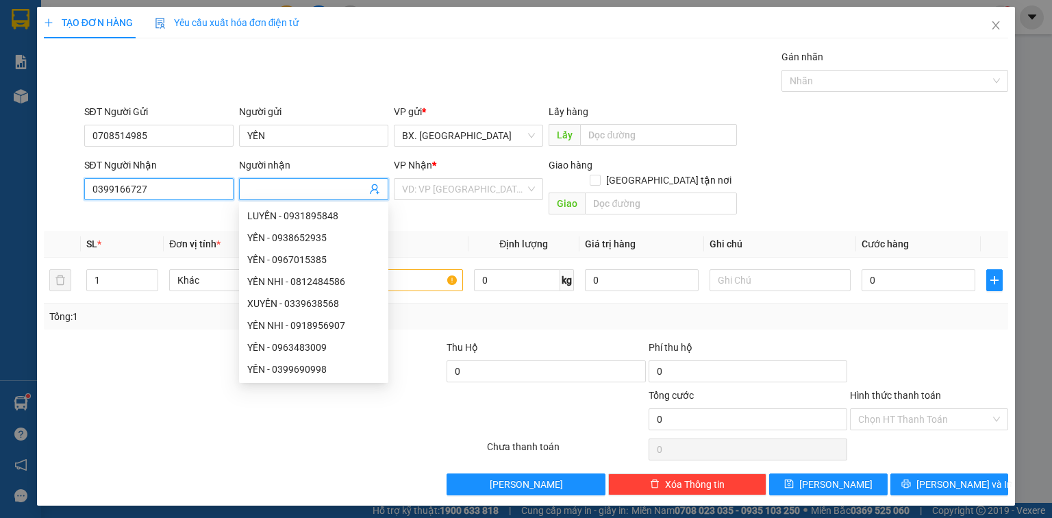
click at [153, 189] on input "0399166727" at bounding box center [158, 189] width 149 height 22
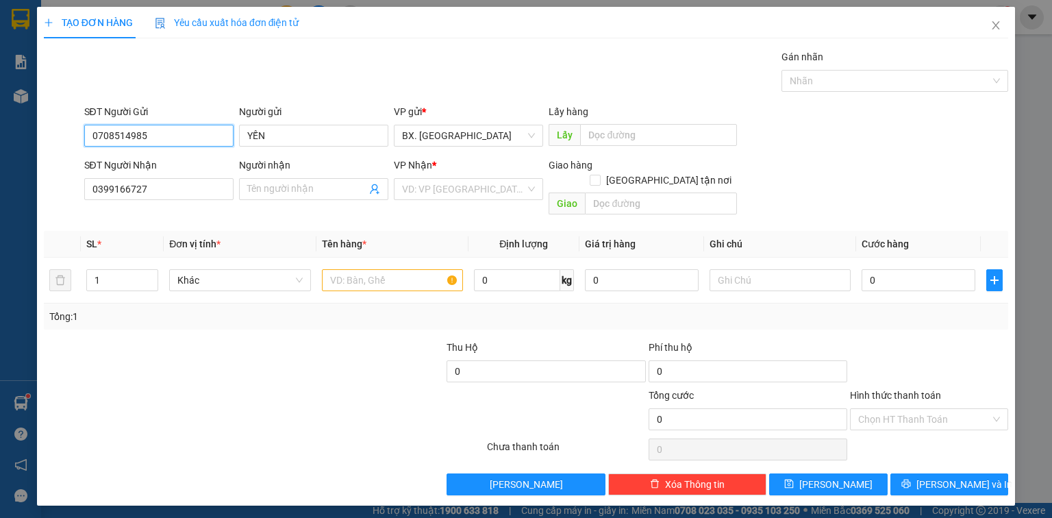
click at [155, 131] on input "0708514985" at bounding box center [158, 136] width 149 height 22
click at [154, 133] on input "0708514985" at bounding box center [158, 136] width 149 height 22
click at [153, 133] on input "0708514985" at bounding box center [158, 136] width 149 height 22
paste input "399166727"
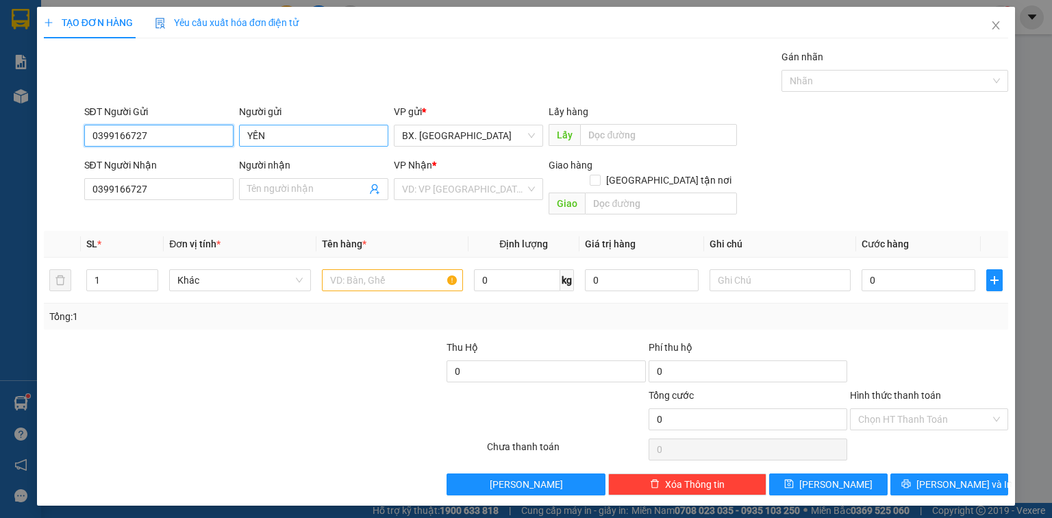
type input "0399166727"
drag, startPoint x: 287, startPoint y: 131, endPoint x: 195, endPoint y: 150, distance: 93.6
click at [195, 150] on div "SĐT Người Gửi 0399166727 Người gửi YẾN YẾN VP gửi * BX. Ninh Sơn Lấy hàng Lấy" at bounding box center [546, 128] width 930 height 48
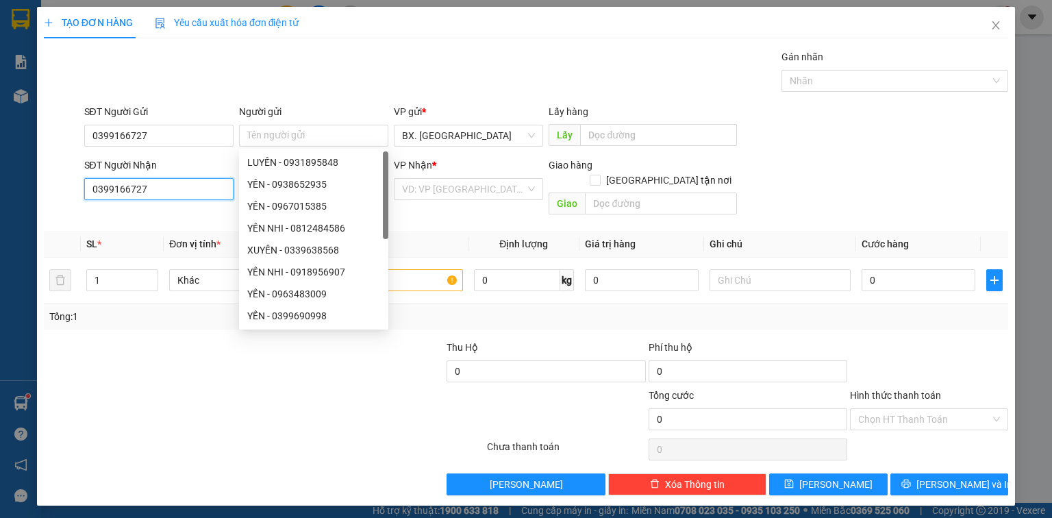
drag, startPoint x: 156, startPoint y: 188, endPoint x: 1, endPoint y: 200, distance: 155.9
click at [1, 200] on div "TẠO ĐƠN HÀNG Yêu cầu xuất hóa đơn điện tử Transit Pickup Surcharge Ids Transit …" at bounding box center [526, 259] width 1052 height 518
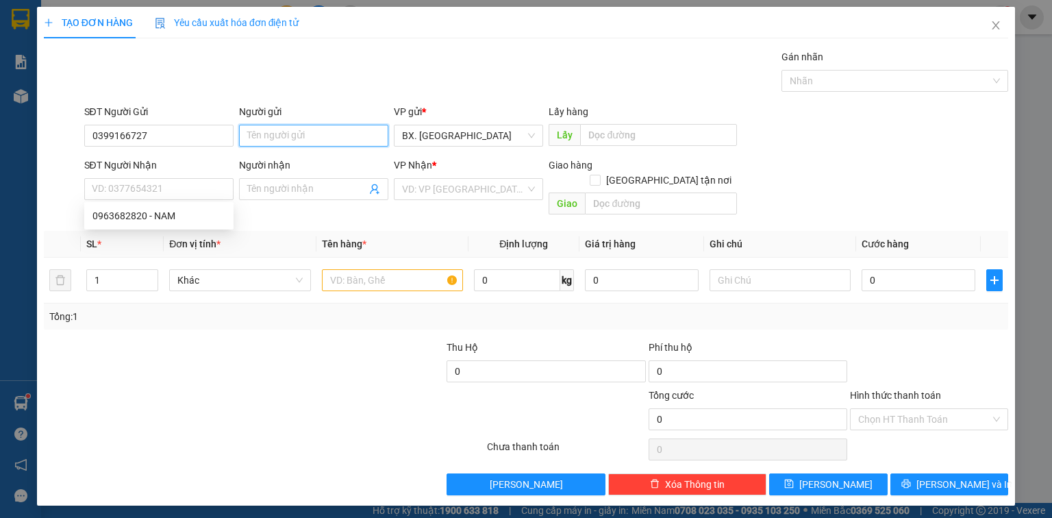
click at [318, 131] on input "Người gửi" at bounding box center [313, 136] width 149 height 22
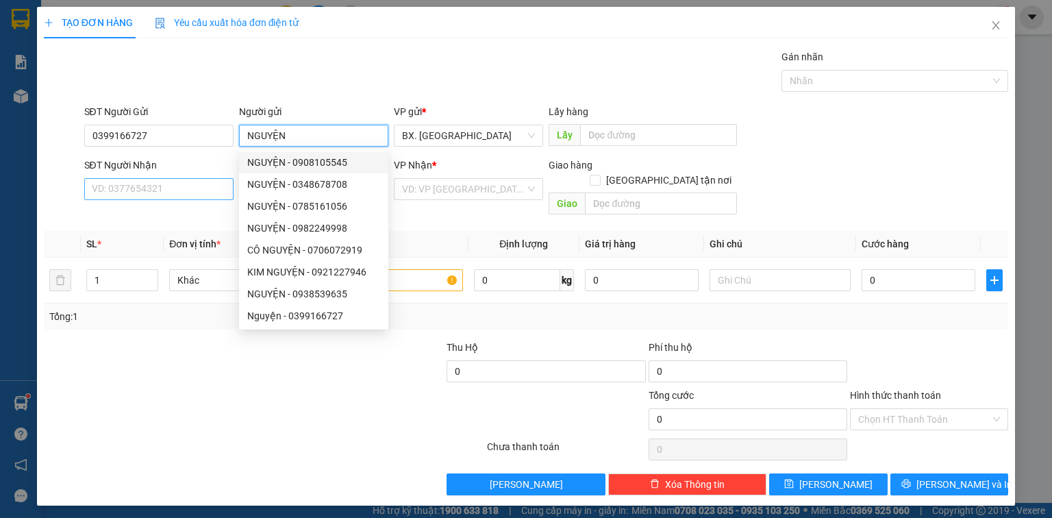
type input "NGUYỆN"
click at [154, 189] on input "SĐT Người Nhận" at bounding box center [158, 189] width 149 height 22
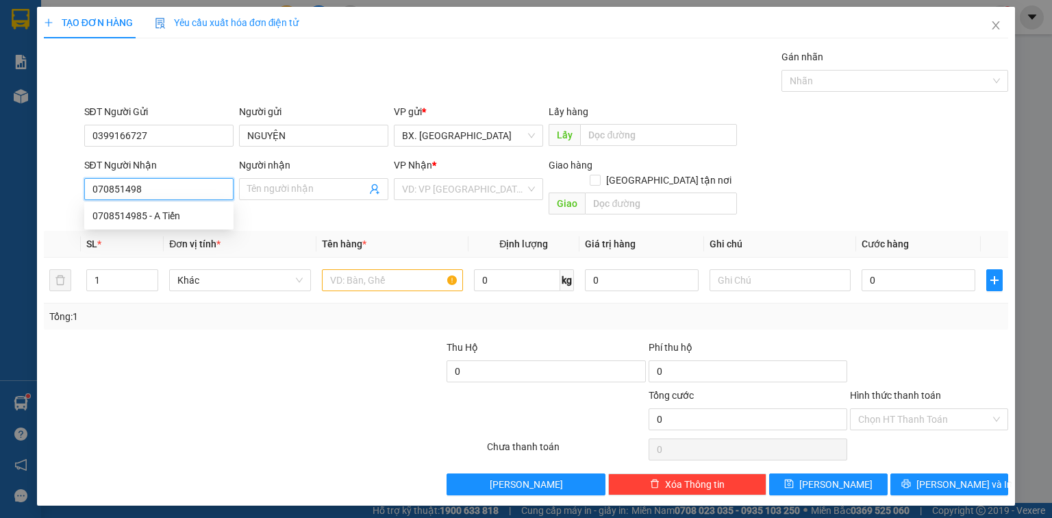
type input "0708514985"
click at [191, 214] on div "0708514985 - A Tiến" at bounding box center [158, 215] width 133 height 15
type input "A Tiến"
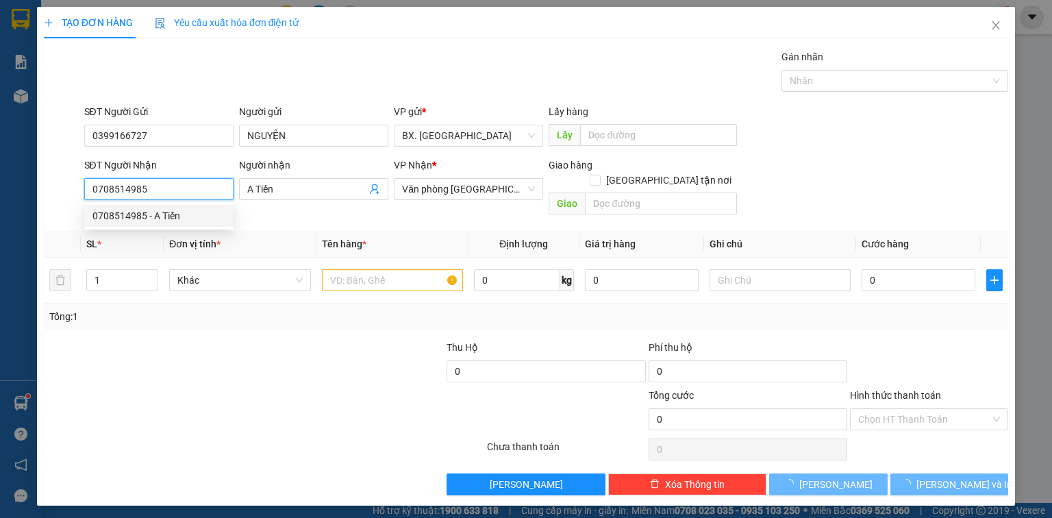
type input "30.000"
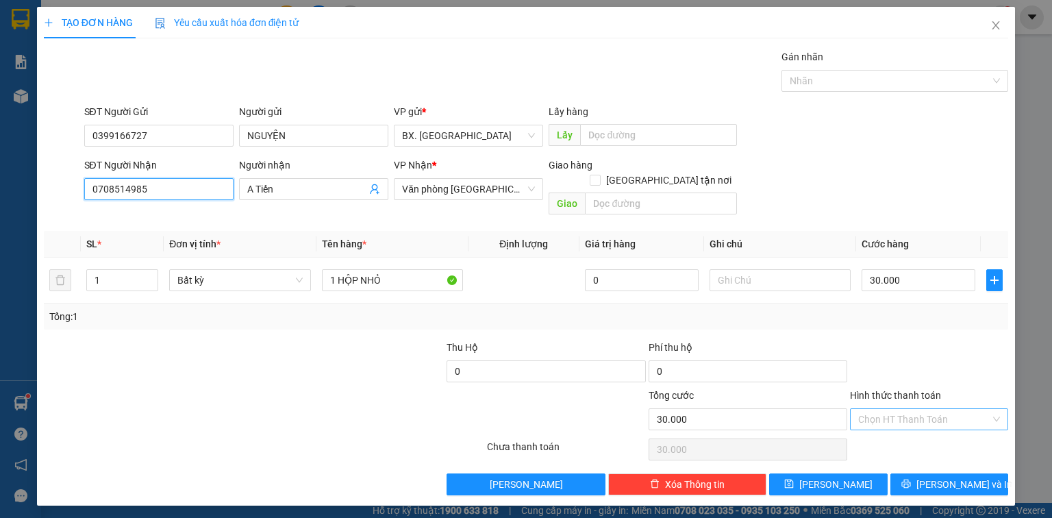
type input "0708514985"
click at [881, 409] on input "Hình thức thanh toán" at bounding box center [924, 419] width 132 height 21
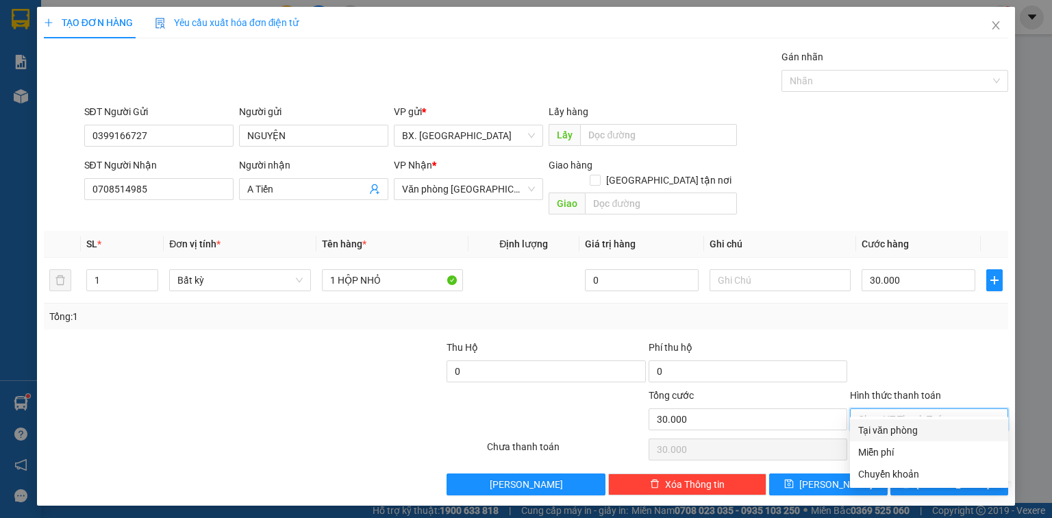
click at [891, 431] on div "Tại văn phòng" at bounding box center [929, 430] width 142 height 15
type input "0"
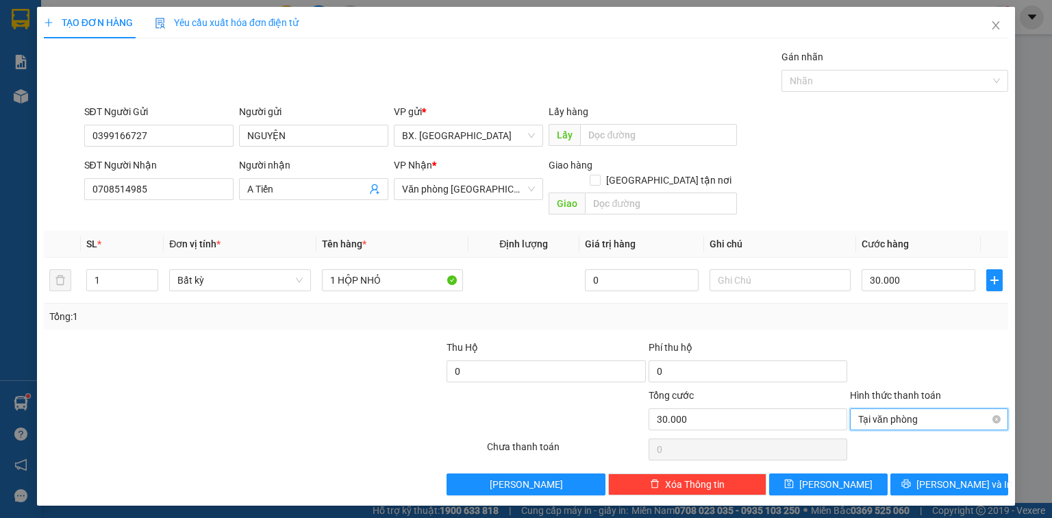
click at [924, 409] on span "Tại văn phòng" at bounding box center [929, 419] width 142 height 21
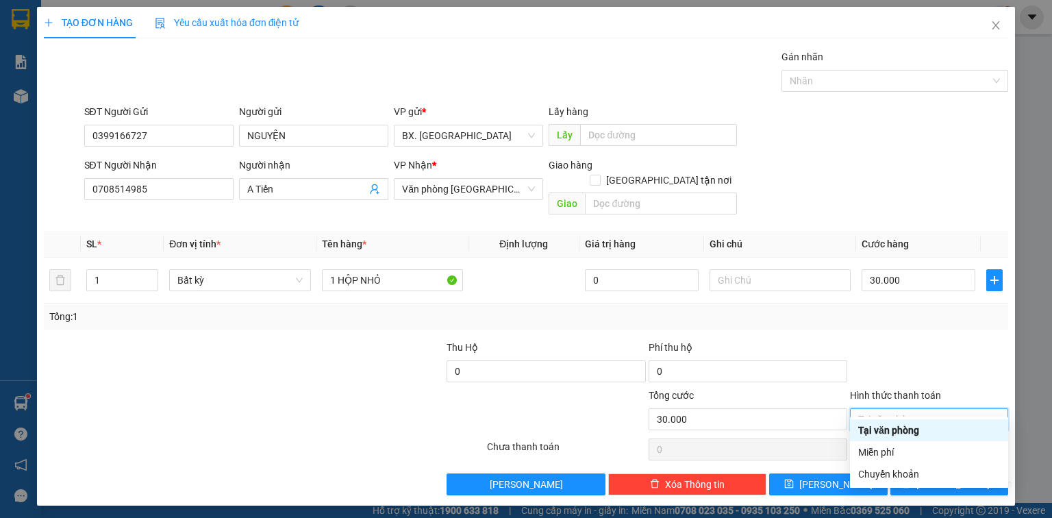
click at [916, 429] on div "Tại văn phòng" at bounding box center [929, 430] width 142 height 15
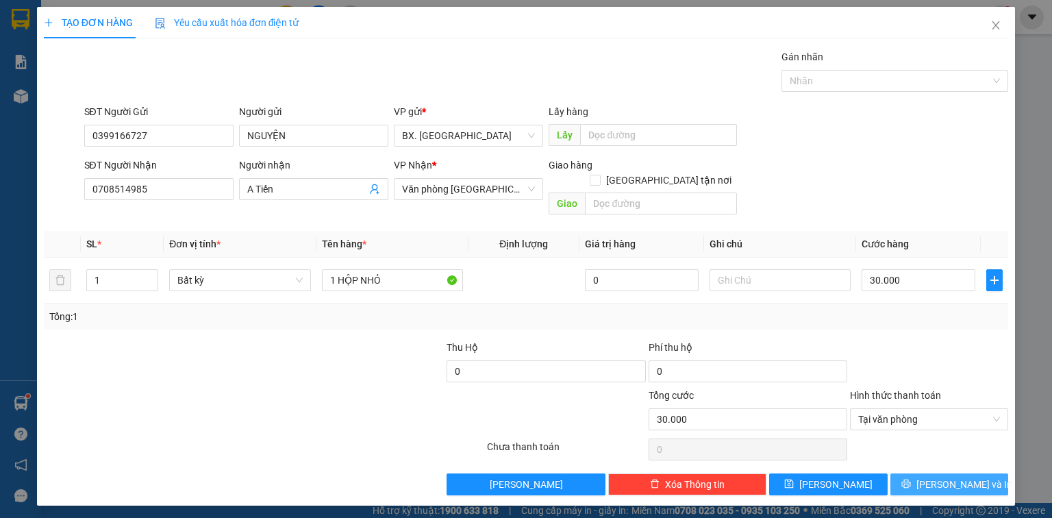
click at [938, 477] on span "Lưu và In" at bounding box center [964, 484] width 96 height 15
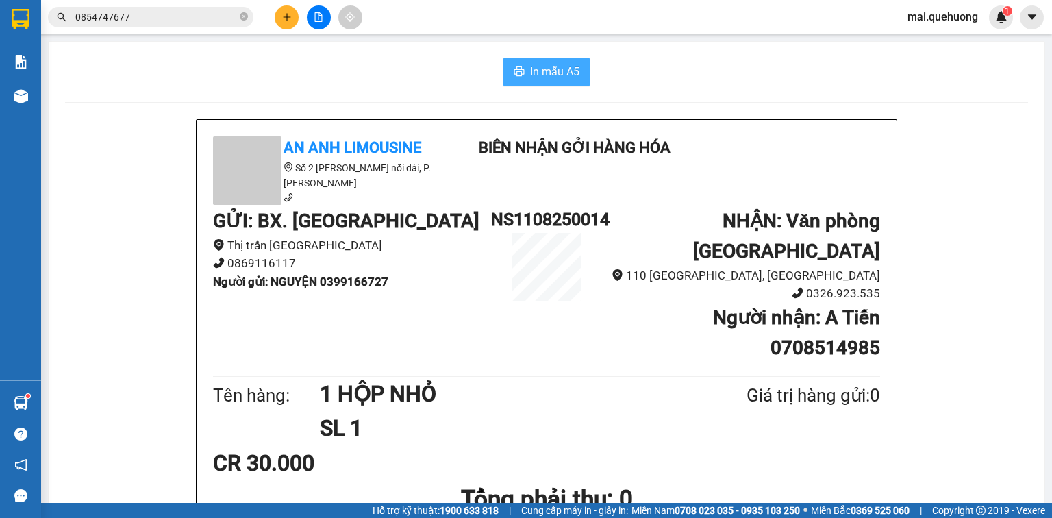
click at [559, 74] on span "In mẫu A5" at bounding box center [554, 71] width 49 height 17
click at [275, 18] on button at bounding box center [287, 17] width 24 height 24
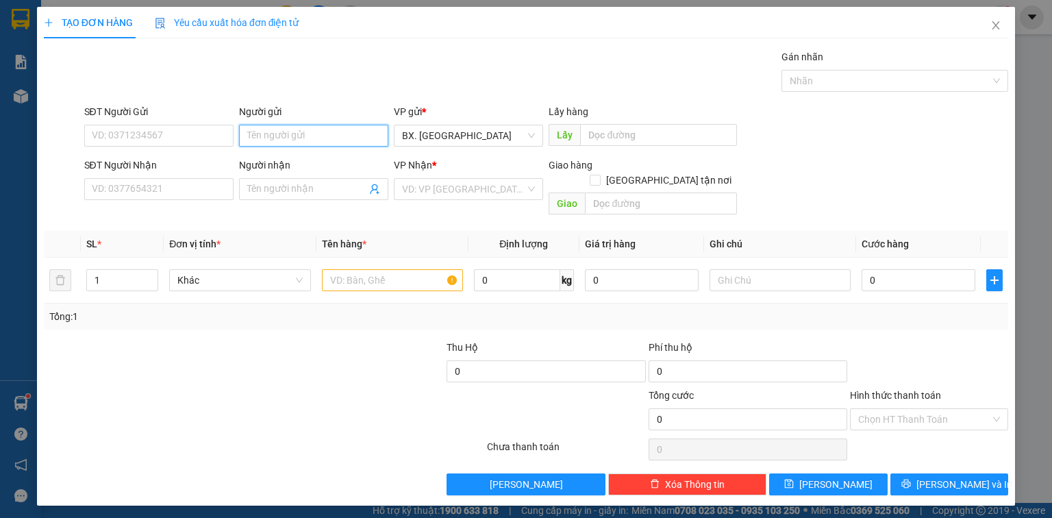
click at [299, 141] on input "Người gửi" at bounding box center [313, 136] width 149 height 22
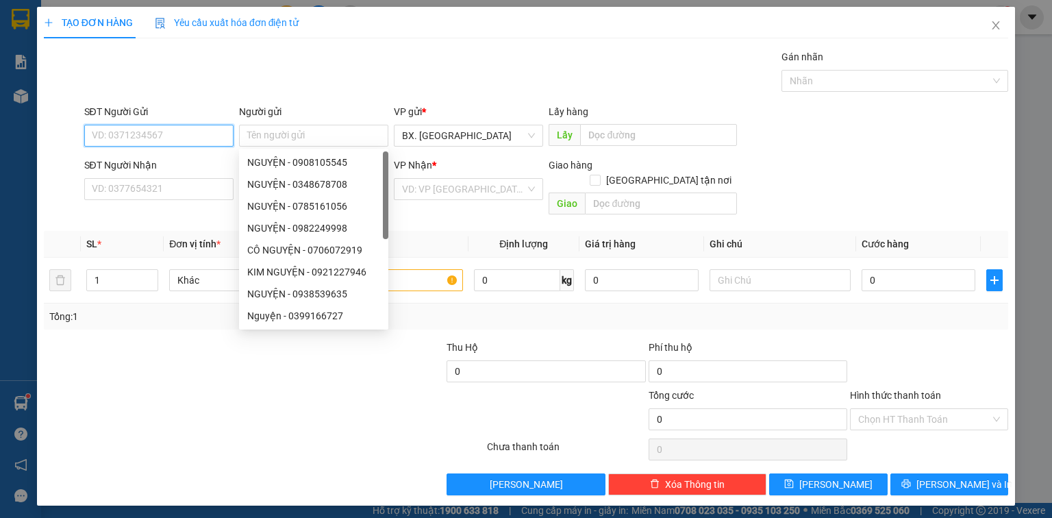
click at [131, 136] on input "SĐT Người Gửi" at bounding box center [158, 136] width 149 height 22
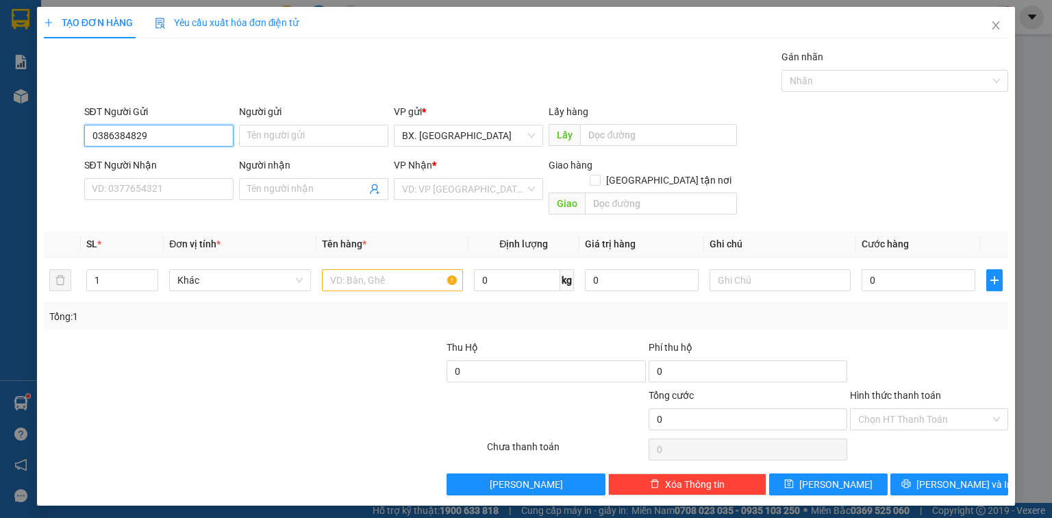
click at [108, 138] on input "0386384829" at bounding box center [158, 136] width 149 height 22
click at [123, 138] on input "0386384829" at bounding box center [158, 136] width 149 height 22
type input "0386384829"
click at [277, 125] on input "Người gửi" at bounding box center [313, 136] width 149 height 22
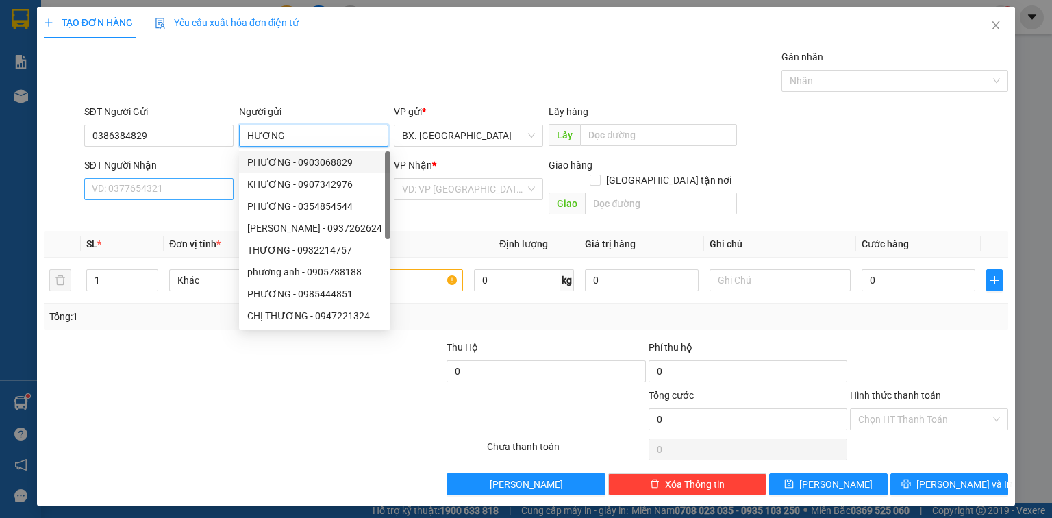
type input "HƯƠNG"
click at [182, 192] on input "SĐT Người Nhận" at bounding box center [158, 189] width 149 height 22
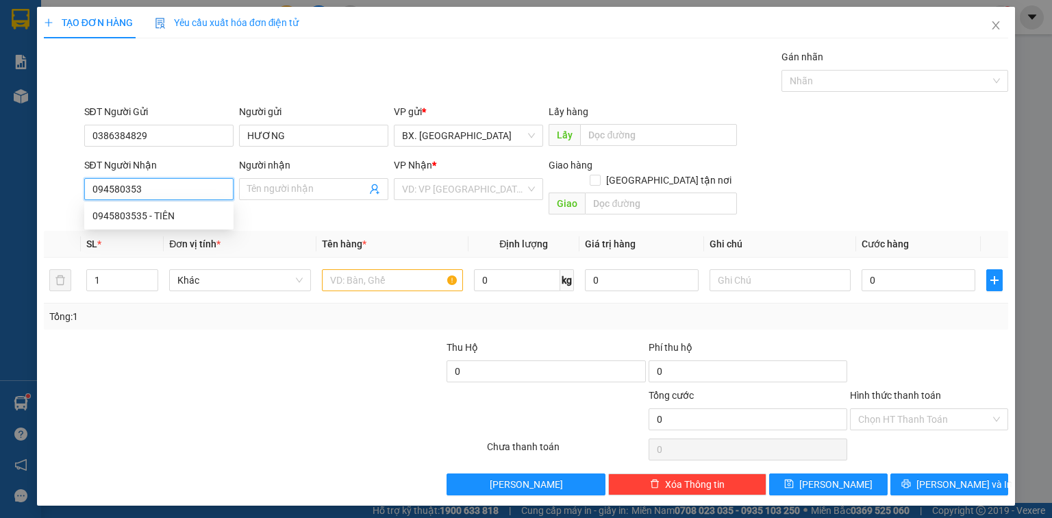
type input "0945803535"
click at [175, 214] on div "0945803535 - TIÊN" at bounding box center [158, 215] width 133 height 15
type input "TIÊN"
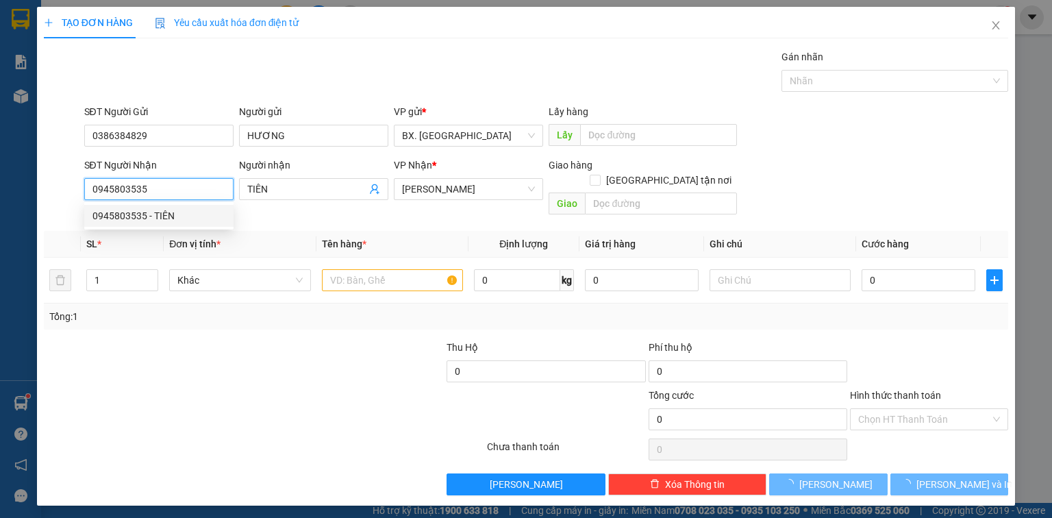
type input "50.000"
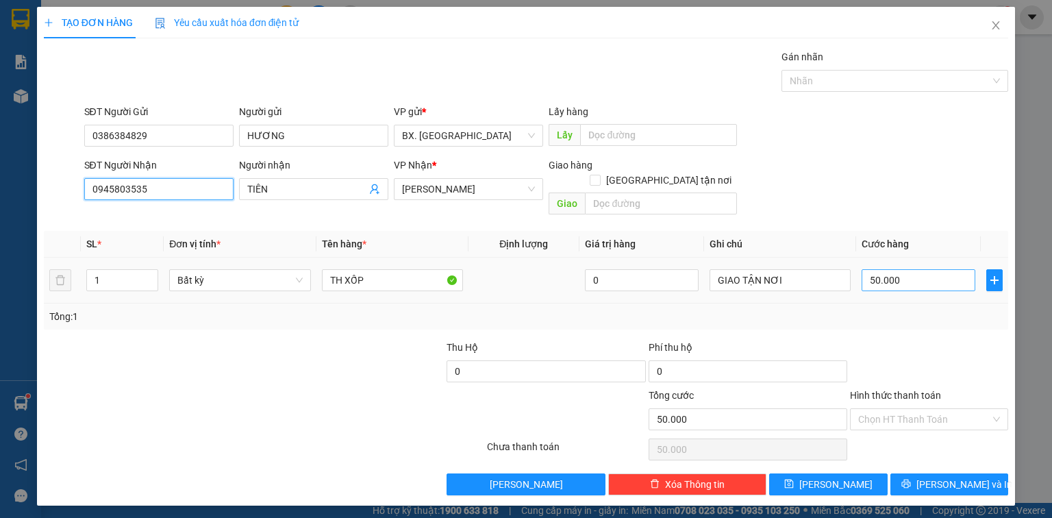
type input "0945803535"
click at [918, 269] on input "50.000" at bounding box center [918, 280] width 114 height 22
type input "4"
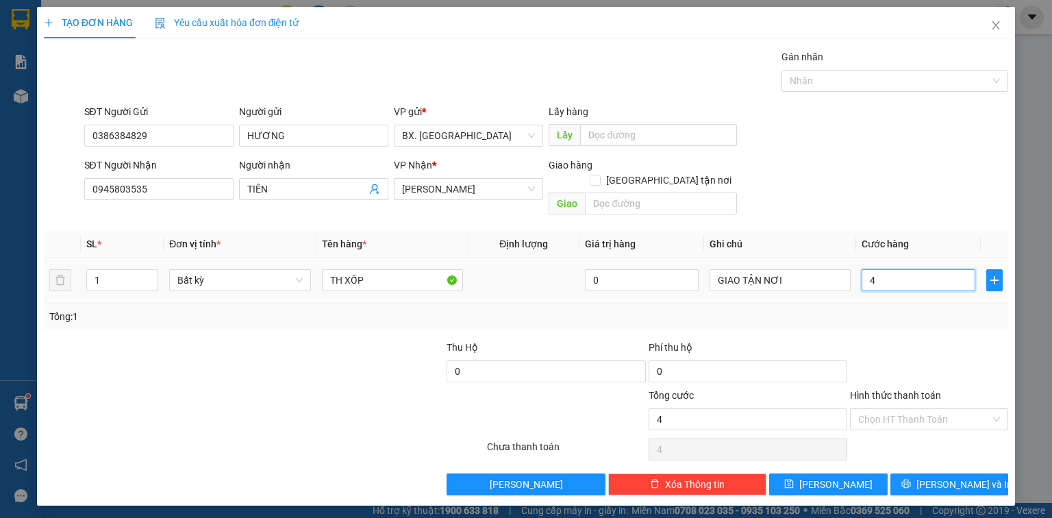
type input "40"
type input "400"
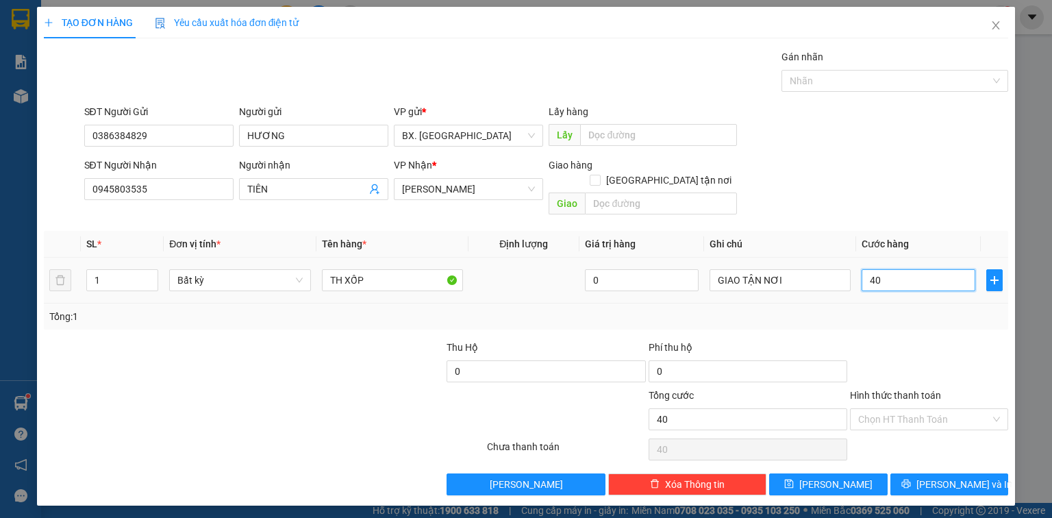
type input "400"
type input "4.000"
type input "40.000"
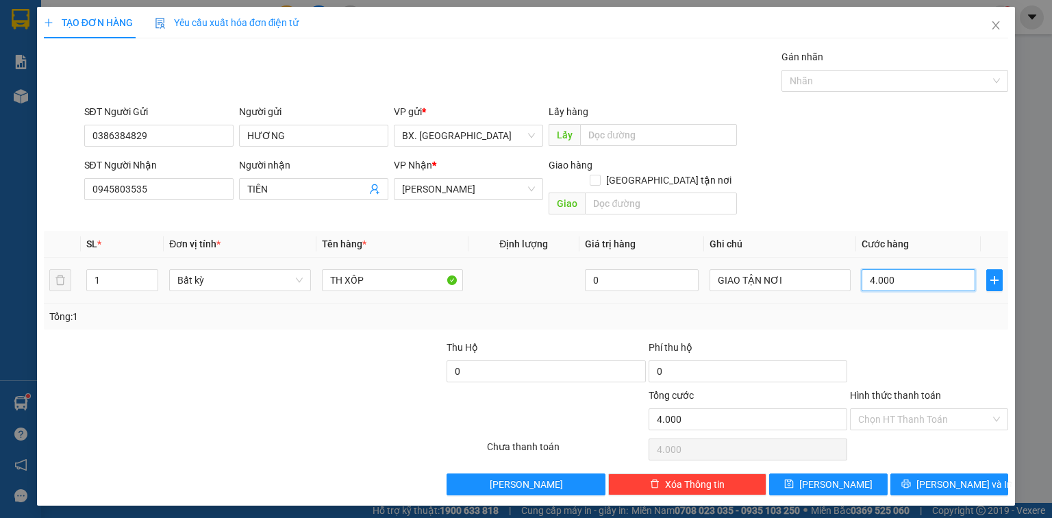
type input "40.000"
click at [904, 409] on input "Hình thức thanh toán" at bounding box center [924, 419] width 132 height 21
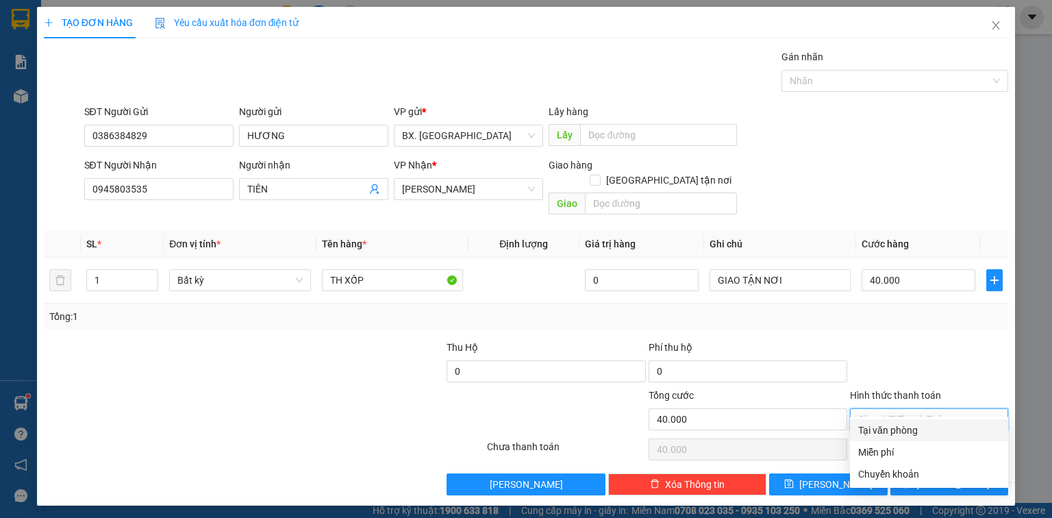
click at [909, 430] on div "Tại văn phòng" at bounding box center [929, 430] width 142 height 15
type input "0"
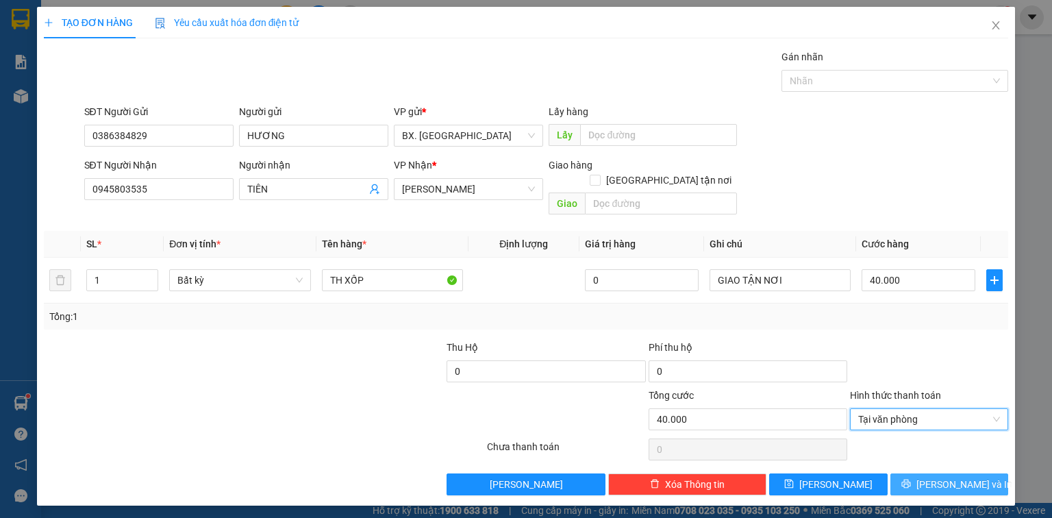
click at [948, 477] on span "Lưu và In" at bounding box center [964, 484] width 96 height 15
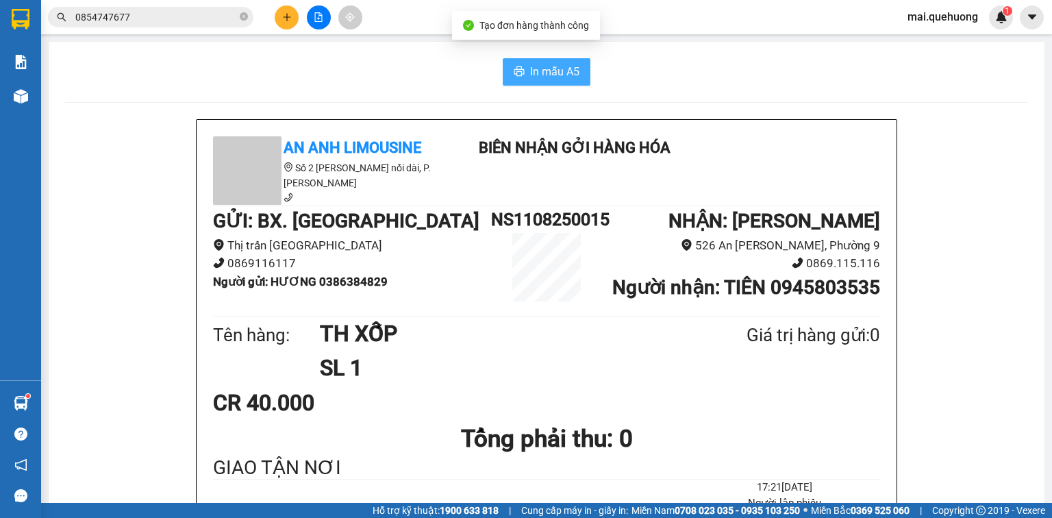
click at [549, 68] on span "In mẫu A5" at bounding box center [554, 71] width 49 height 17
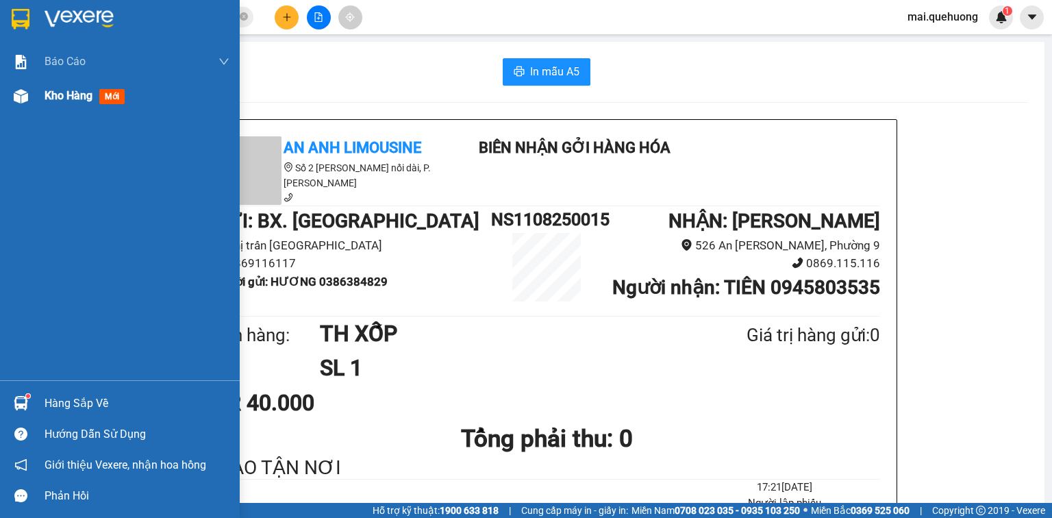
click at [38, 93] on div "Kho hàng mới" at bounding box center [120, 96] width 240 height 34
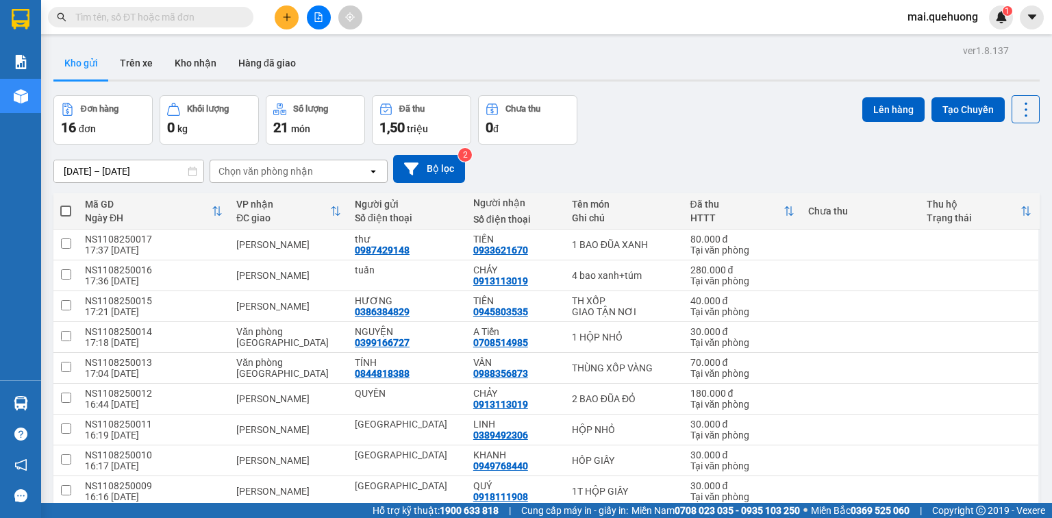
click at [284, 14] on icon "plus" at bounding box center [287, 17] width 10 height 10
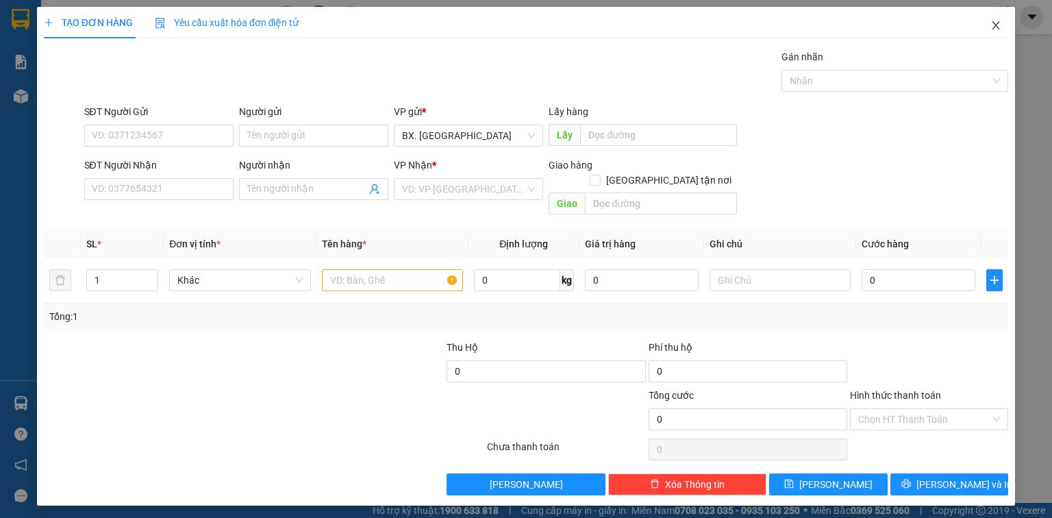
click at [993, 29] on icon "close" at bounding box center [996, 25] width 8 height 8
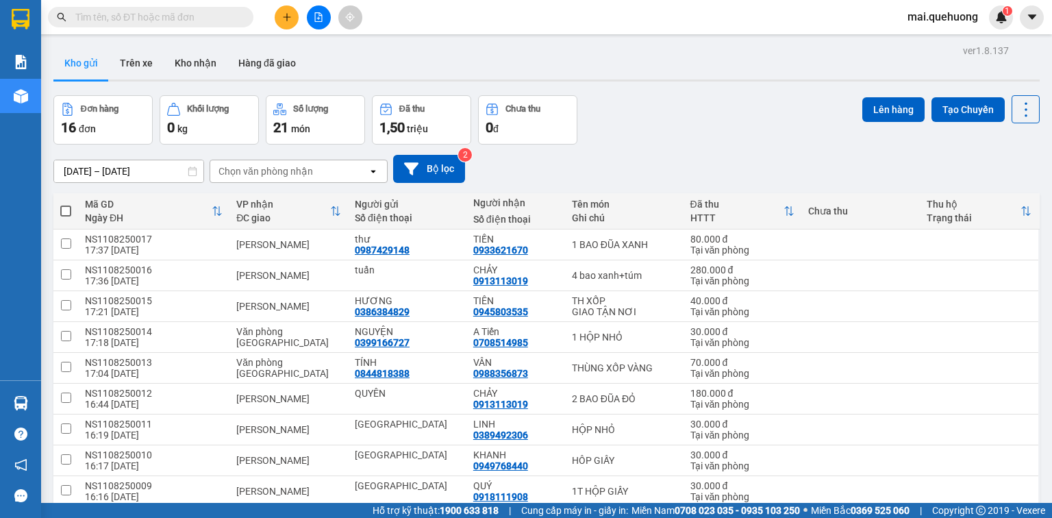
click at [139, 14] on input "text" at bounding box center [156, 17] width 162 height 15
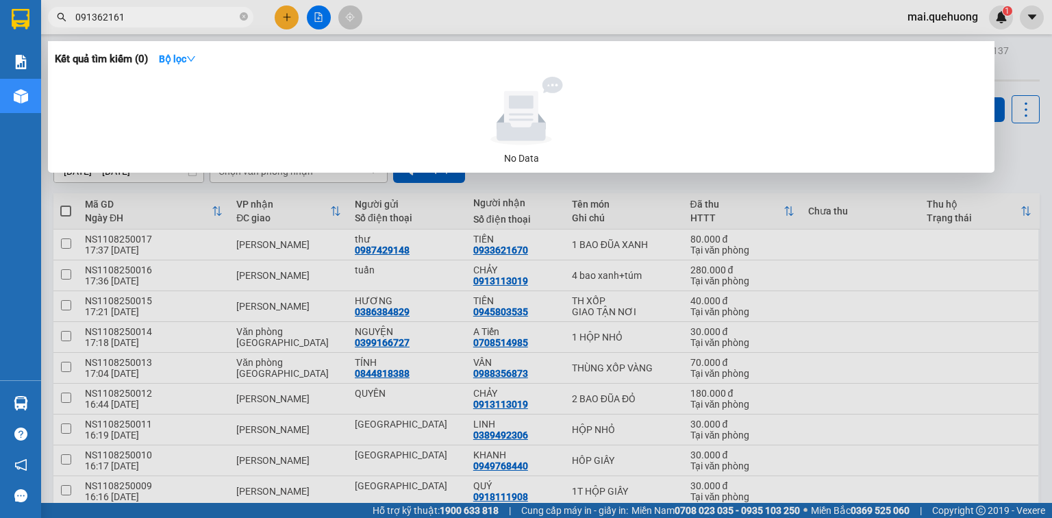
click at [96, 15] on input "091362161" at bounding box center [156, 17] width 162 height 15
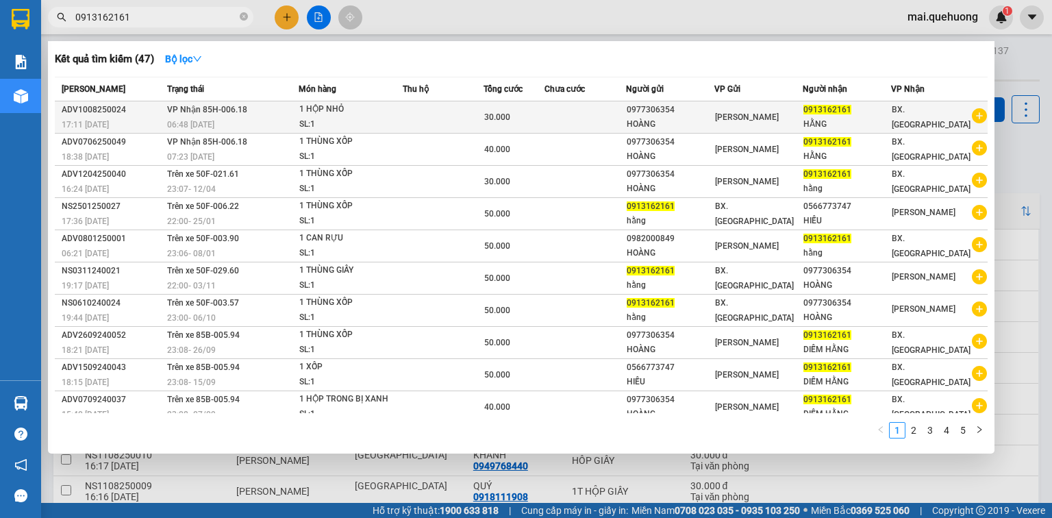
type input "0913162161"
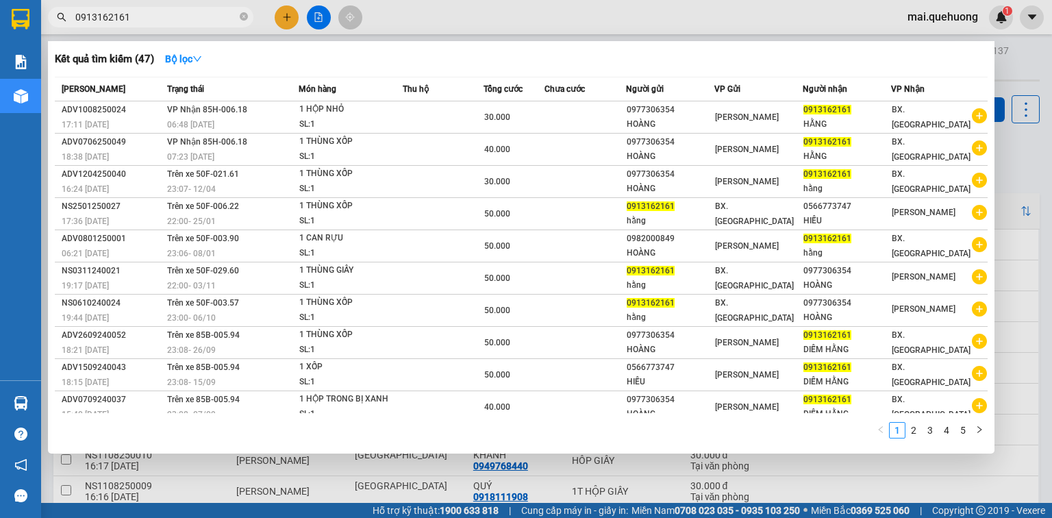
click at [293, 12] on div at bounding box center [526, 259] width 1052 height 518
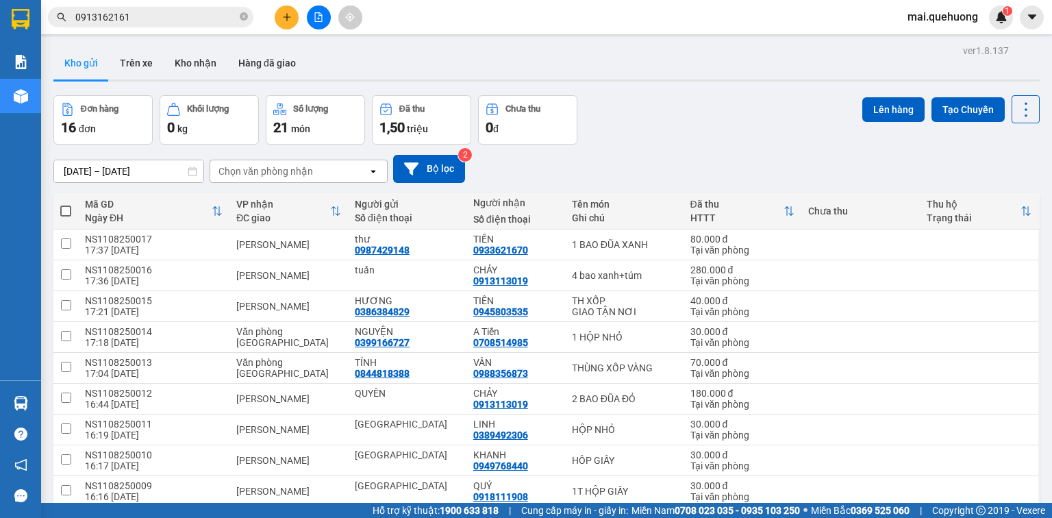
click at [284, 16] on icon "plus" at bounding box center [287, 17] width 10 height 10
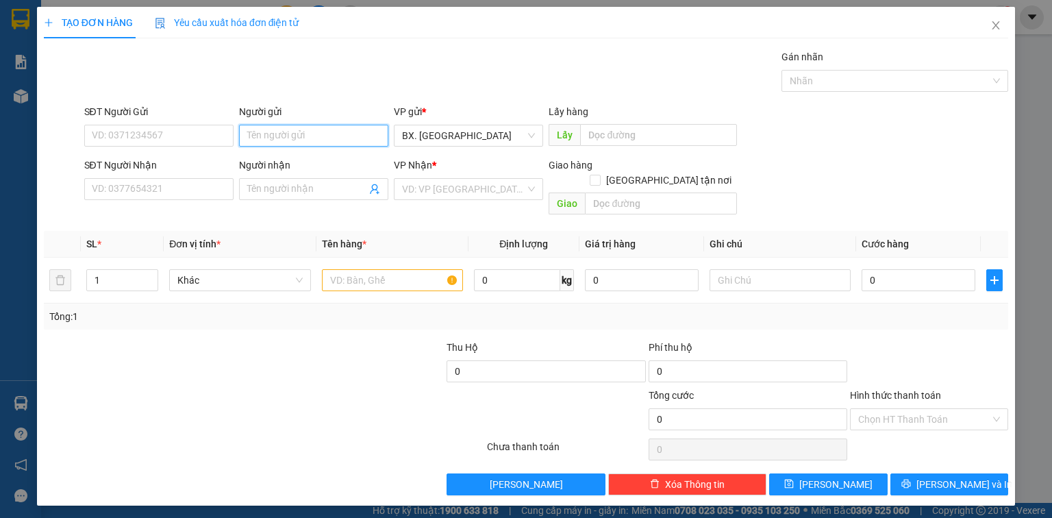
click at [287, 138] on input "Người gửi" at bounding box center [313, 136] width 149 height 22
click at [138, 181] on input "SĐT Người Nhận" at bounding box center [158, 189] width 149 height 22
click at [92, 191] on input "609719" at bounding box center [158, 189] width 149 height 22
type input "0938609719"
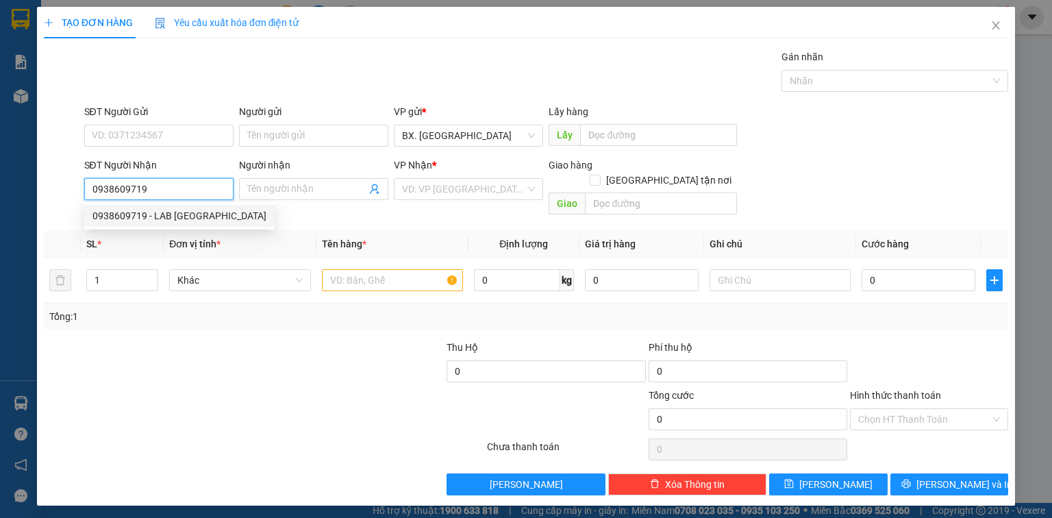
click at [186, 214] on div "0938609719 - LAB PHONG PHÚ" at bounding box center [179, 215] width 174 height 15
type input "LAB PHONG PHÚ"
type input "30.000"
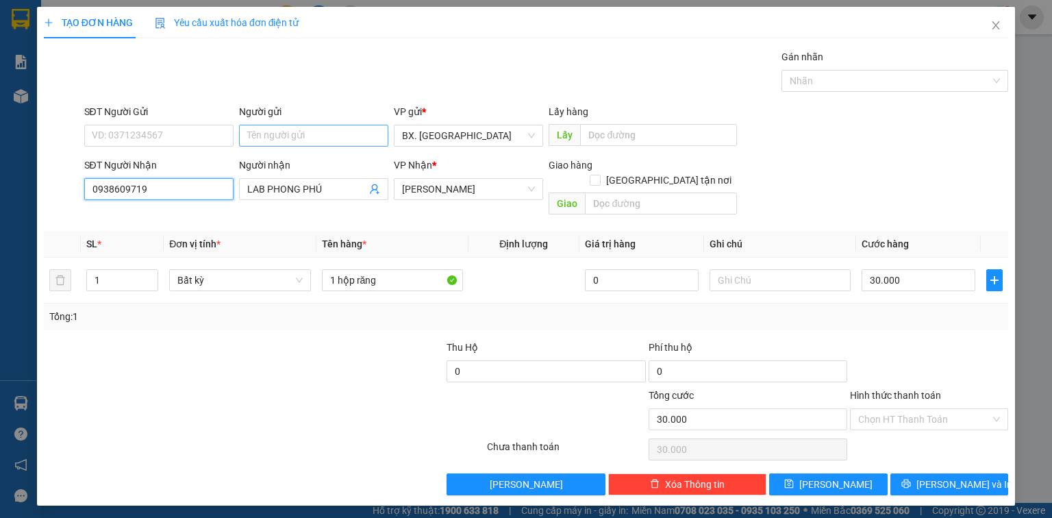
type input "0938609719"
click at [274, 130] on input "Người gửi" at bounding box center [313, 136] width 149 height 22
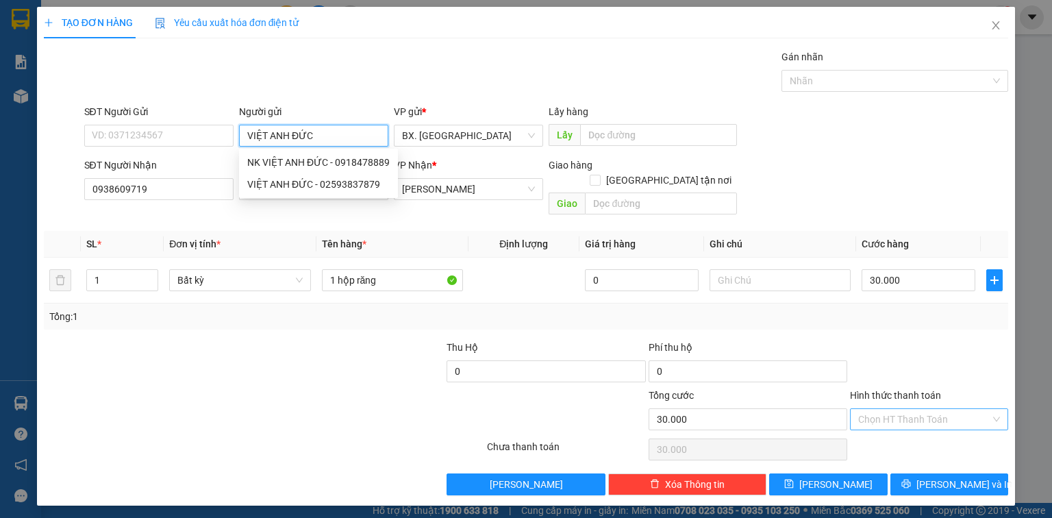
type input "VIỆT ANH ĐỨC"
click at [918, 409] on input "Hình thức thanh toán" at bounding box center [924, 419] width 132 height 21
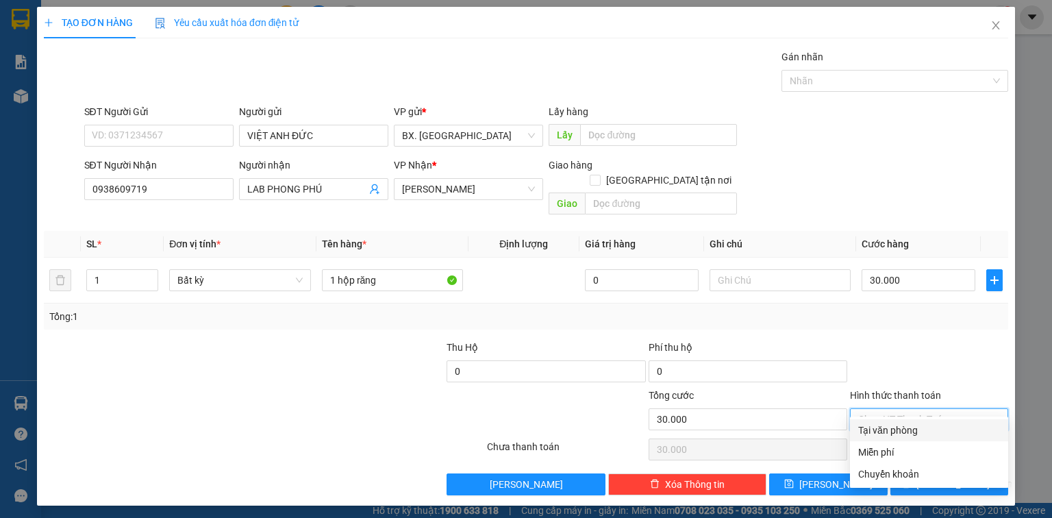
click at [905, 431] on div "Tại văn phòng" at bounding box center [929, 430] width 142 height 15
type input "0"
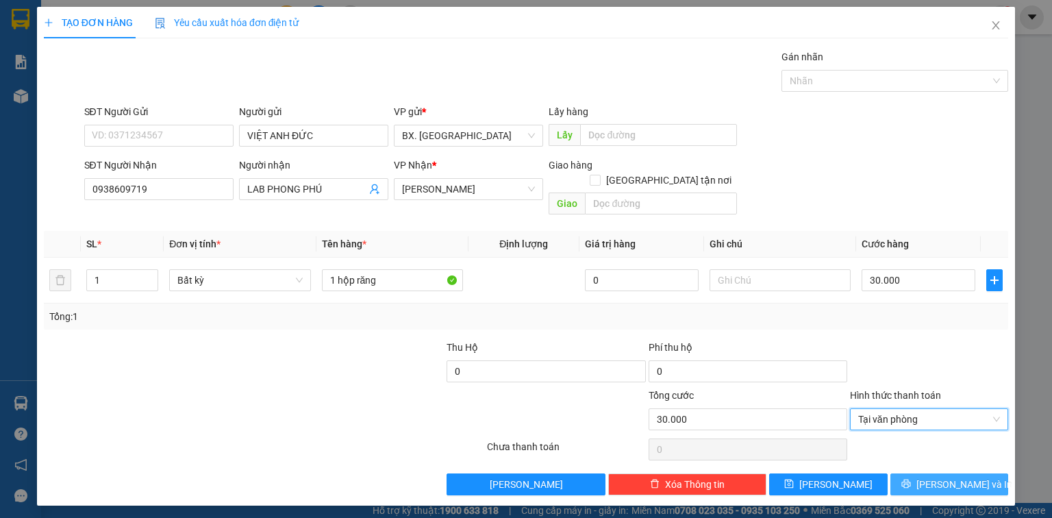
click at [912, 473] on button "Lưu và In" at bounding box center [949, 484] width 118 height 22
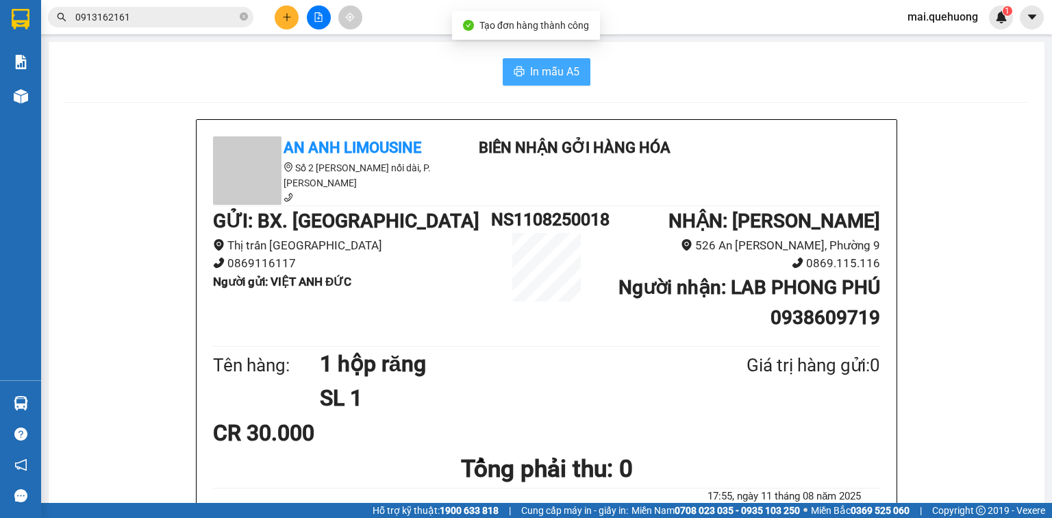
click at [561, 71] on span "In mẫu A5" at bounding box center [554, 71] width 49 height 17
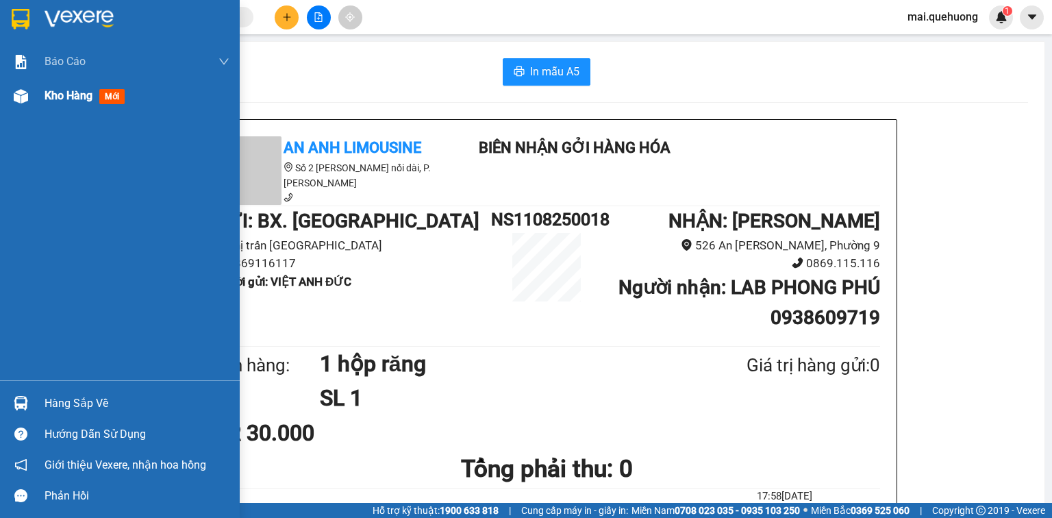
click at [71, 96] on span "Kho hàng" at bounding box center [69, 95] width 48 height 13
